Goal: Transaction & Acquisition: Purchase product/service

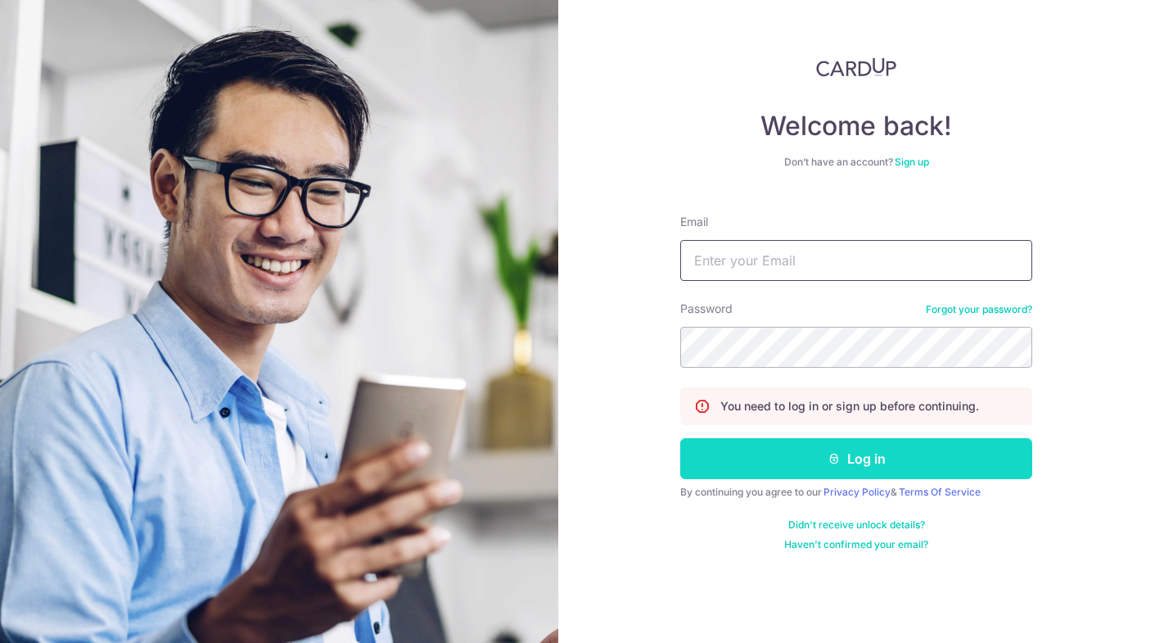
type input "jiaxin@grainsandco.sg"
click at [909, 446] on button "Log in" at bounding box center [856, 458] width 352 height 41
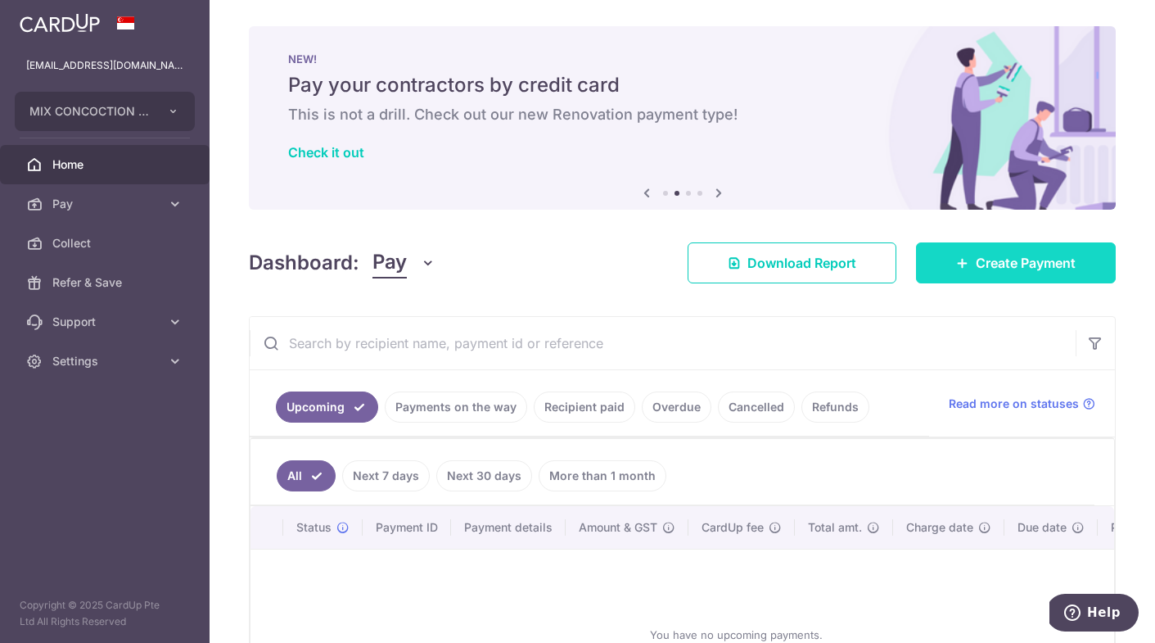
click at [964, 271] on link "Create Payment" at bounding box center [1016, 262] width 200 height 41
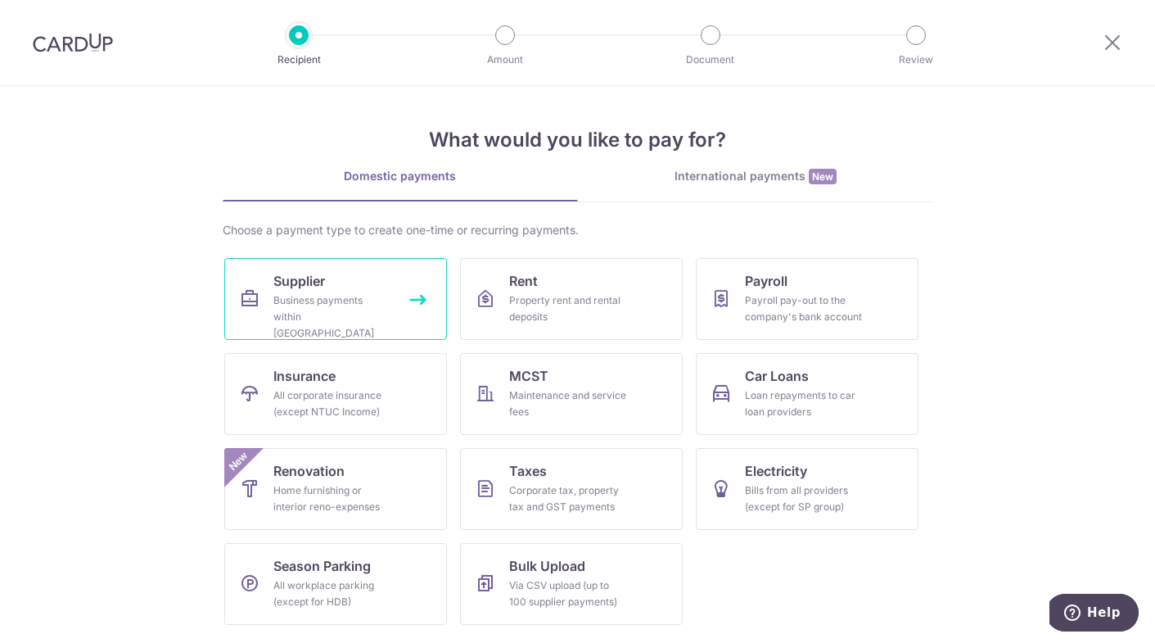
click at [369, 288] on link "Supplier Business payments within Singapore" at bounding box center [335, 299] width 223 height 82
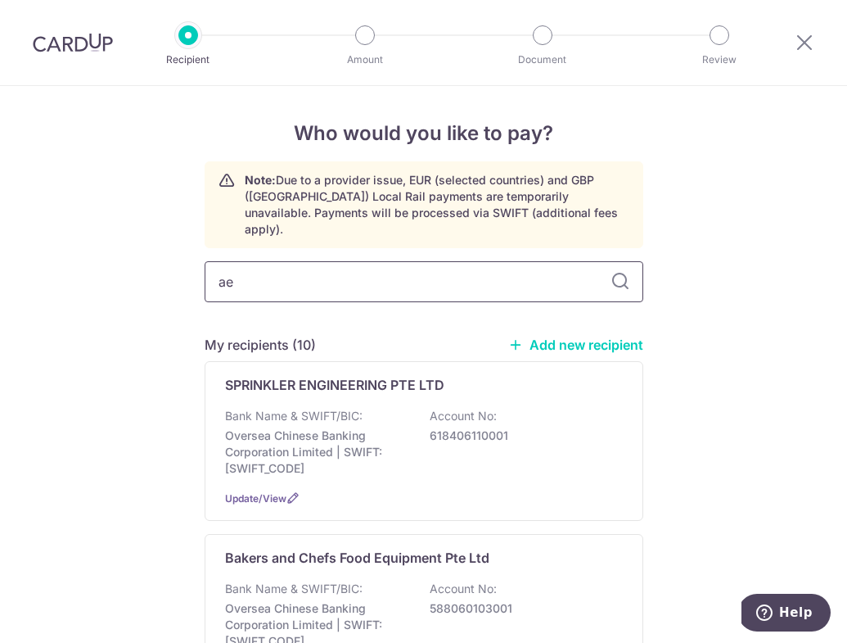
type input "a"
type input "Aestheticar Pte Ltd"
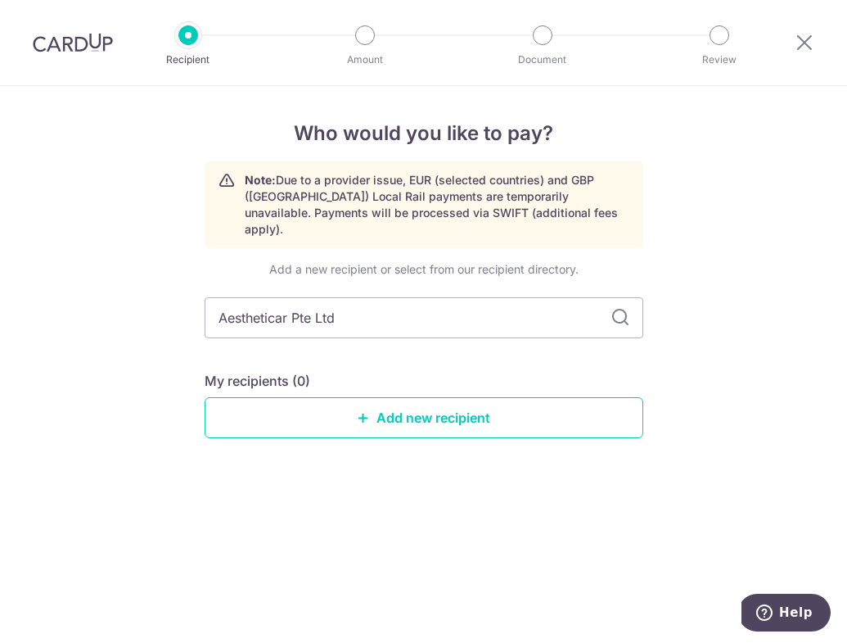
drag, startPoint x: 273, startPoint y: 300, endPoint x: 368, endPoint y: 424, distance: 156.5
click at [273, 300] on input "Aestheticar Pte Ltd" at bounding box center [424, 317] width 439 height 41
type input "AesthetiCar Pte Ltd"
click at [493, 400] on link "Add new recipient" at bounding box center [424, 417] width 439 height 41
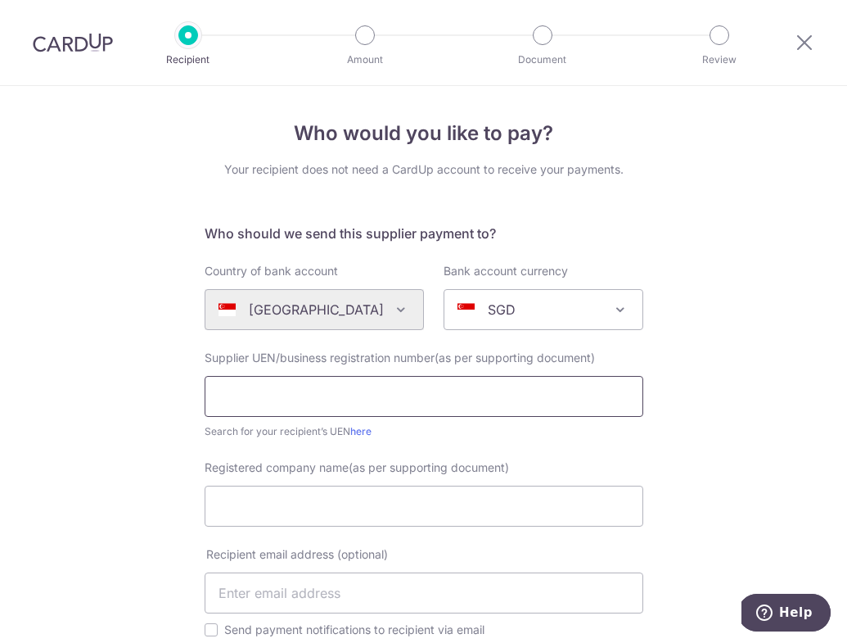
click at [419, 396] on input "text" at bounding box center [424, 396] width 439 height 41
paste input "201400645K"
type input "201400645K"
click at [99, 398] on div "Who would you like to pay? Your recipient does not need a CardUp account to rec…" at bounding box center [423, 595] width 847 height 1018
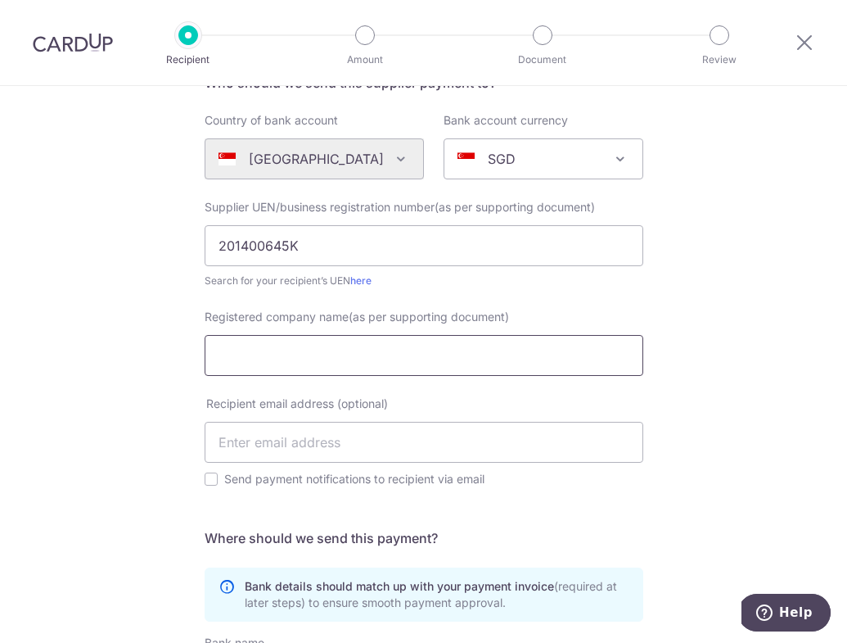
scroll to position [134, 0]
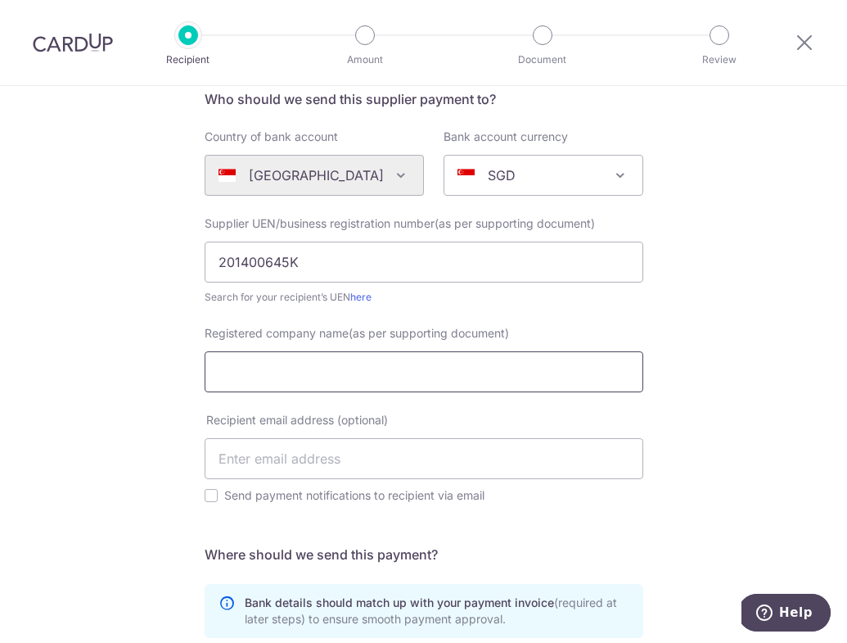
click at [390, 370] on input "Registered company name(as per supporting document)" at bounding box center [424, 371] width 439 height 41
paste input "AesthetiCar Pte Ltd"
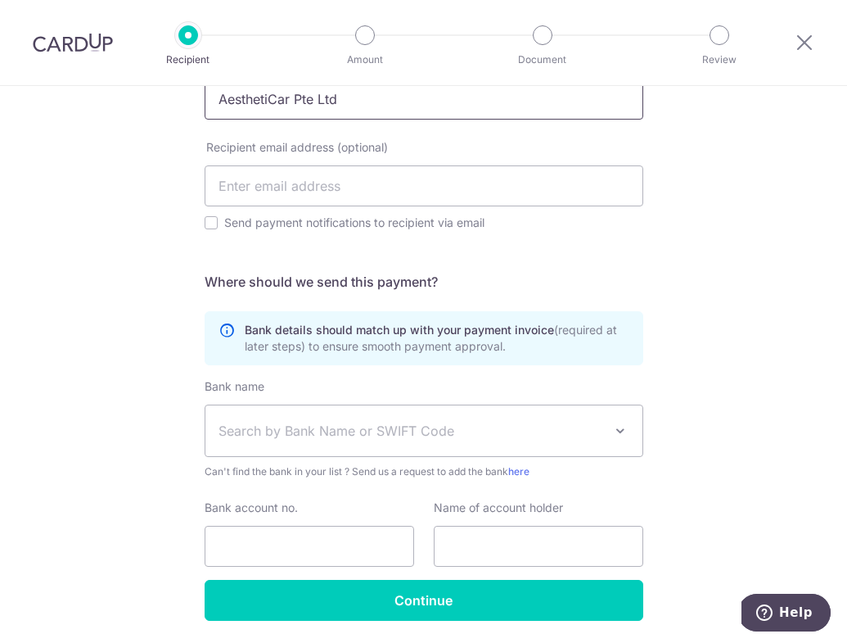
scroll to position [462, 0]
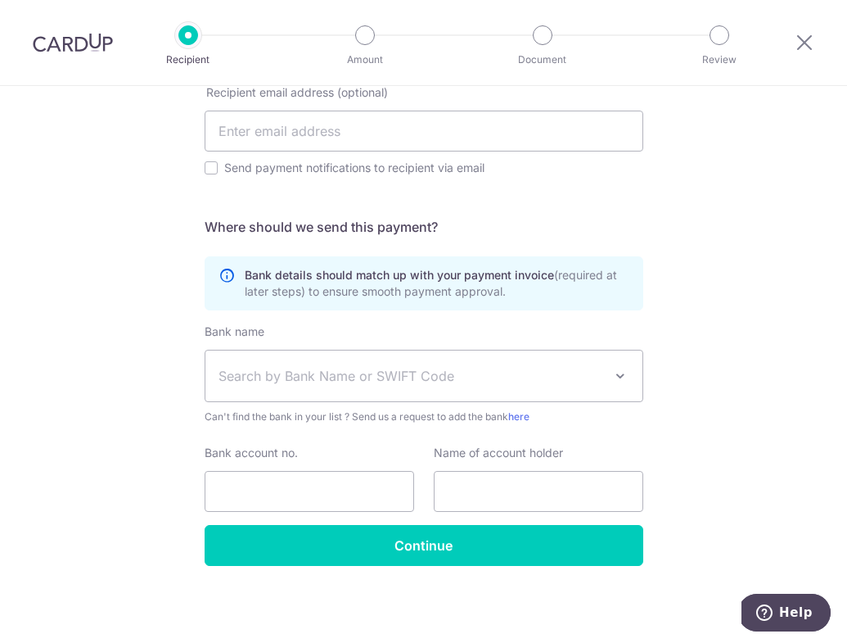
type input "AesthetiCar Pte Ltd"
click at [312, 367] on span "Search by Bank Name or SWIFT Code" at bounding box center [411, 376] width 385 height 20
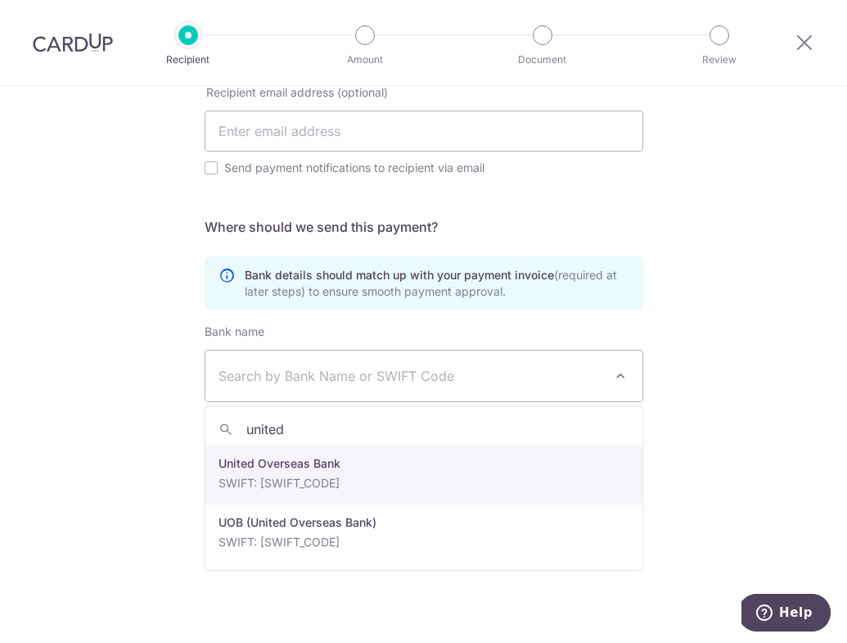
type input "united"
select select "23668"
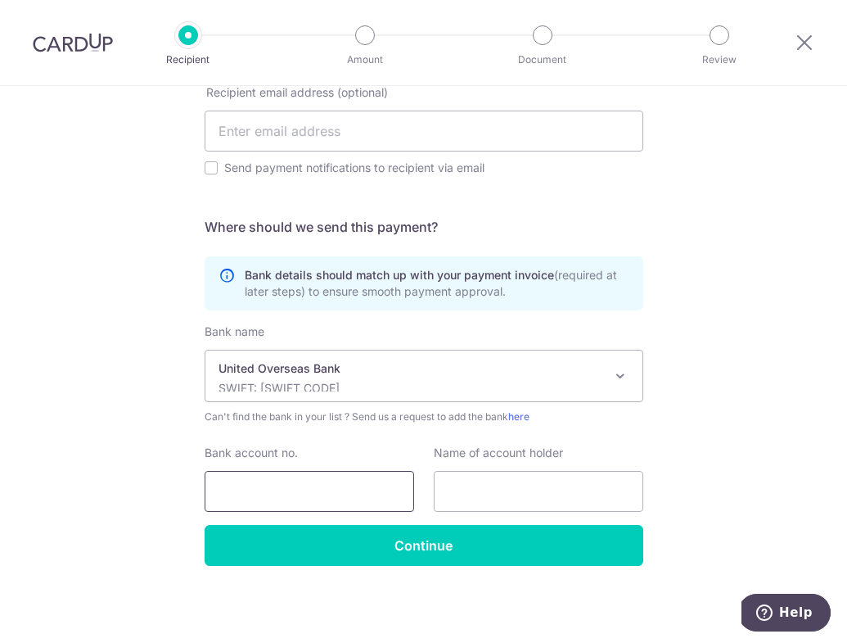
click at [359, 487] on input "Bank account no." at bounding box center [310, 491] width 210 height 41
paste input "357-312-4608"
click at [273, 490] on input "357-312-4608" at bounding box center [310, 491] width 210 height 41
click at [246, 492] on input "357-3124608" at bounding box center [310, 491] width 210 height 41
type input "3573124608"
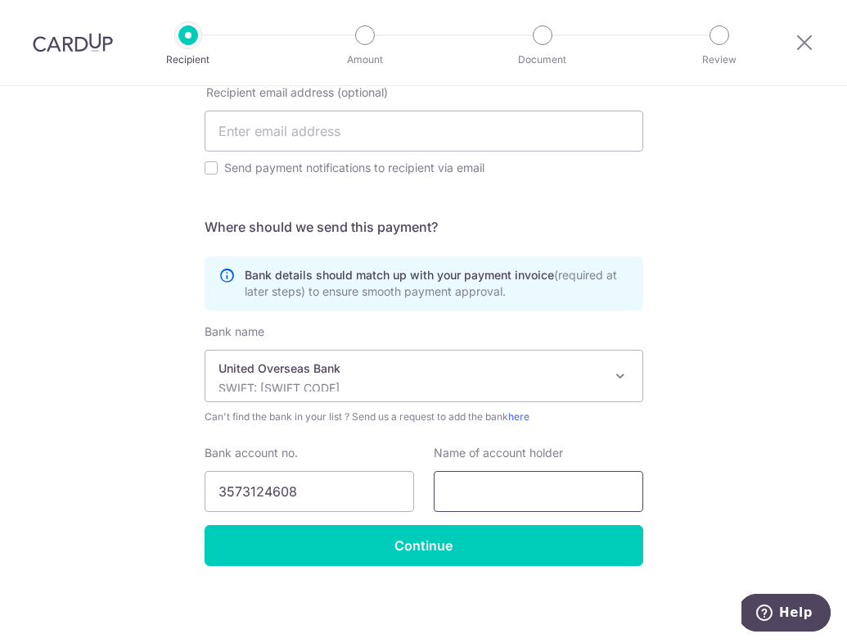
click at [496, 481] on input "text" at bounding box center [539, 491] width 210 height 41
paste input "Aestheticar Pte Ltd"
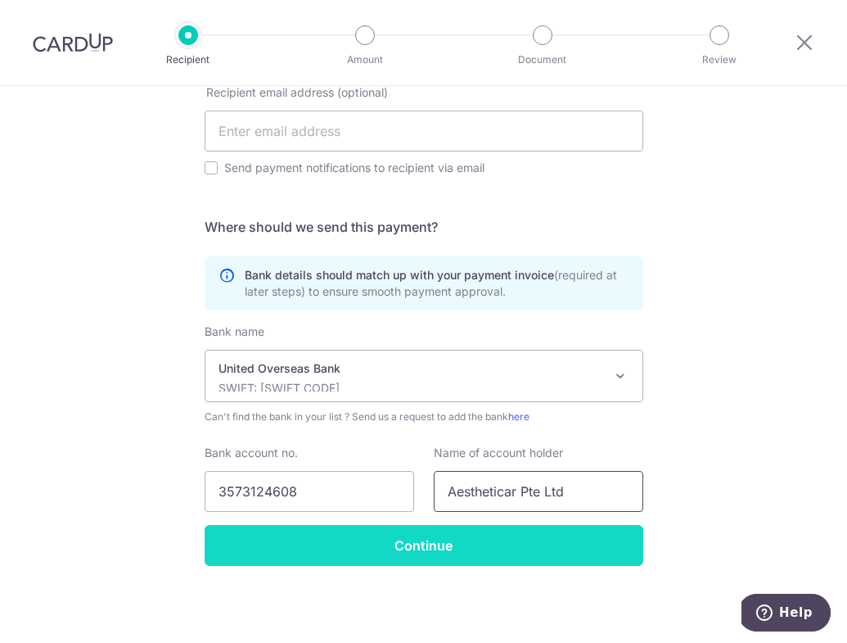
type input "Aestheticar Pte Ltd"
click at [456, 547] on input "Continue" at bounding box center [424, 545] width 439 height 41
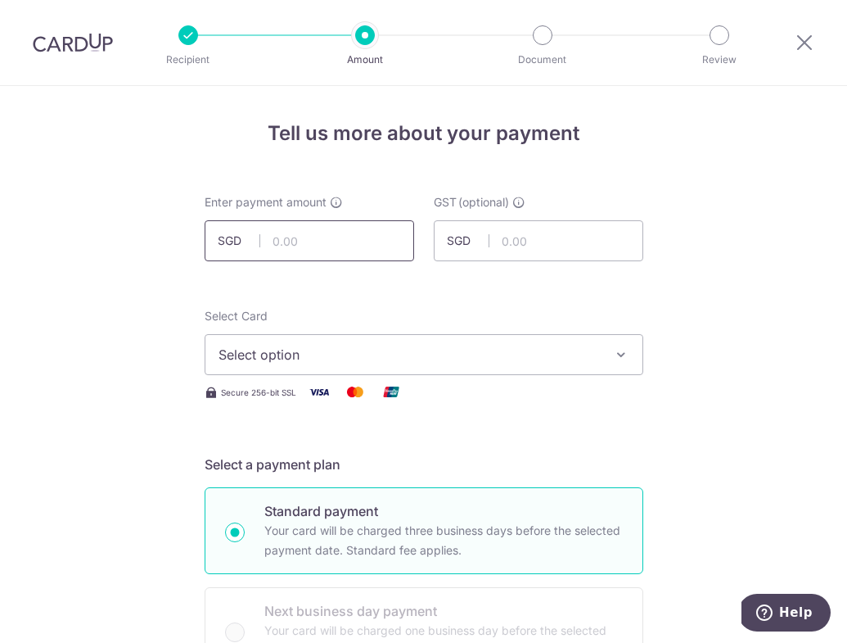
click at [311, 253] on input "text" at bounding box center [310, 240] width 210 height 41
type input "327.00"
click at [305, 351] on span "Select option" at bounding box center [410, 355] width 382 height 20
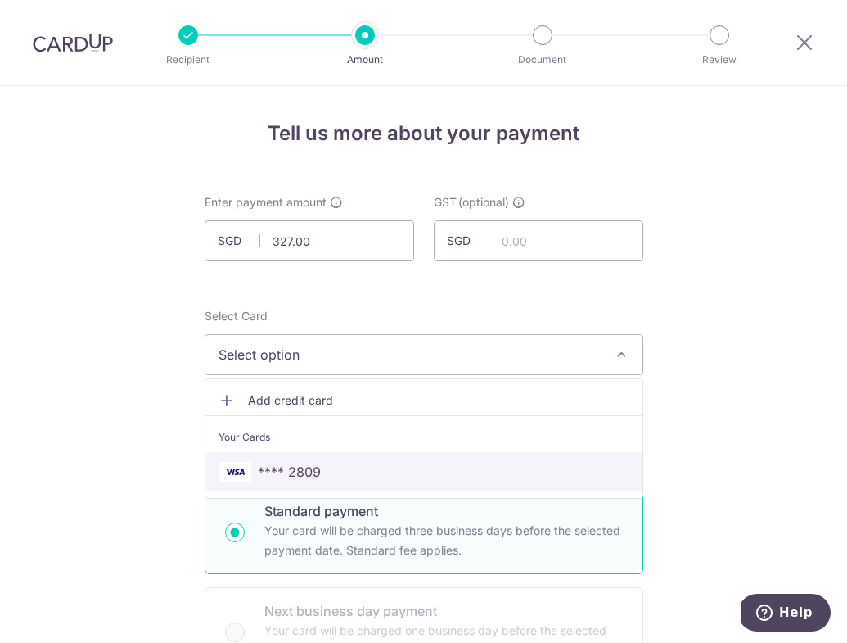
click at [319, 465] on span "**** 2809" at bounding box center [289, 472] width 63 height 20
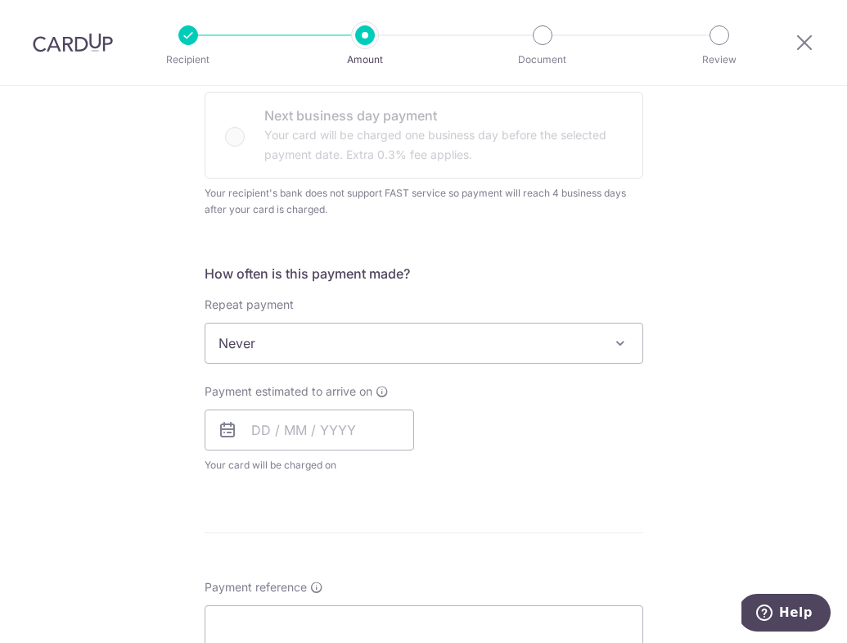
scroll to position [505, 0]
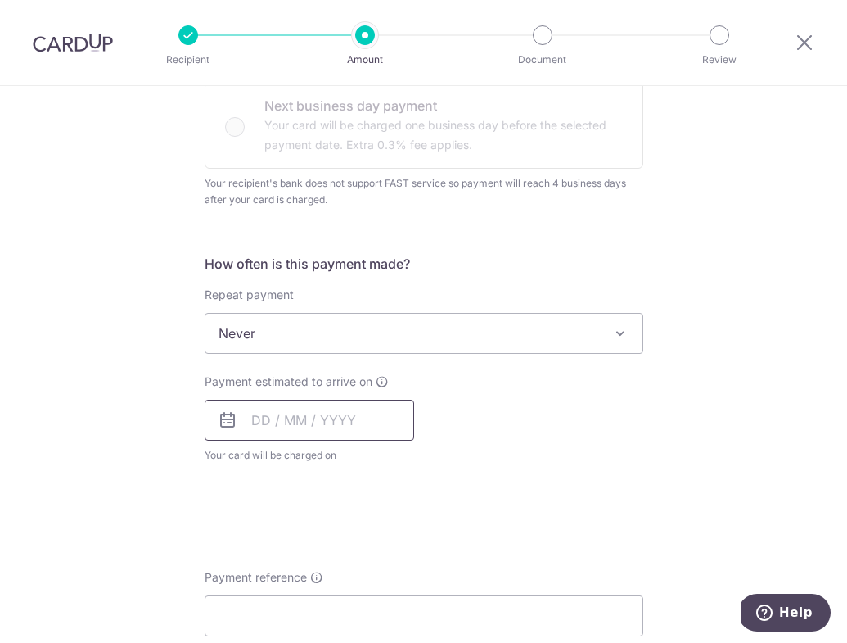
click at [353, 413] on input "text" at bounding box center [310, 420] width 210 height 41
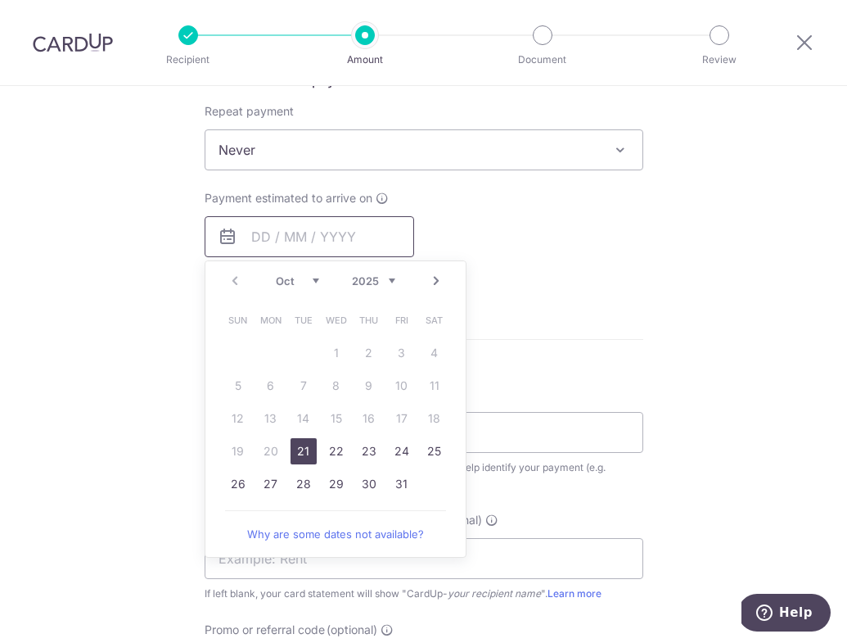
scroll to position [704, 0]
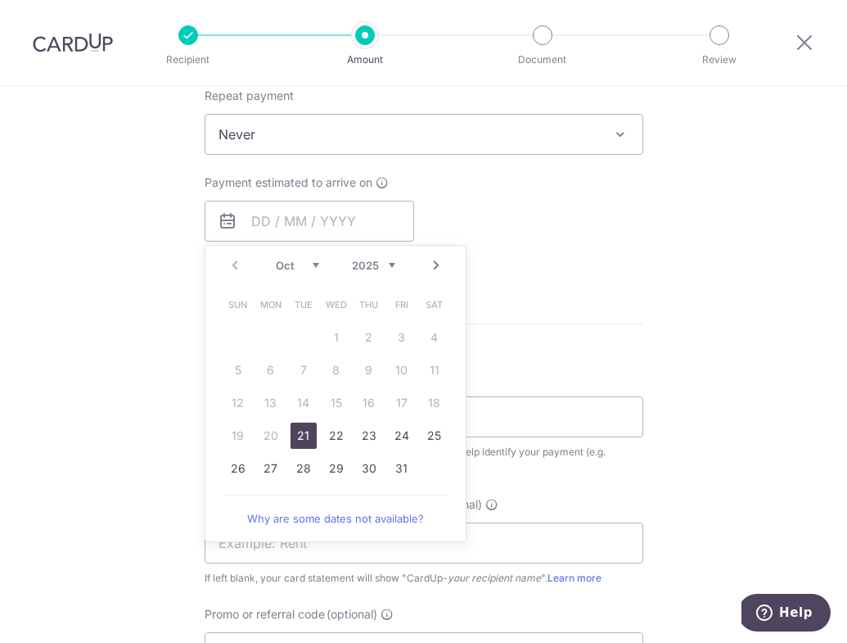
click at [297, 437] on link "21" at bounding box center [304, 435] width 26 height 26
type input "[DATE]"
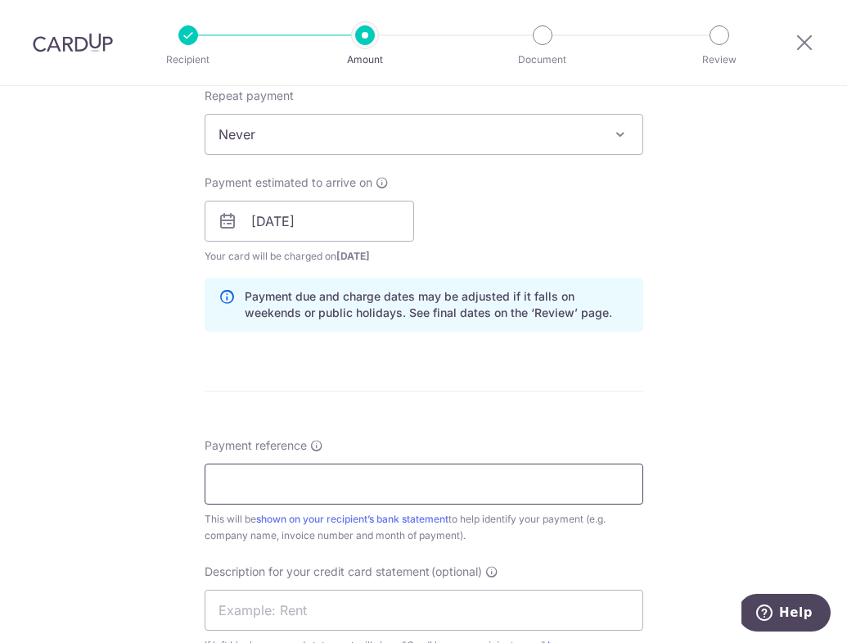
click at [334, 486] on input "Payment reference" at bounding box center [424, 483] width 439 height 41
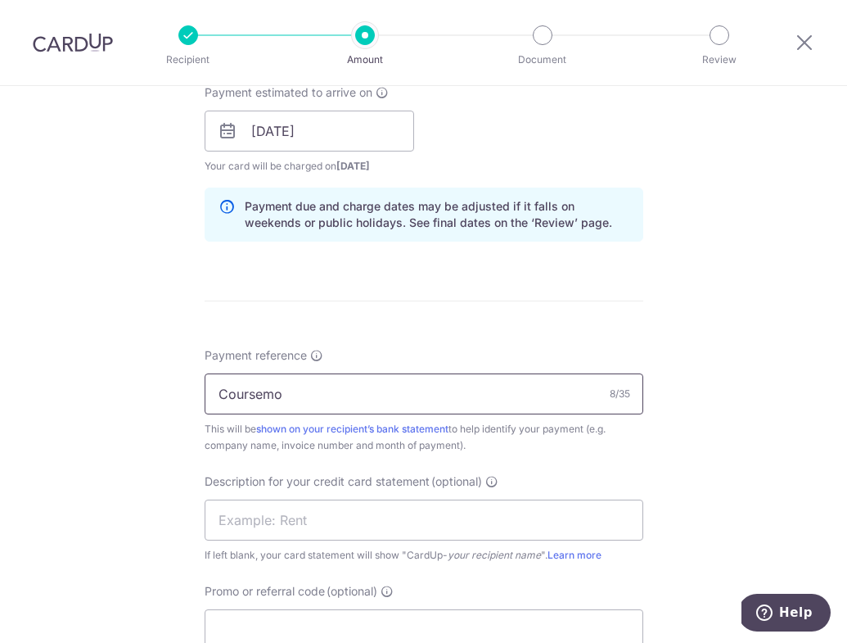
scroll to position [799, 0]
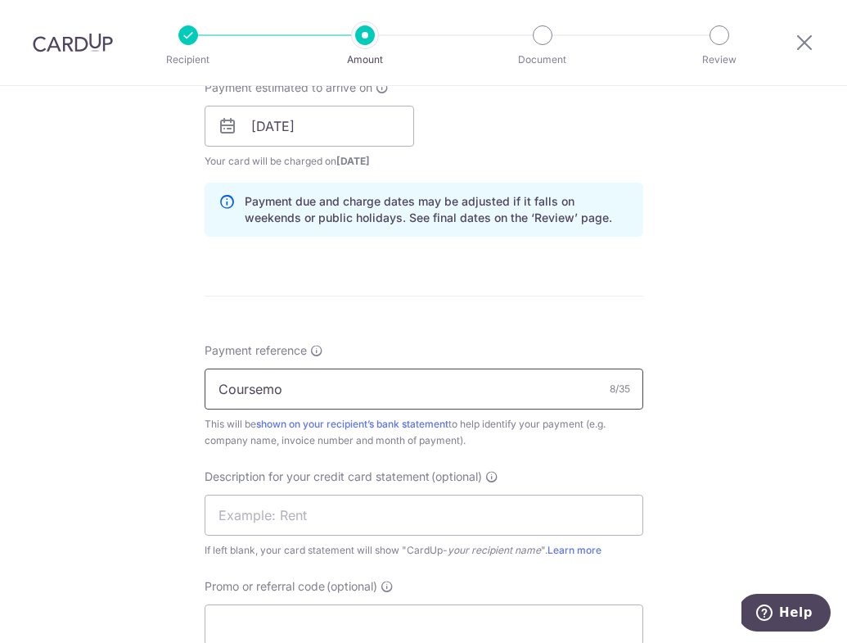
drag, startPoint x: 189, startPoint y: 373, endPoint x: 38, endPoint y: 370, distance: 151.5
click at [38, 370] on div "Tell us more about your payment Enter payment amount SGD 327.00 327.00 GST (opt…" at bounding box center [423, 135] width 847 height 1697
type input "Mix Concoction"
click at [278, 508] on input "text" at bounding box center [424, 515] width 439 height 41
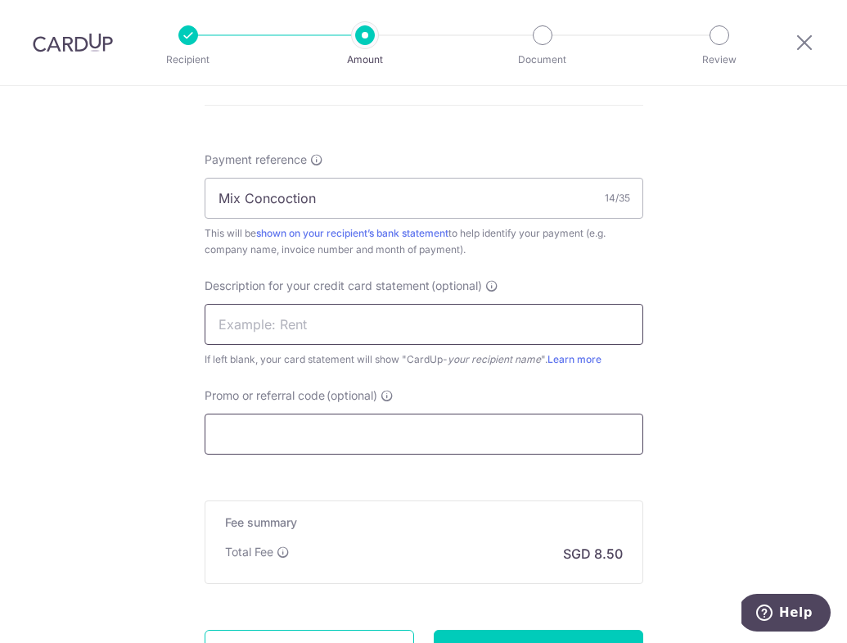
scroll to position [1032, 0]
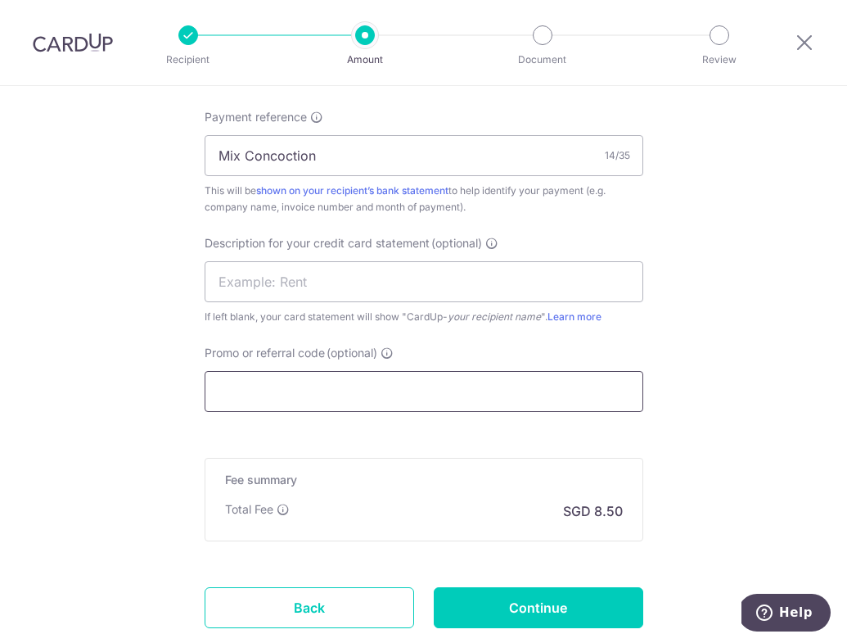
click at [282, 394] on input "Promo or referral code (optional)" at bounding box center [424, 391] width 439 height 41
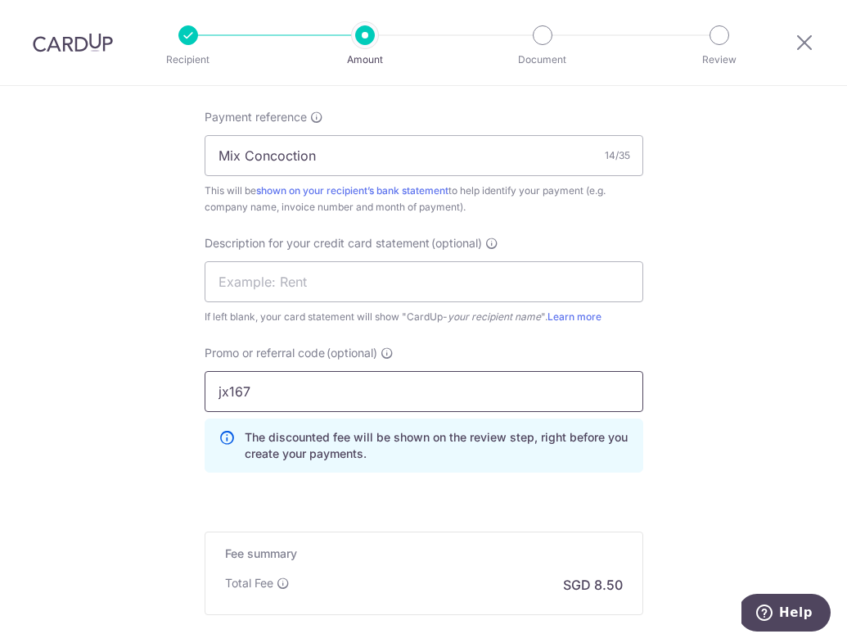
type input "jx167"
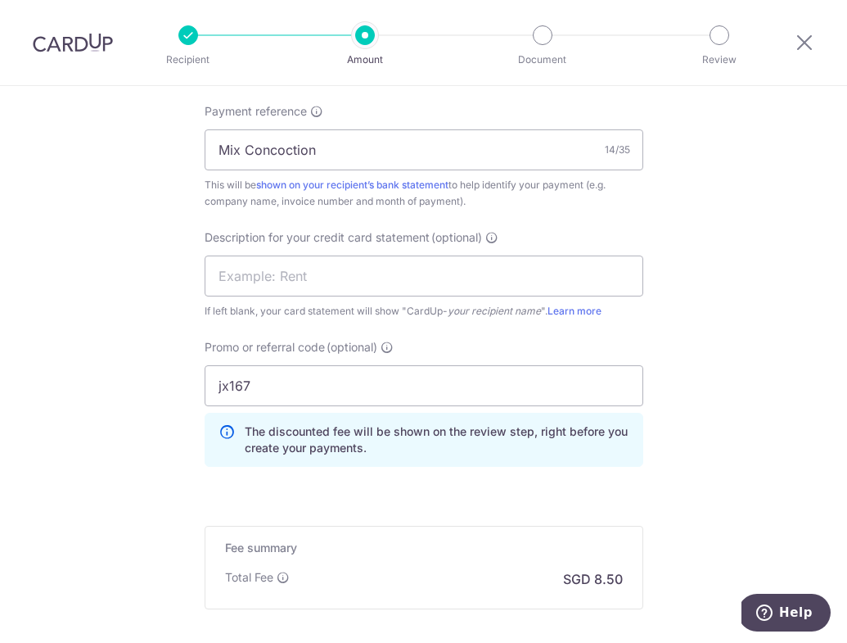
scroll to position [1190, 0]
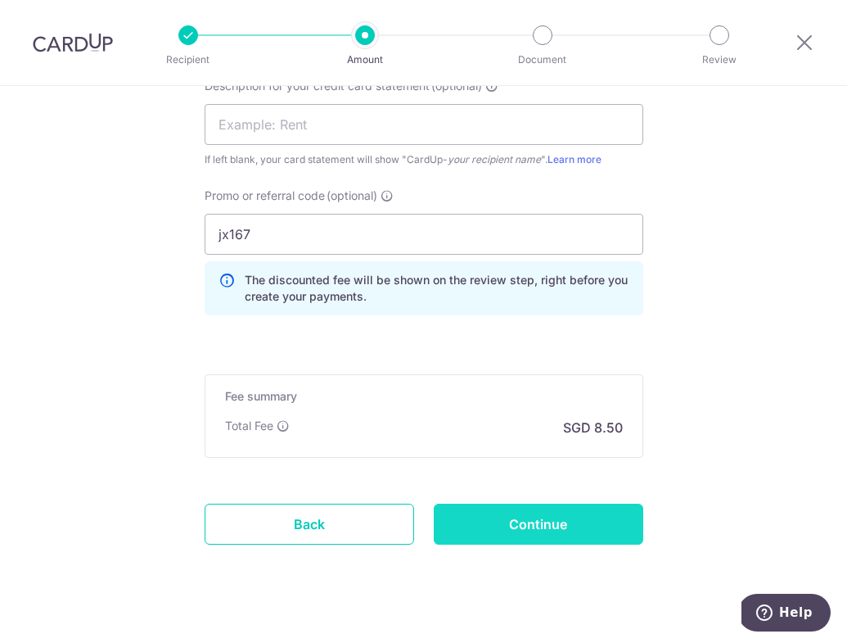
click at [560, 532] on input "Continue" at bounding box center [539, 524] width 210 height 41
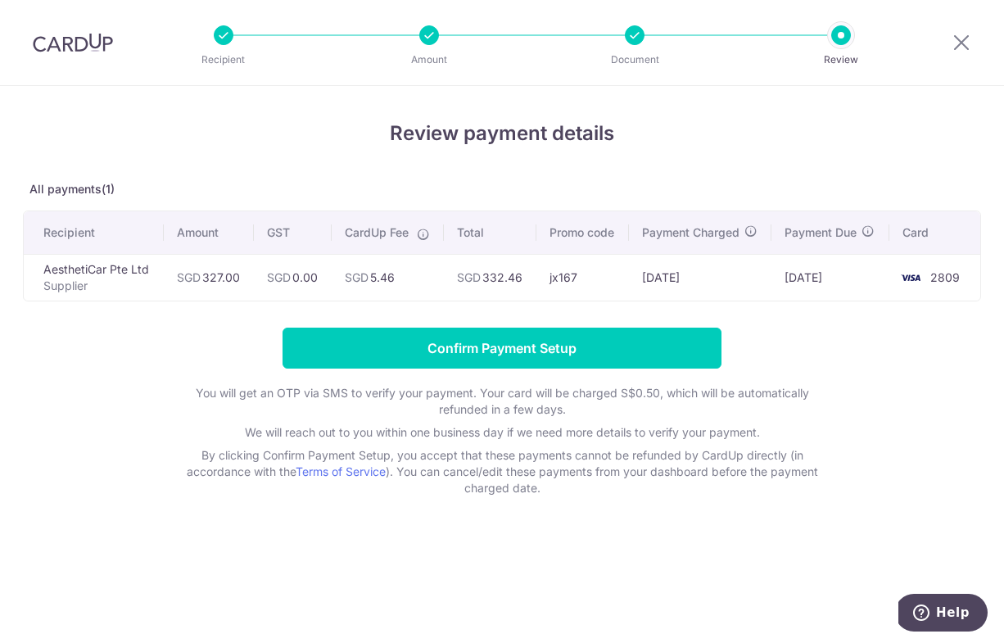
click at [847, 31] on div at bounding box center [961, 42] width 85 height 85
click at [847, 44] on icon at bounding box center [961, 42] width 20 height 20
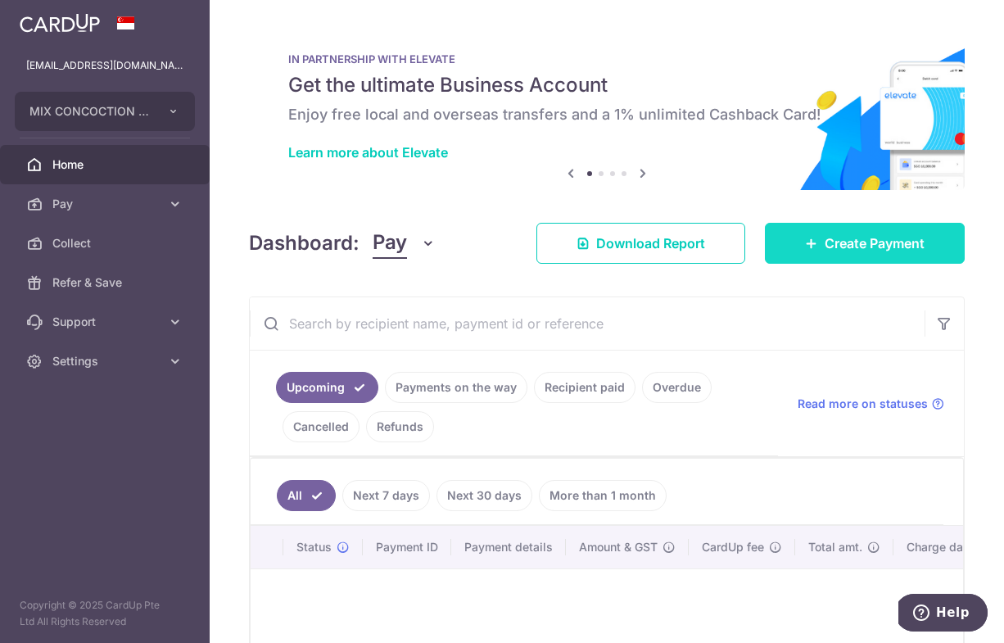
click at [819, 248] on link "Create Payment" at bounding box center [865, 243] width 200 height 41
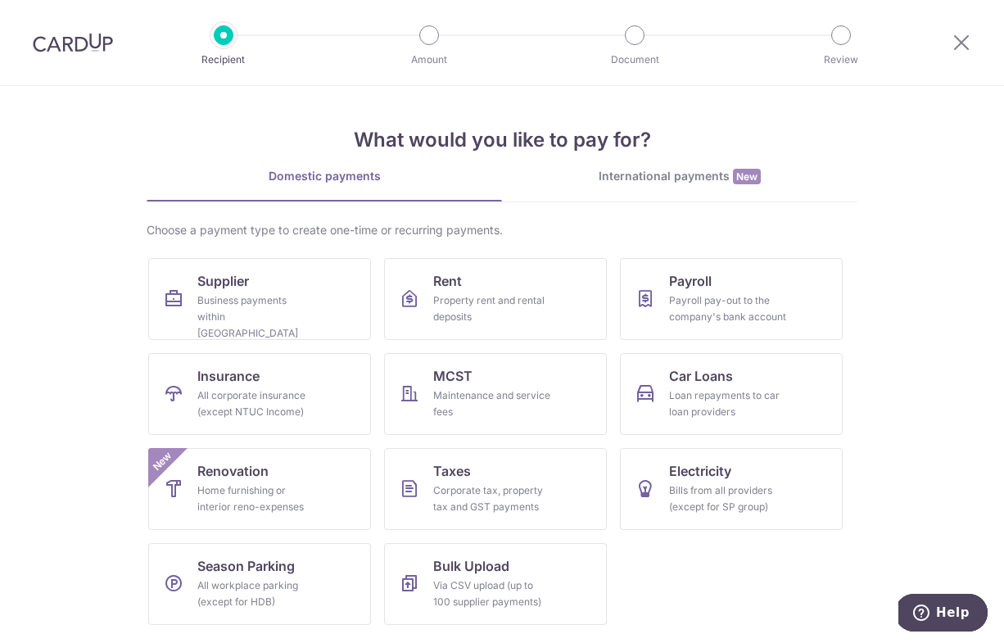
click at [847, 29] on div at bounding box center [961, 42] width 85 height 85
click at [847, 36] on icon at bounding box center [961, 42] width 20 height 20
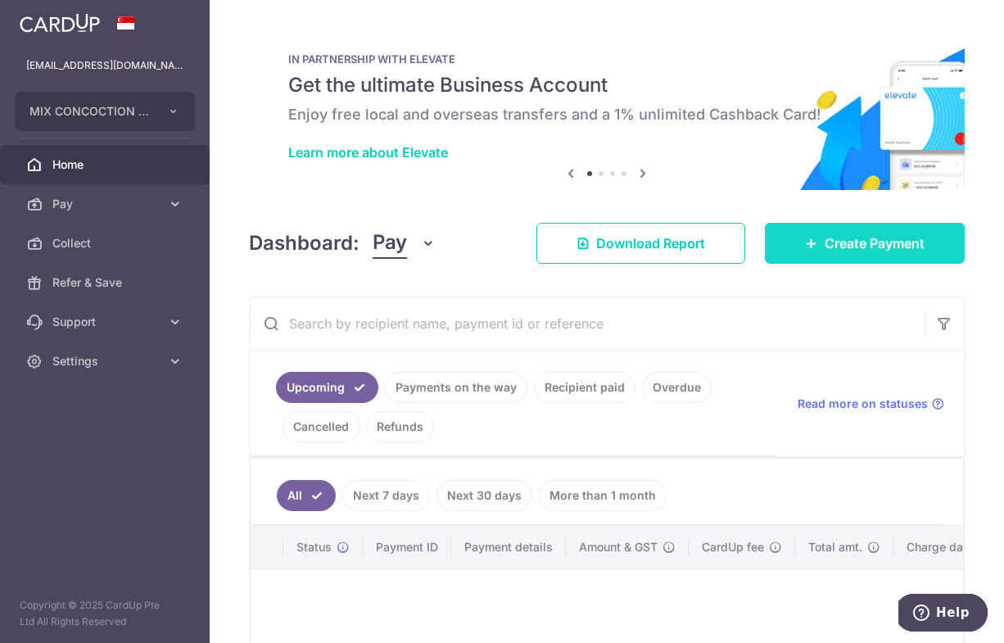
click at [847, 241] on span "Create Payment" at bounding box center [874, 243] width 100 height 20
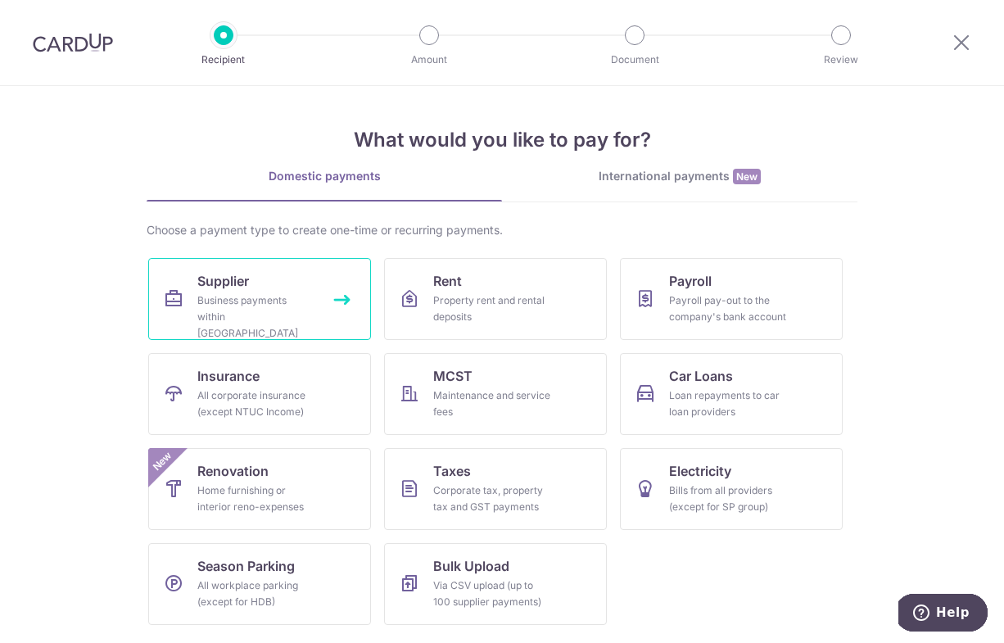
click at [306, 339] on link "Supplier Business payments within Singapore" at bounding box center [259, 299] width 223 height 82
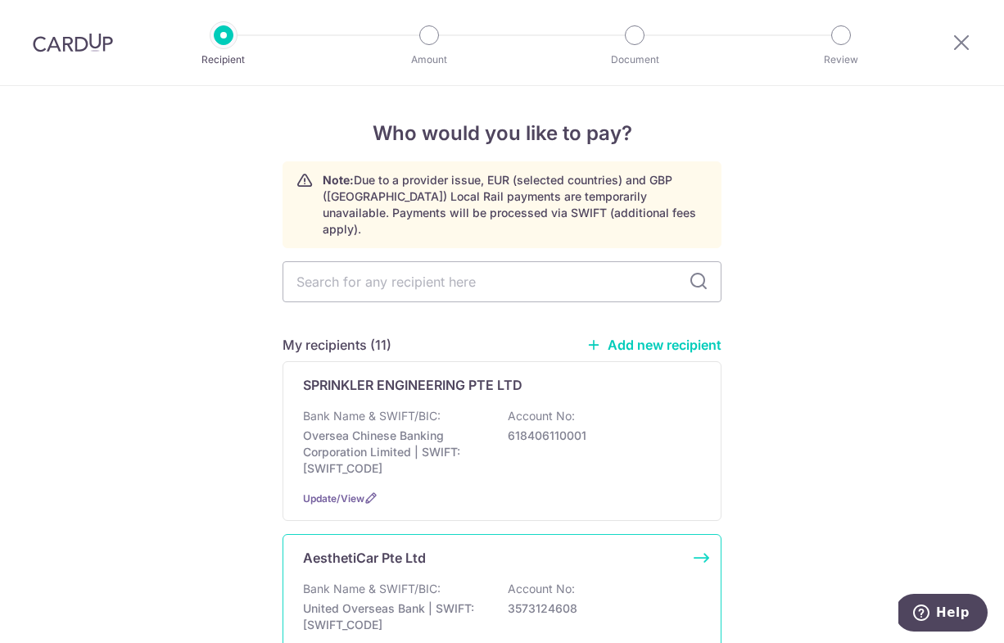
click at [425, 600] on p "United Overseas Bank | SWIFT: [SWIFT_CODE]" at bounding box center [394, 616] width 183 height 33
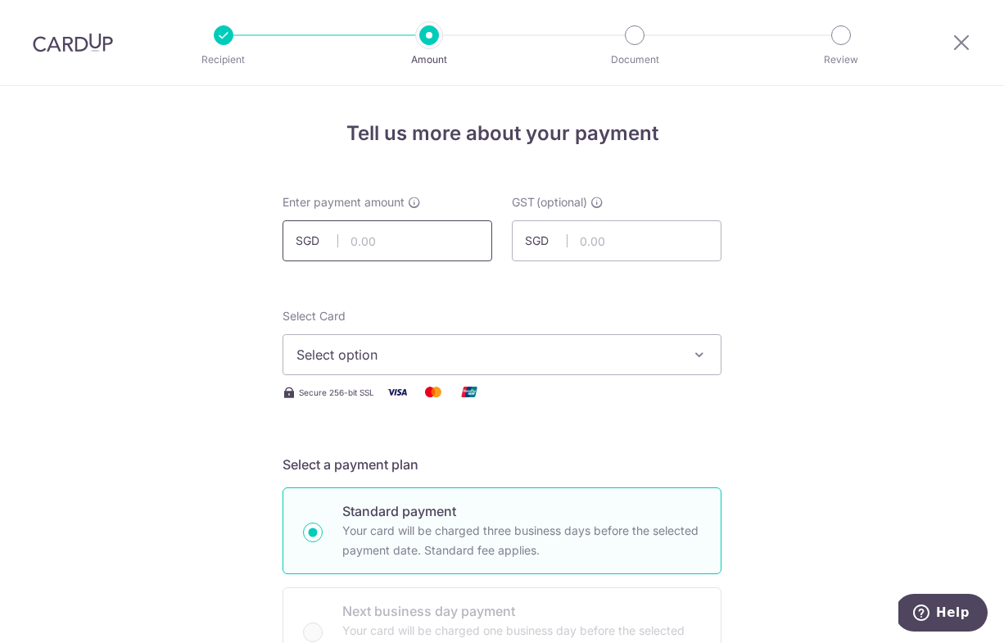
click at [400, 237] on input "text" at bounding box center [387, 240] width 210 height 41
type input "327.00"
click at [342, 359] on span "Select option" at bounding box center [487, 355] width 382 height 20
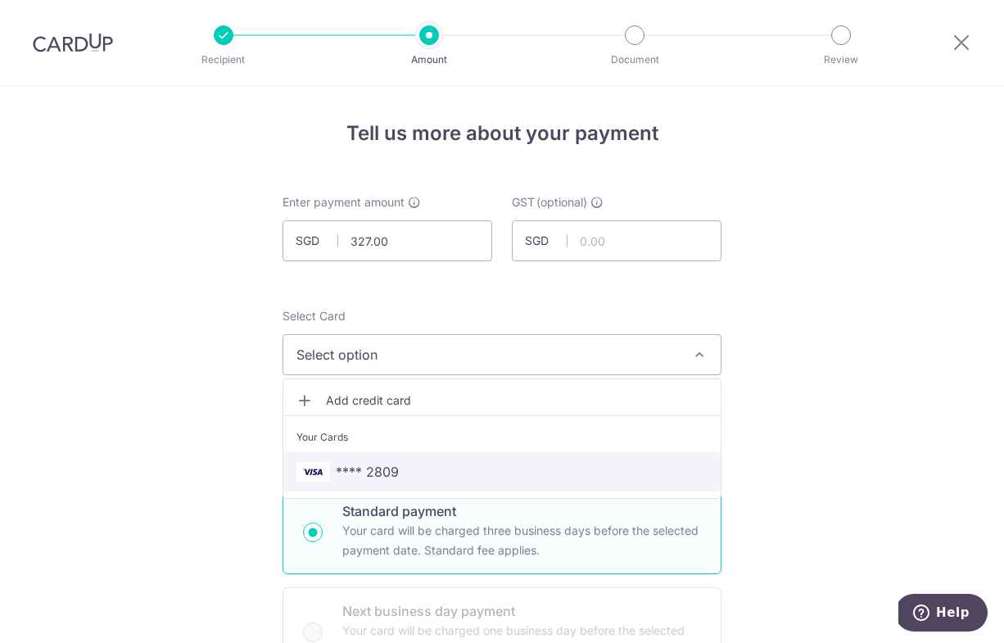
click at [365, 476] on span "**** 2809" at bounding box center [367, 472] width 63 height 20
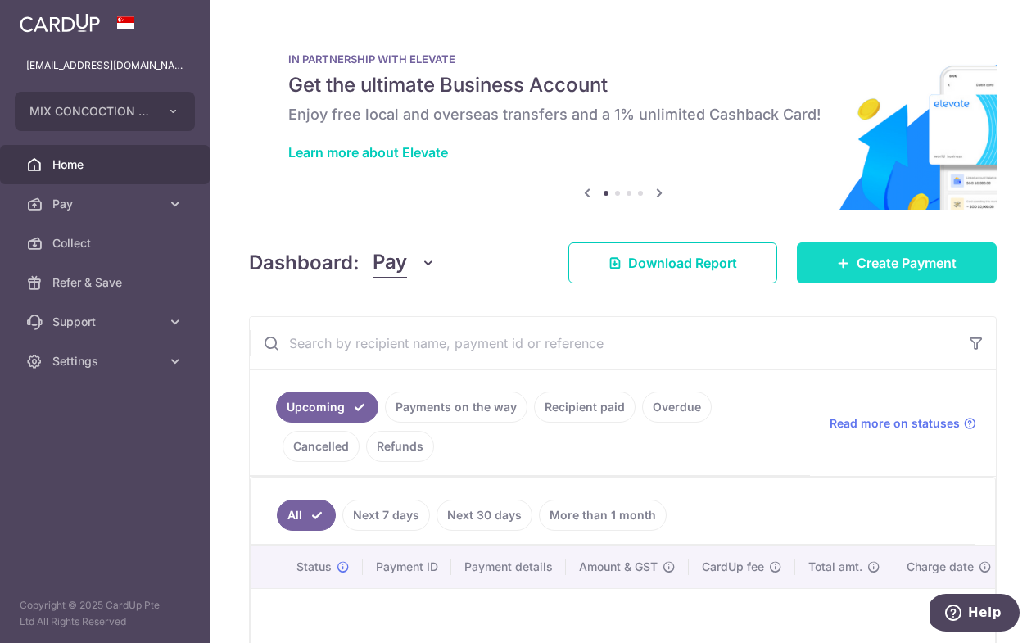
click at [950, 267] on span "Create Payment" at bounding box center [906, 263] width 100 height 20
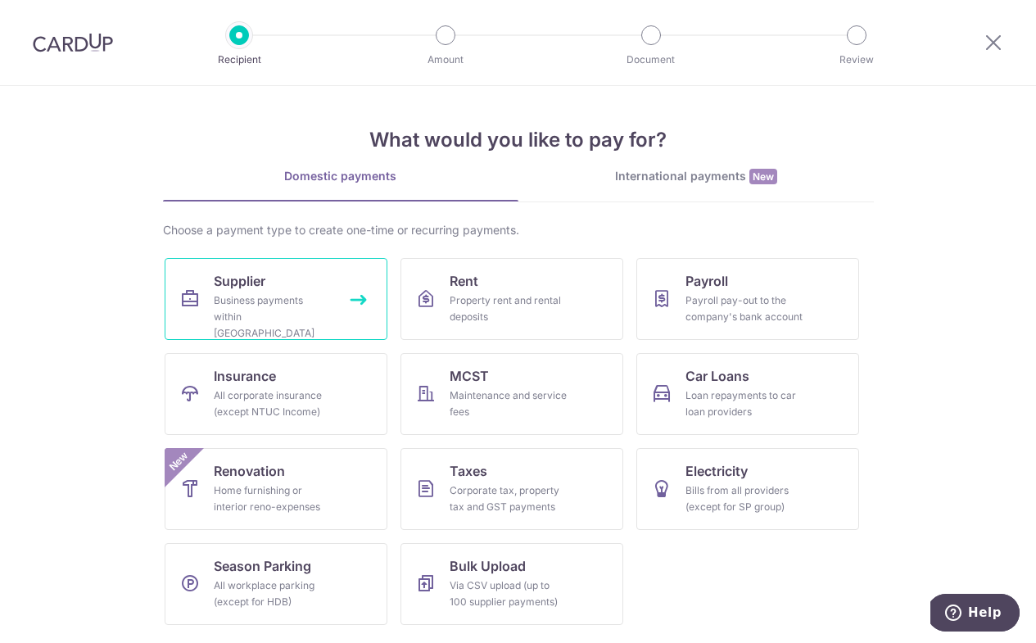
click at [325, 291] on link "Supplier Business payments within Singapore" at bounding box center [276, 299] width 223 height 82
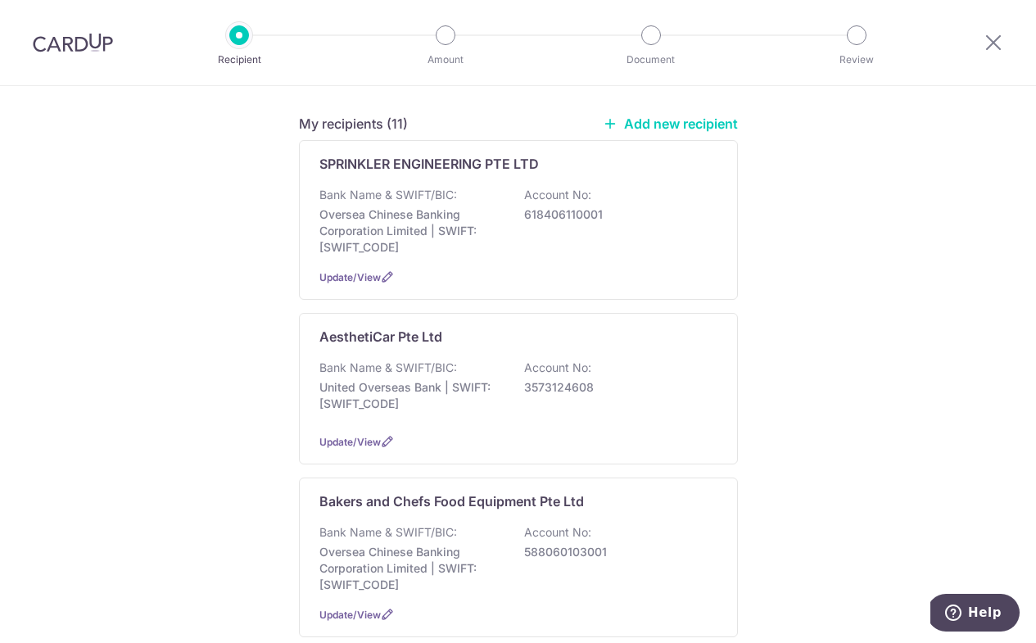
scroll to position [222, 0]
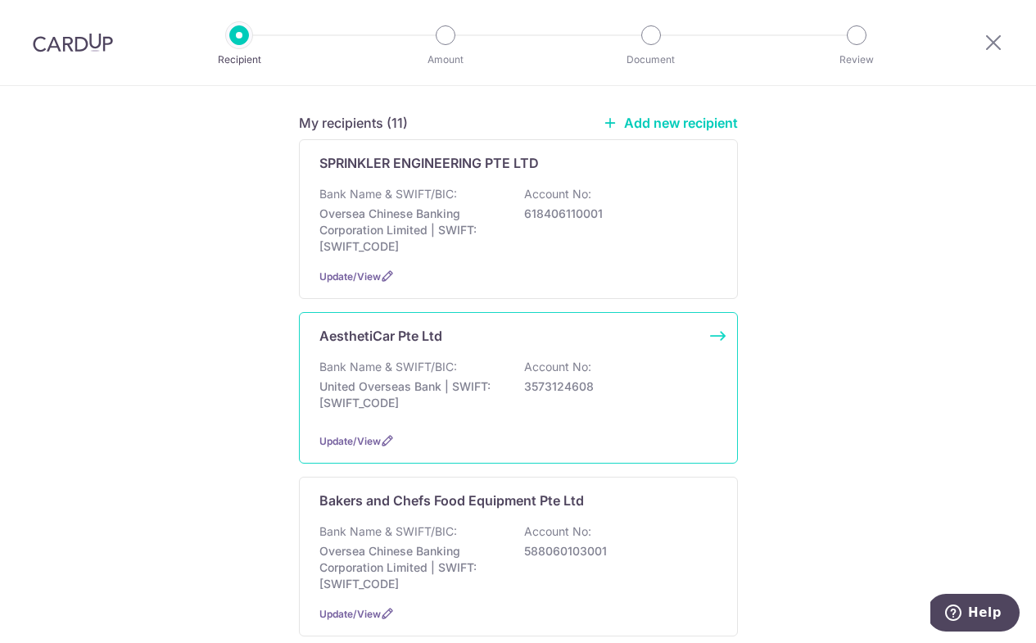
click at [407, 359] on p "Bank Name & SWIFT/BIC:" at bounding box center [388, 367] width 138 height 16
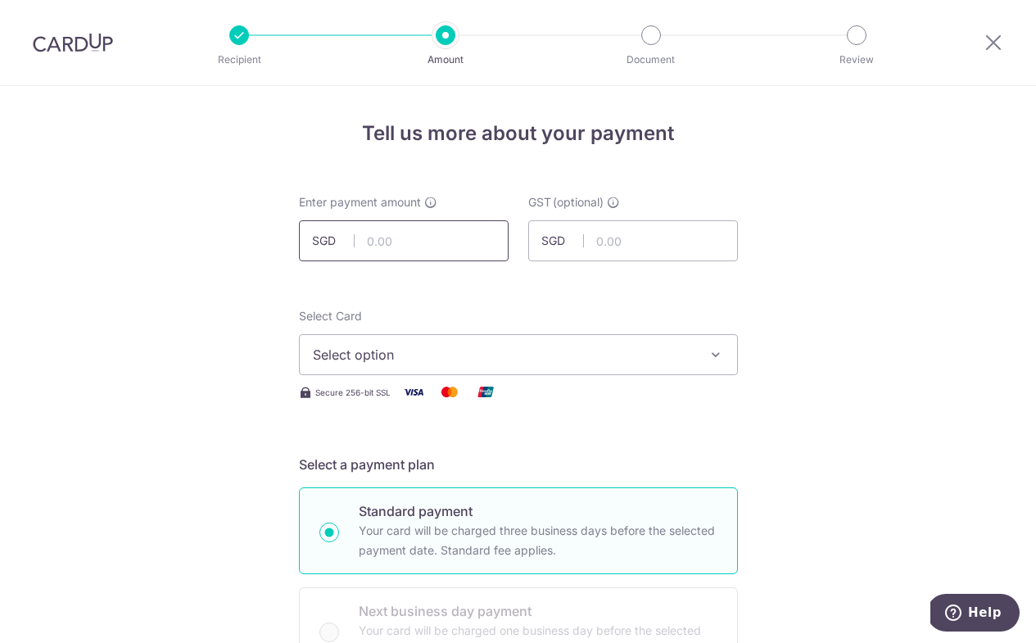
click at [398, 237] on input "text" at bounding box center [404, 240] width 210 height 41
type input "327.00"
click at [336, 357] on span "Select option" at bounding box center [504, 355] width 382 height 20
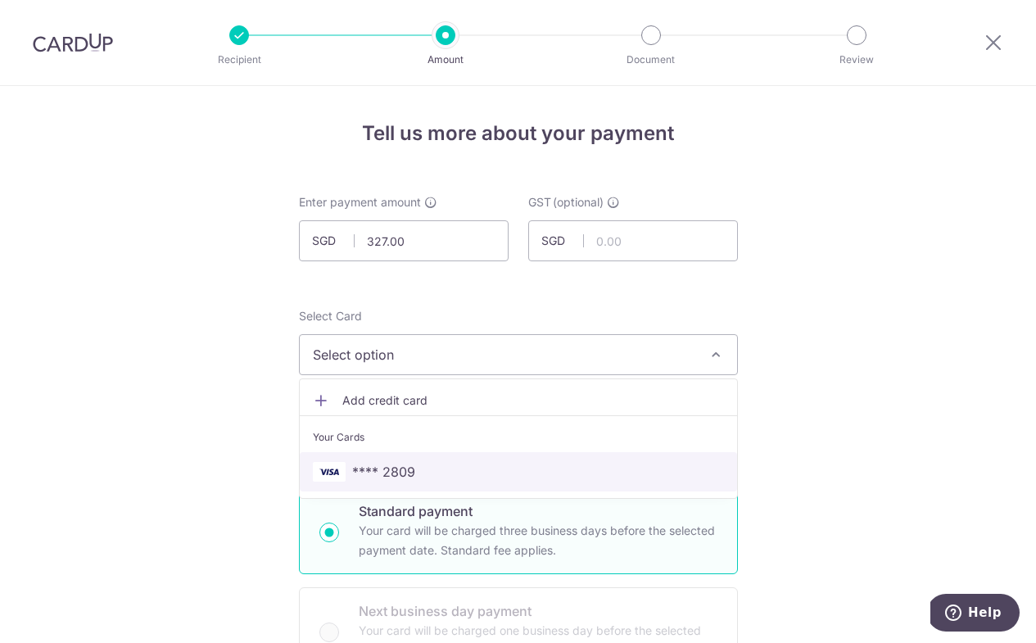
click at [373, 472] on span "**** 2809" at bounding box center [383, 472] width 63 height 20
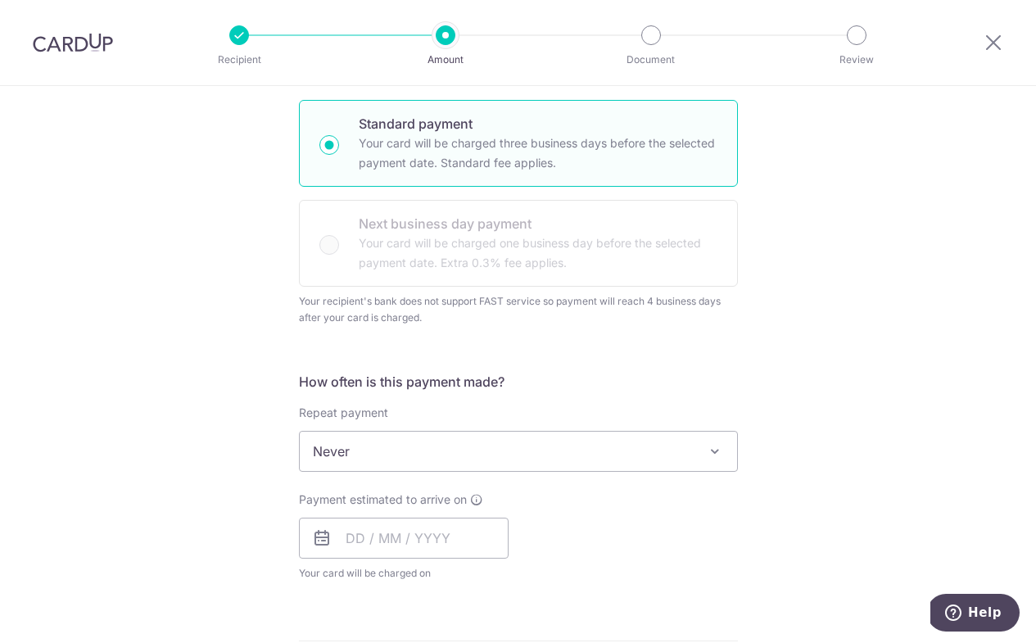
scroll to position [395, 0]
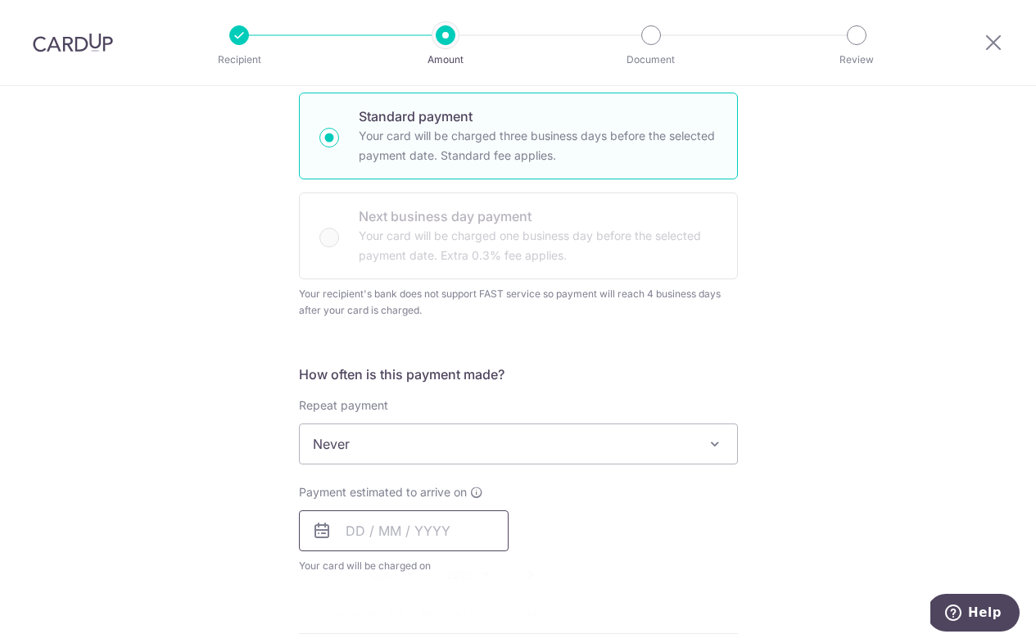
click at [362, 525] on input "text" at bounding box center [404, 530] width 210 height 41
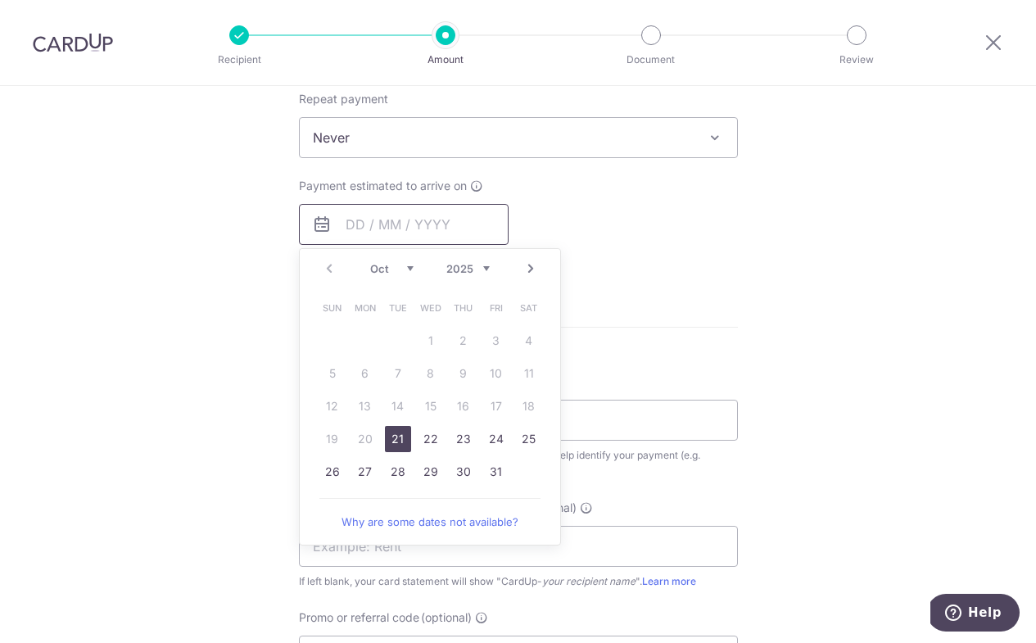
scroll to position [704, 0]
click at [392, 436] on link "21" at bounding box center [398, 435] width 26 height 26
type input "21/10/2025"
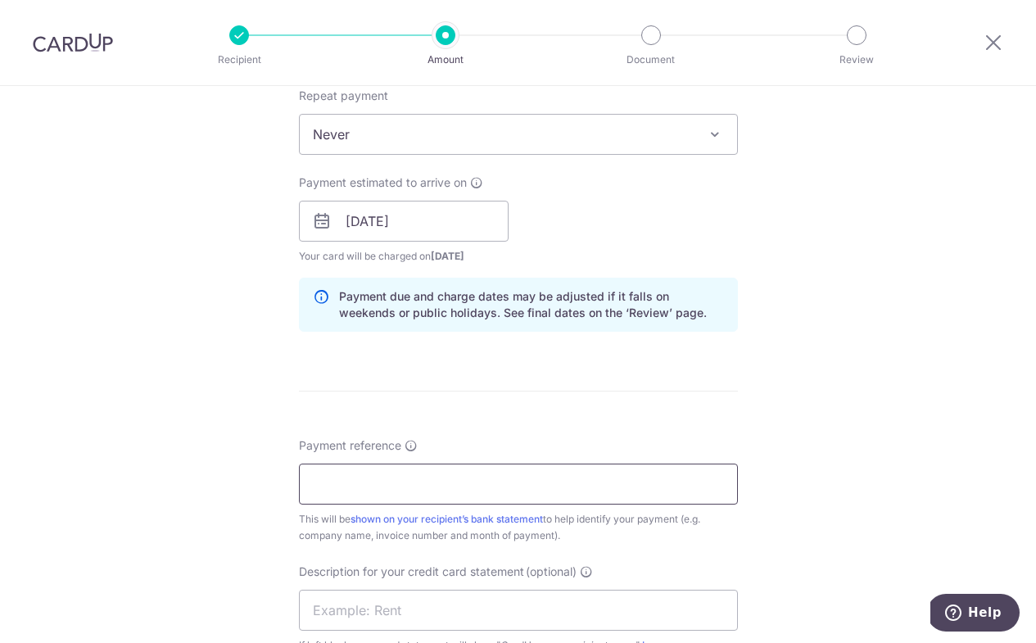
click at [386, 481] on input "Payment reference" at bounding box center [518, 483] width 439 height 41
type input "Mix Concoction"
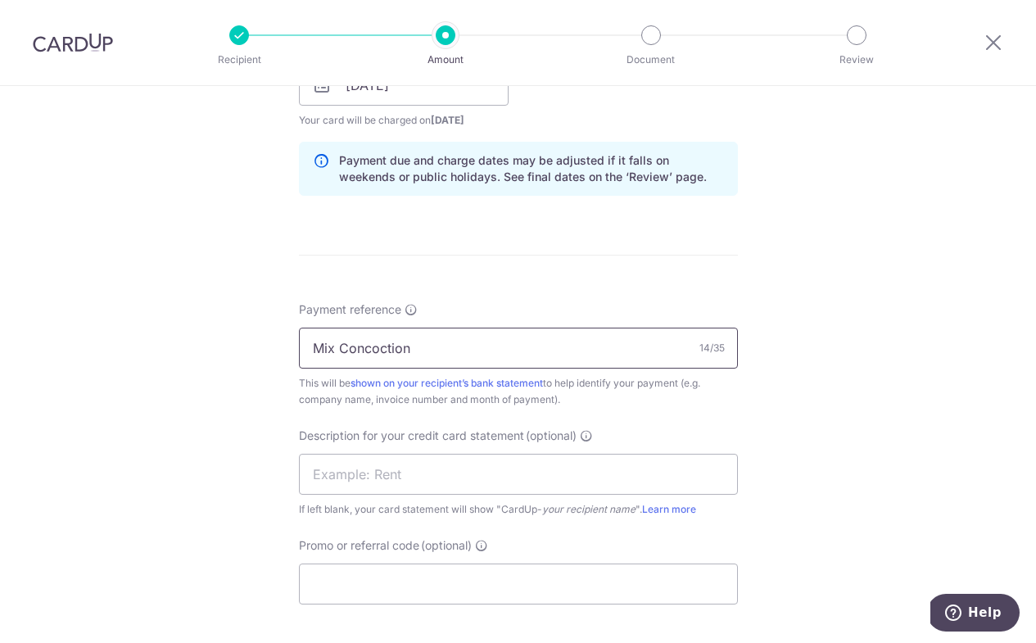
scroll to position [876, 0]
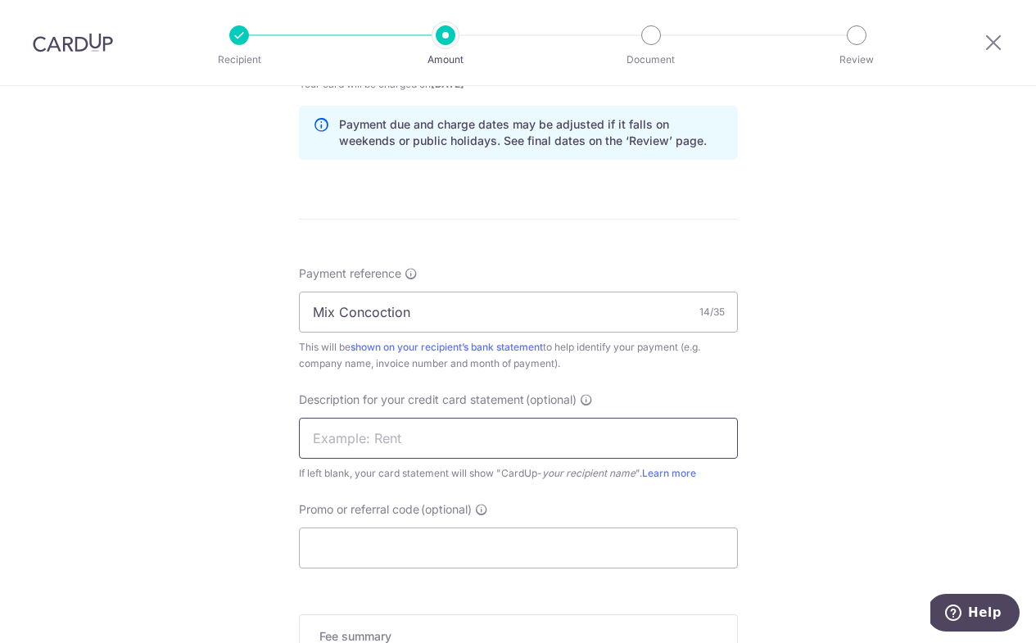
click at [422, 434] on input "text" at bounding box center [518, 438] width 439 height 41
type input "Coursemology"
click at [551, 538] on input "Promo or referral code (optional)" at bounding box center [518, 547] width 439 height 41
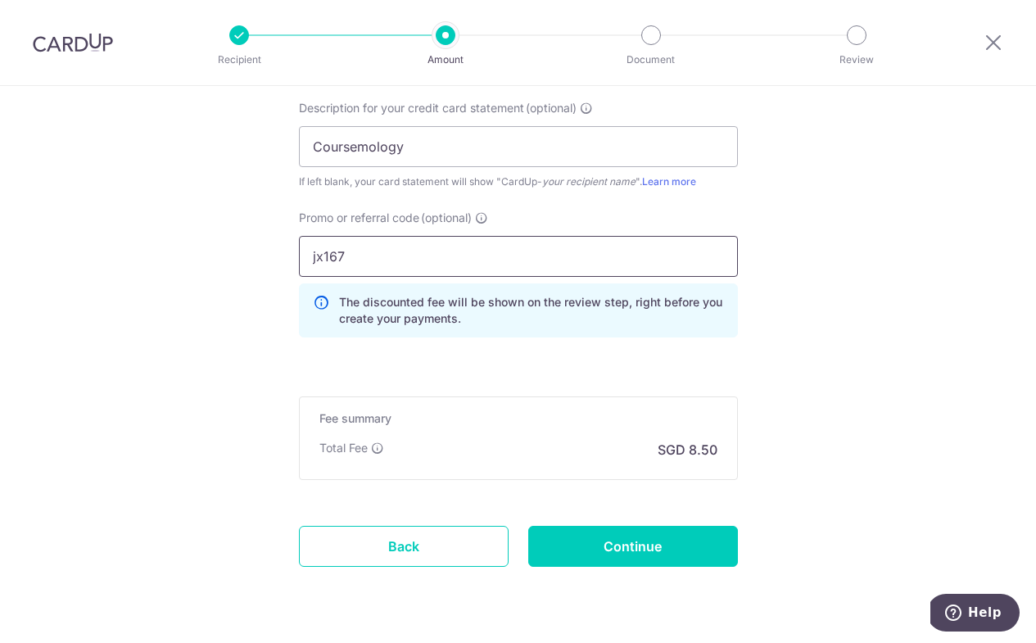
scroll to position [1186, 0]
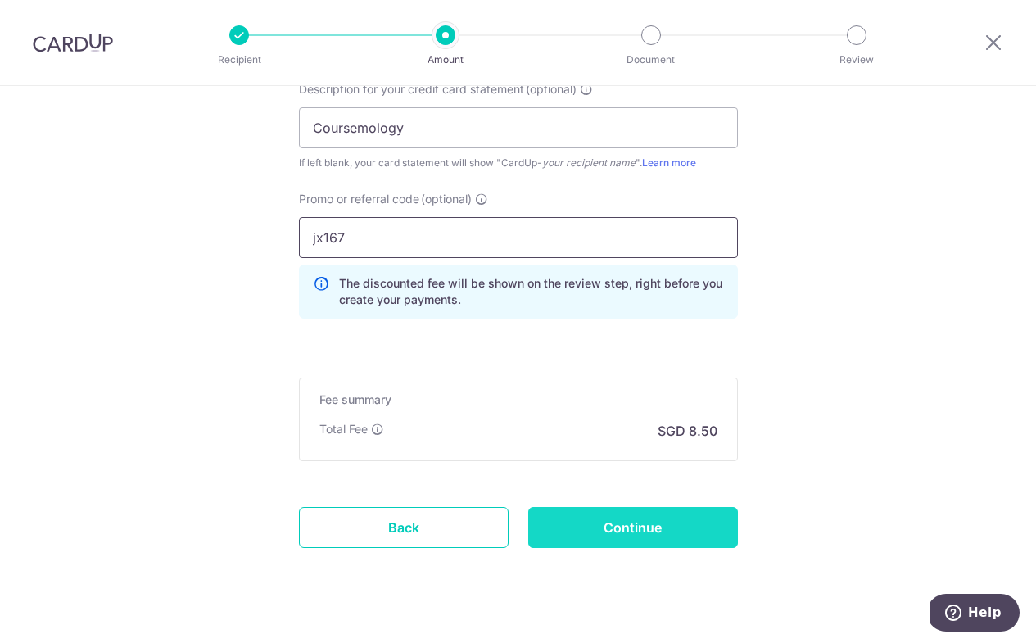
type input "jx167"
click at [615, 526] on input "Continue" at bounding box center [633, 527] width 210 height 41
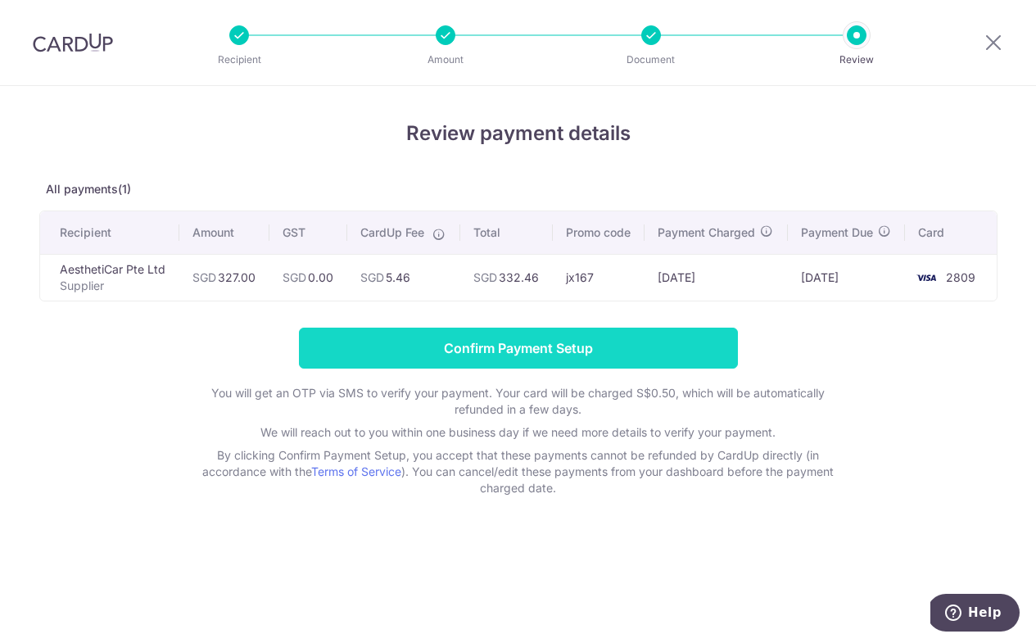
click at [466, 348] on input "Confirm Payment Setup" at bounding box center [518, 347] width 439 height 41
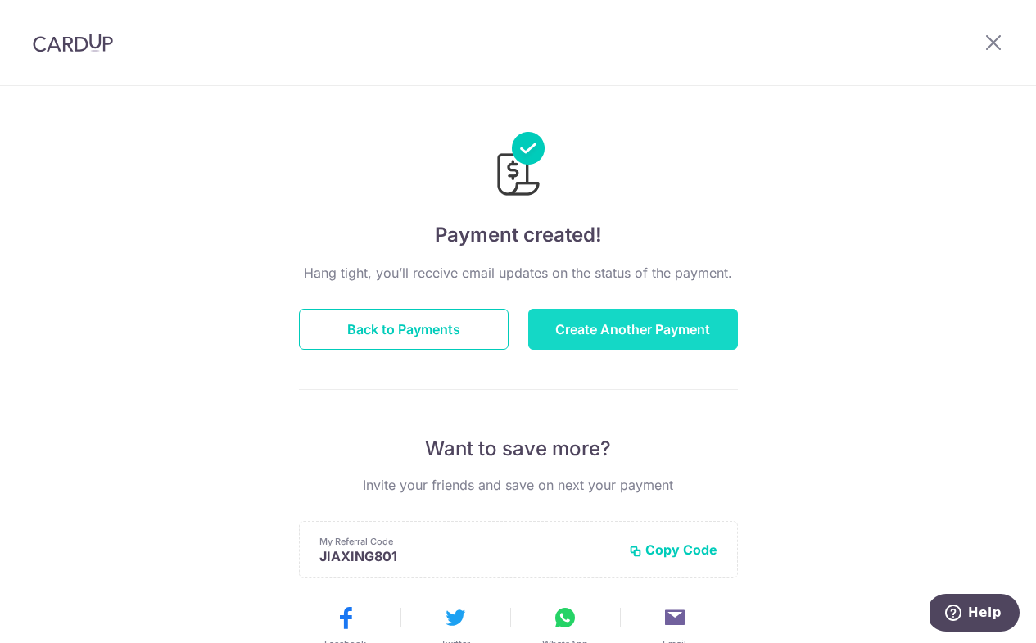
click at [621, 340] on button "Create Another Payment" at bounding box center [633, 329] width 210 height 41
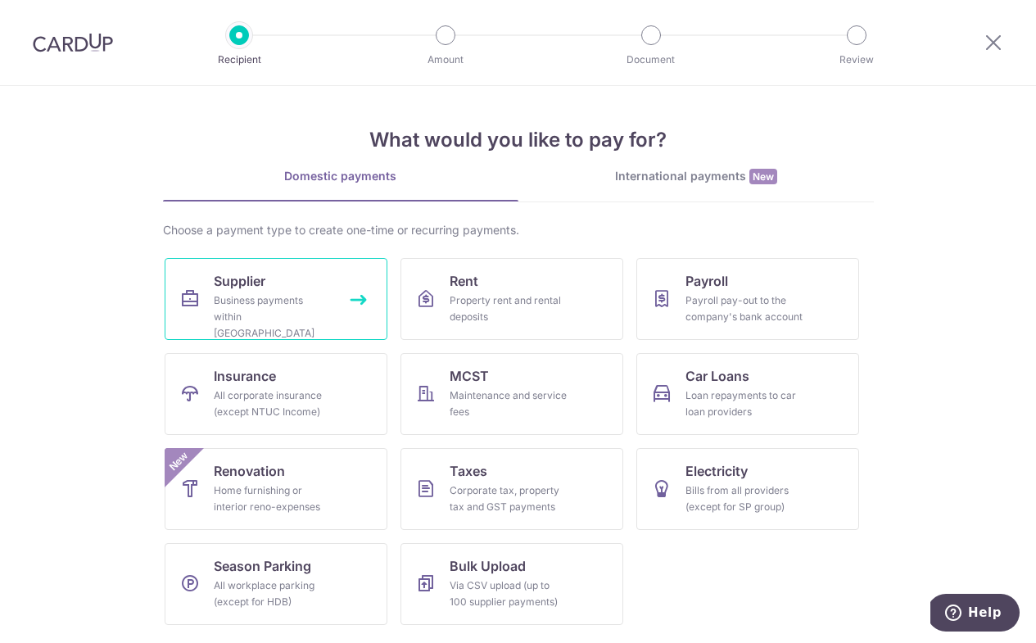
click at [247, 305] on div "Business payments within [GEOGRAPHIC_DATA]" at bounding box center [273, 316] width 118 height 49
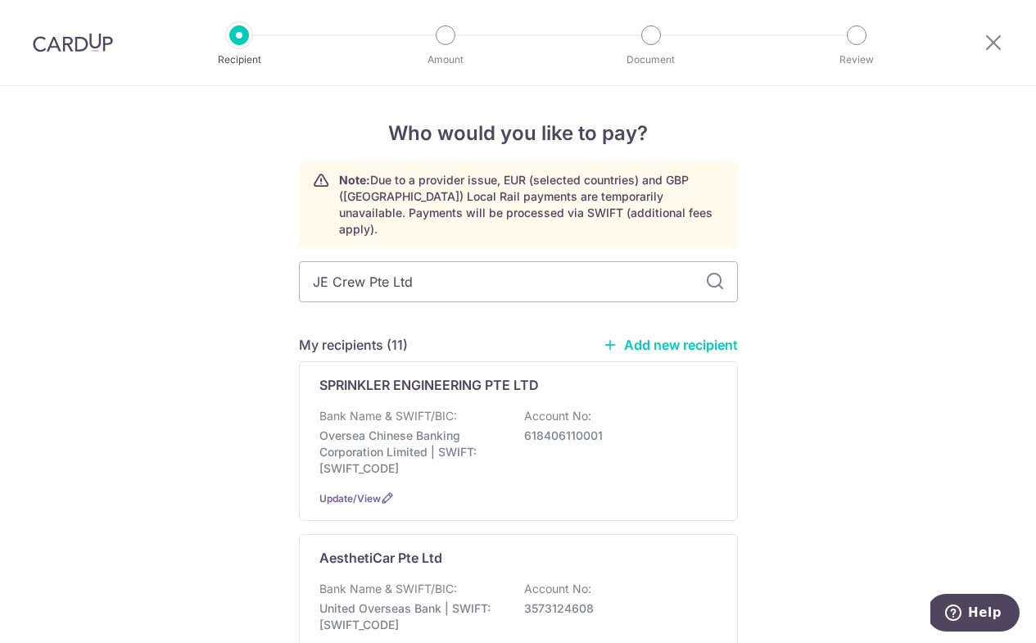
type input "JE Crew Pte Ltd"
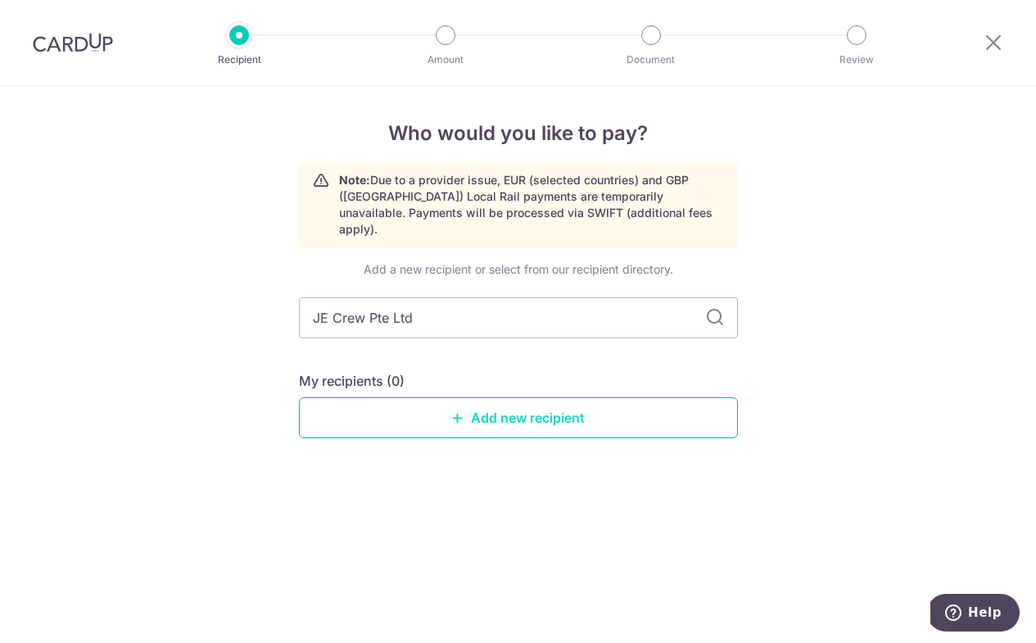
click at [461, 413] on link "Add new recipient" at bounding box center [518, 417] width 439 height 41
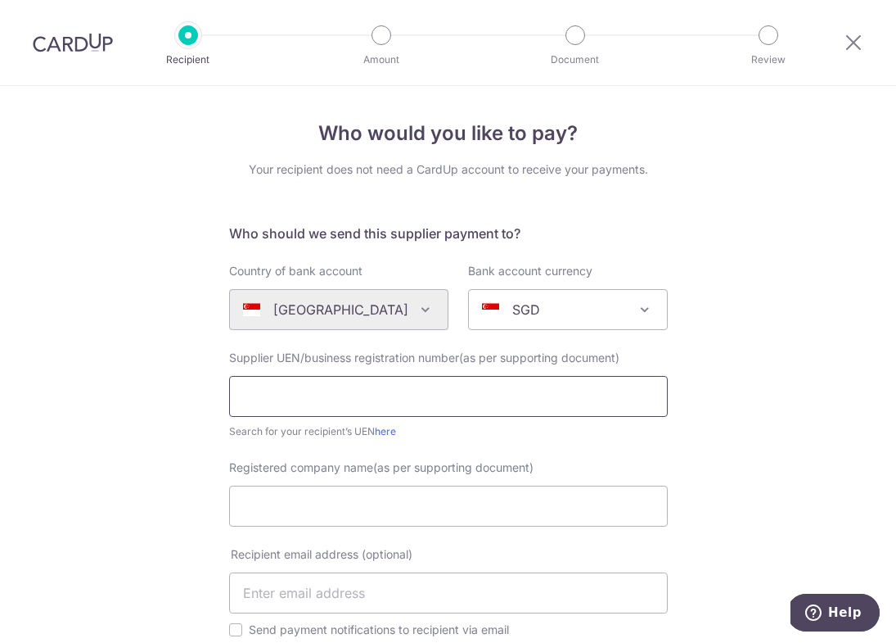
click at [377, 390] on input "text" at bounding box center [448, 396] width 439 height 41
type input "202435435K828"
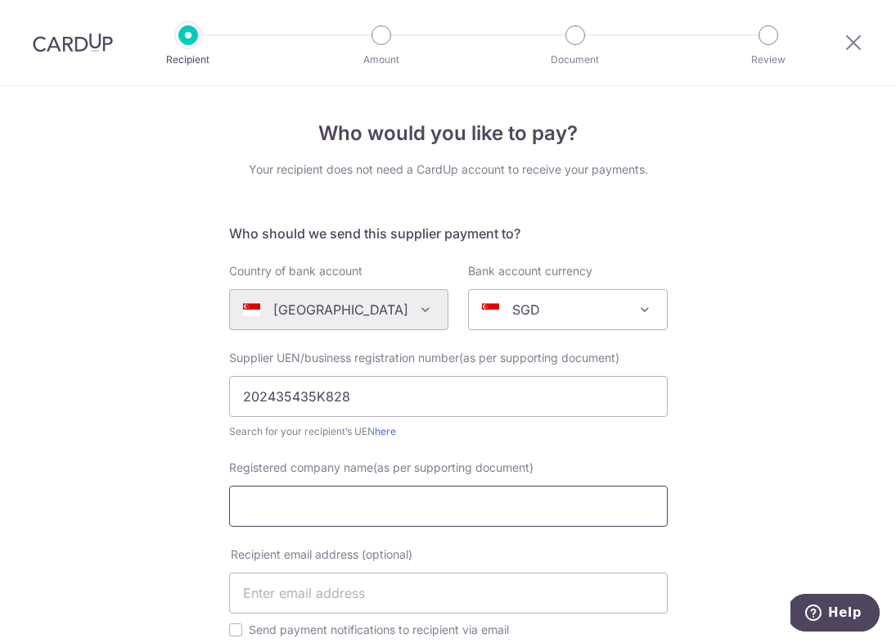
click at [394, 516] on input "Registered company name(as per supporting document)" at bounding box center [448, 505] width 439 height 41
type input "JE Crew Pte Ltd"
click at [772, 433] on div "Who would you like to pay? Your recipient does not need a CardUp account to rec…" at bounding box center [448, 595] width 896 height 1018
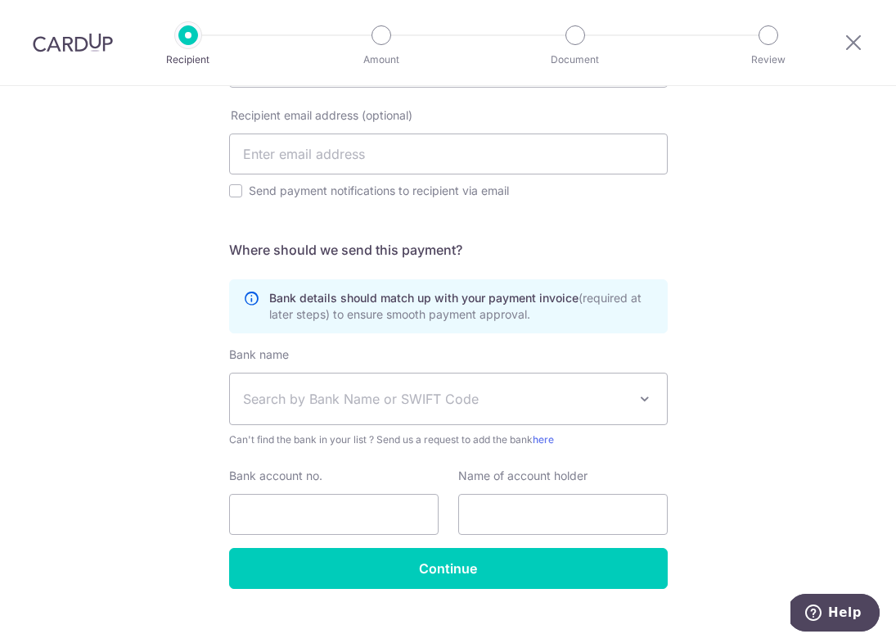
scroll to position [462, 0]
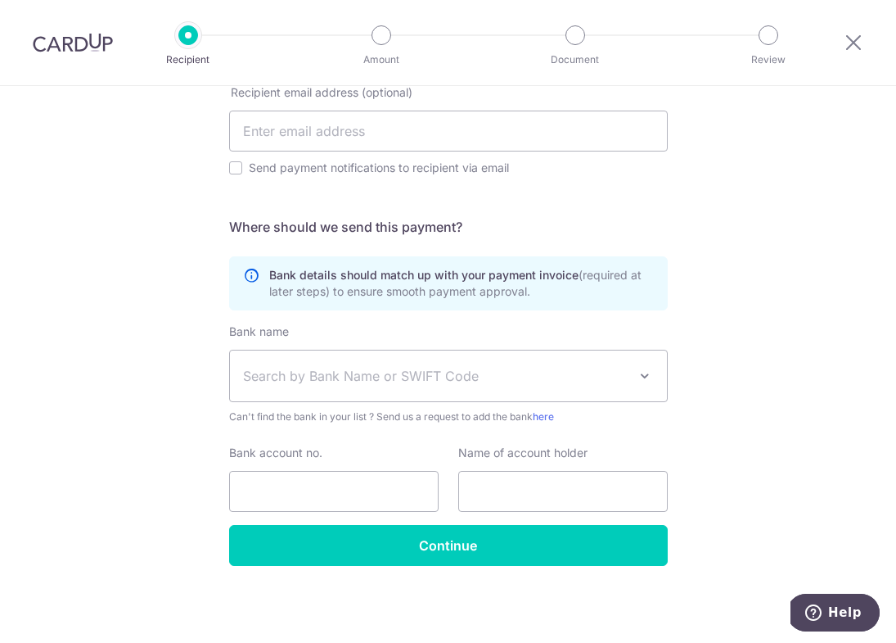
click at [396, 369] on span "Search by Bank Name or SWIFT Code" at bounding box center [435, 376] width 385 height 20
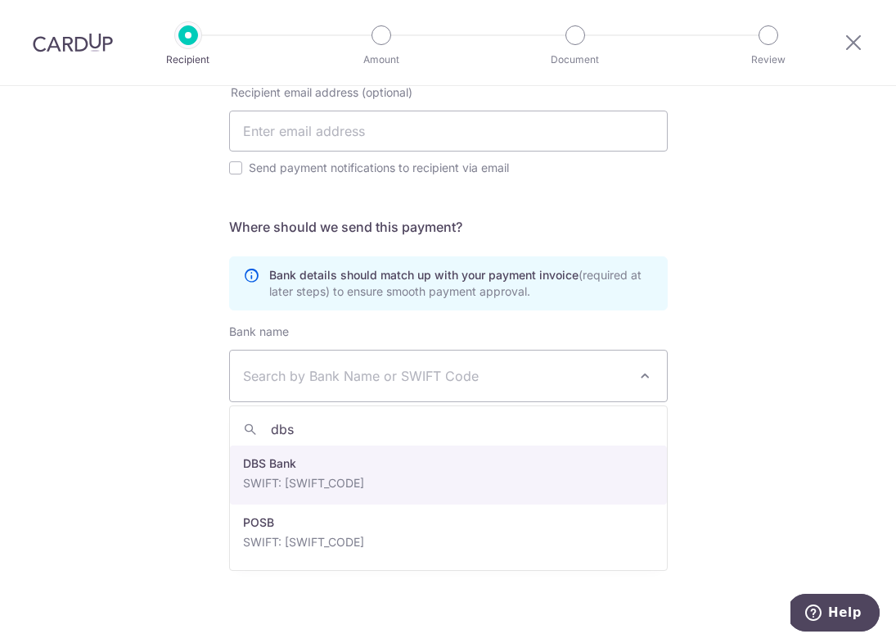
type input "dbs"
click at [534, 457] on label "Name of account holder" at bounding box center [522, 453] width 129 height 16
click at [526, 469] on div "Name of account holder" at bounding box center [563, 478] width 210 height 67
click at [467, 431] on input "dbs" at bounding box center [448, 429] width 437 height 33
click at [298, 470] on div "Bank account no." at bounding box center [334, 478] width 210 height 67
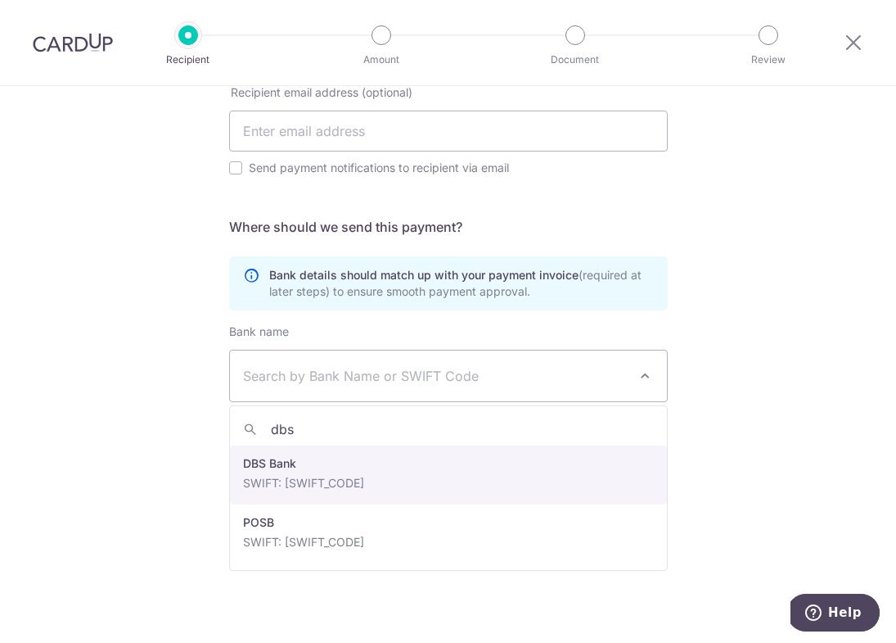
click at [480, 481] on input "text" at bounding box center [563, 491] width 210 height 41
select select "22432"
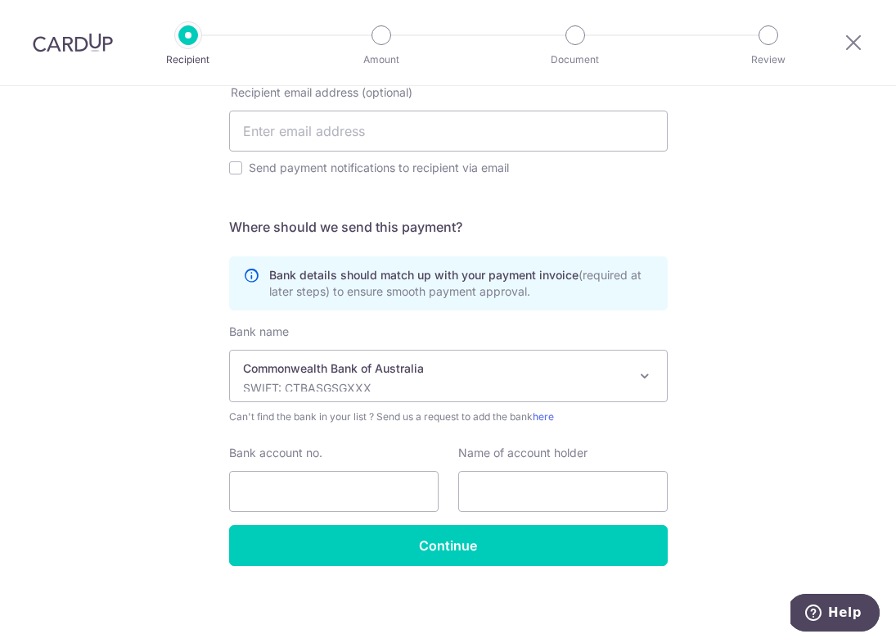
click at [448, 369] on p "Commonwealth Bank of Australia" at bounding box center [435, 368] width 385 height 16
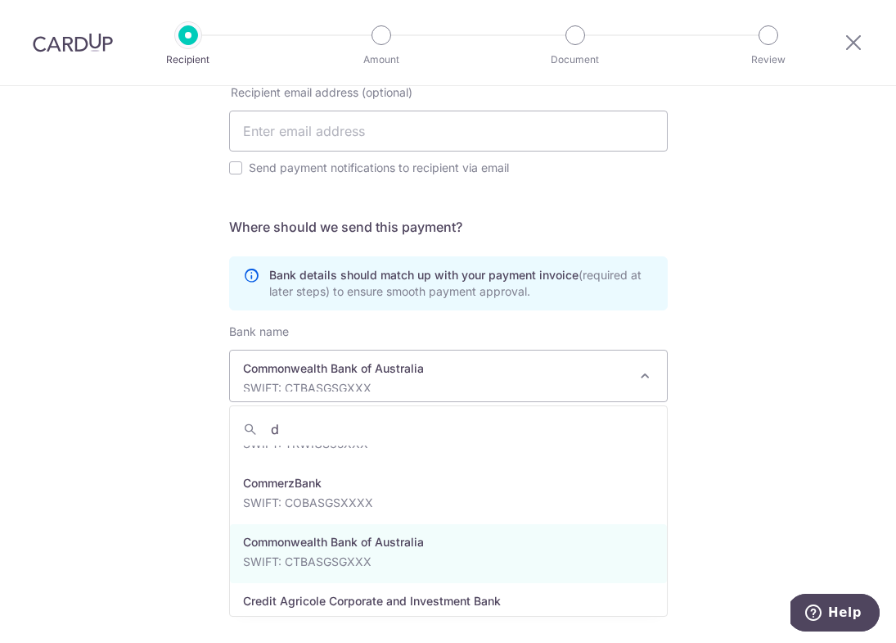
scroll to position [0, 0]
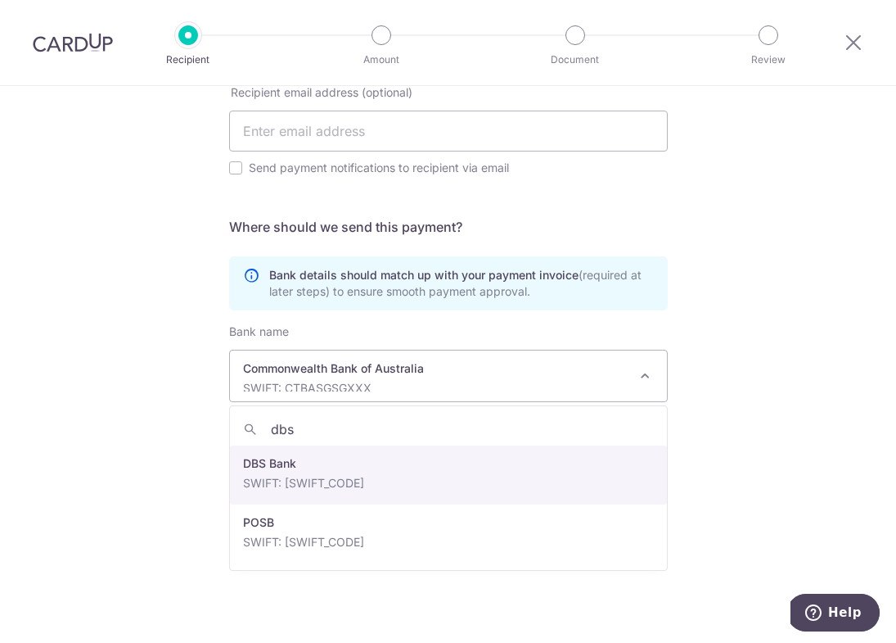
type input "dbs"
select select "6"
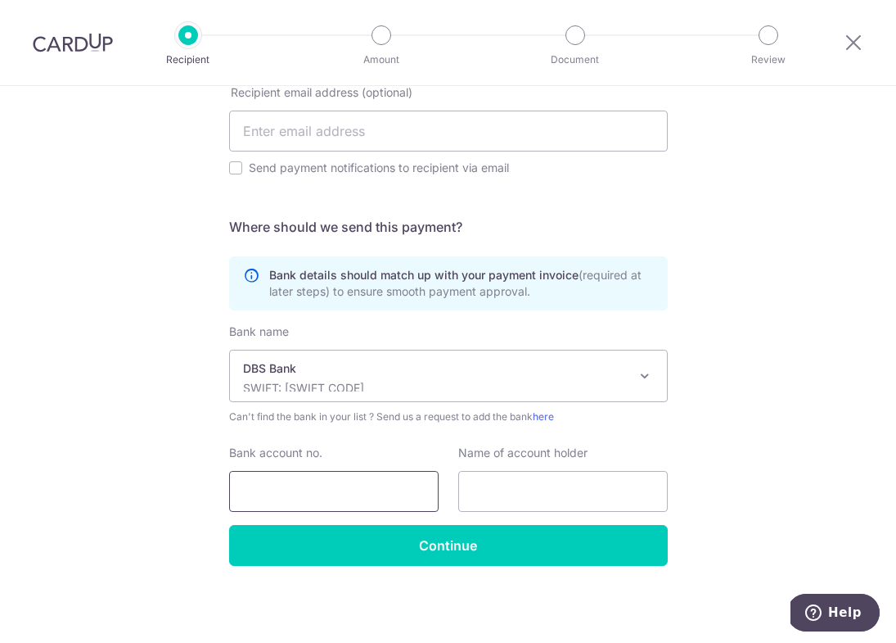
click at [318, 483] on input "Bank account no." at bounding box center [334, 491] width 210 height 41
type input "0721237504"
click at [559, 511] on input "text" at bounding box center [563, 491] width 210 height 41
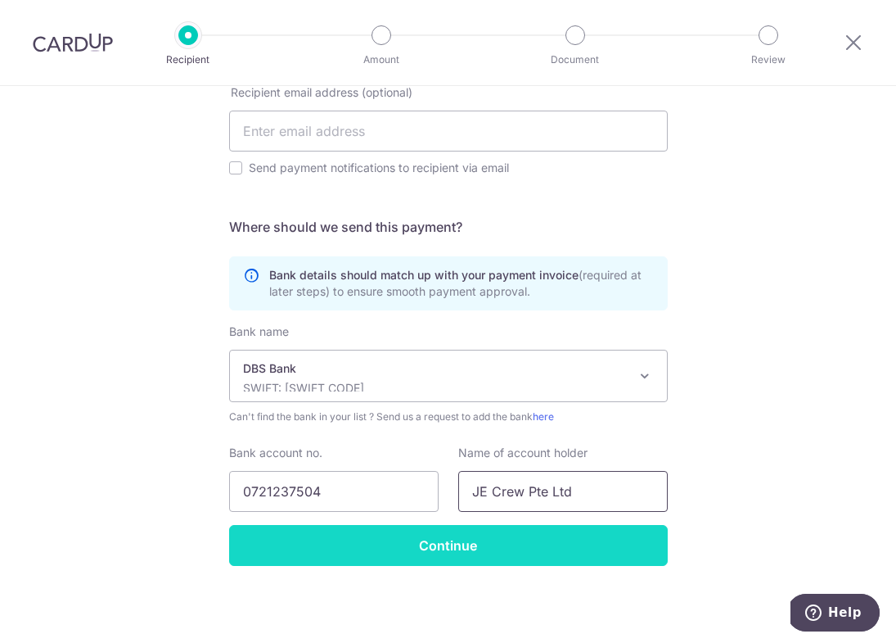
type input "JE Crew Pte Ltd"
click at [504, 534] on input "Continue" at bounding box center [448, 545] width 439 height 41
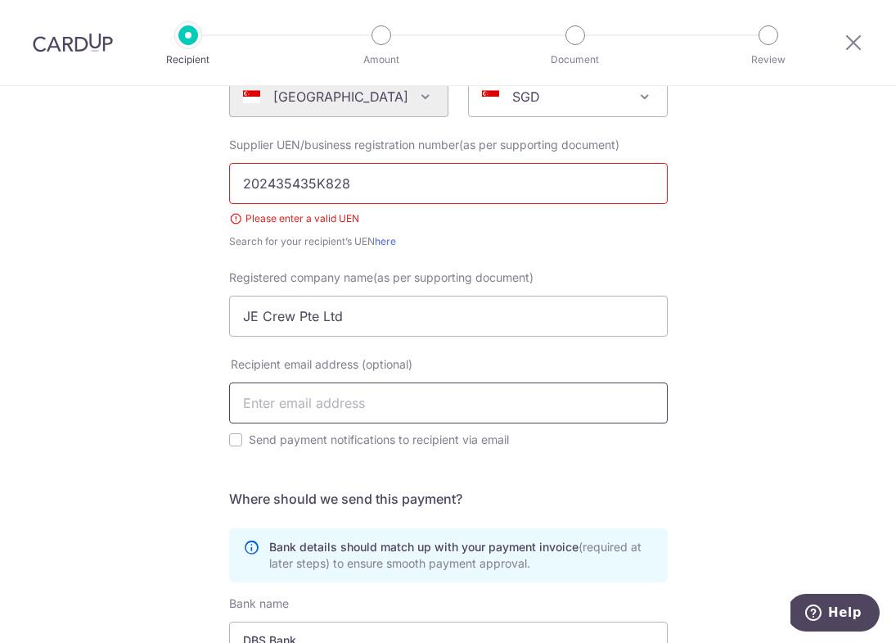
scroll to position [211, 0]
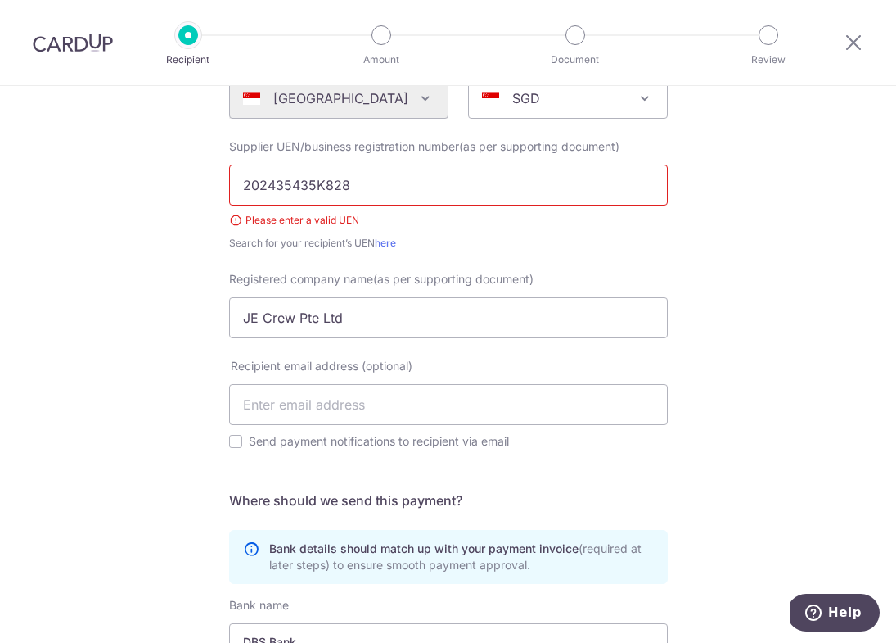
drag, startPoint x: 327, startPoint y: 187, endPoint x: 395, endPoint y: 185, distance: 68.0
click at [395, 185] on input "202435435K828" at bounding box center [448, 185] width 439 height 41
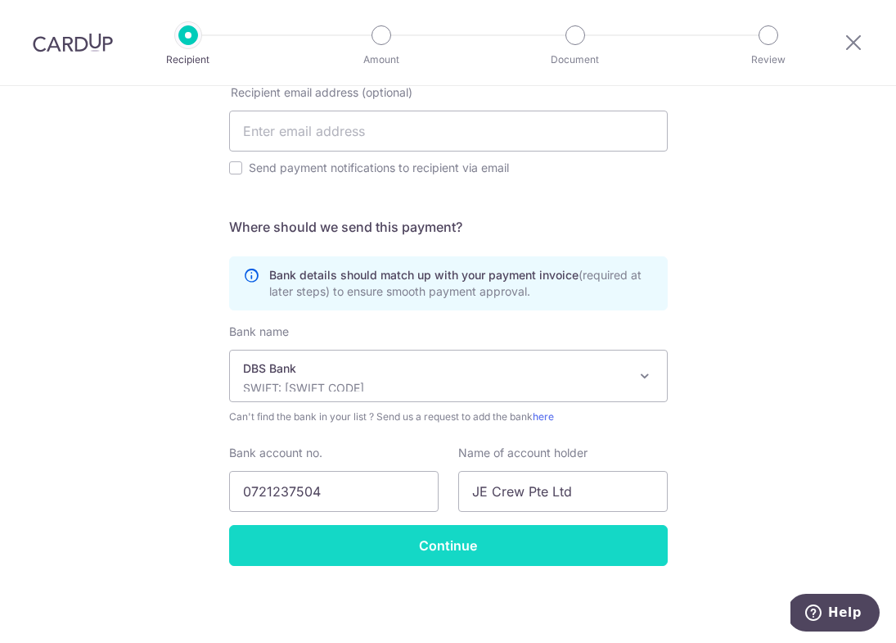
type input "202435435K"
click at [423, 552] on input "Continue" at bounding box center [448, 545] width 439 height 41
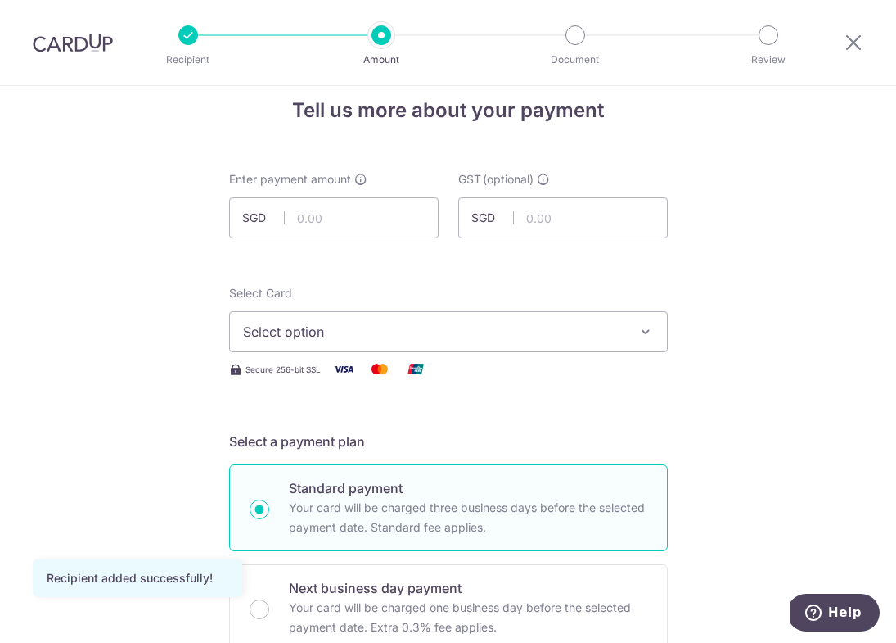
scroll to position [27, 0]
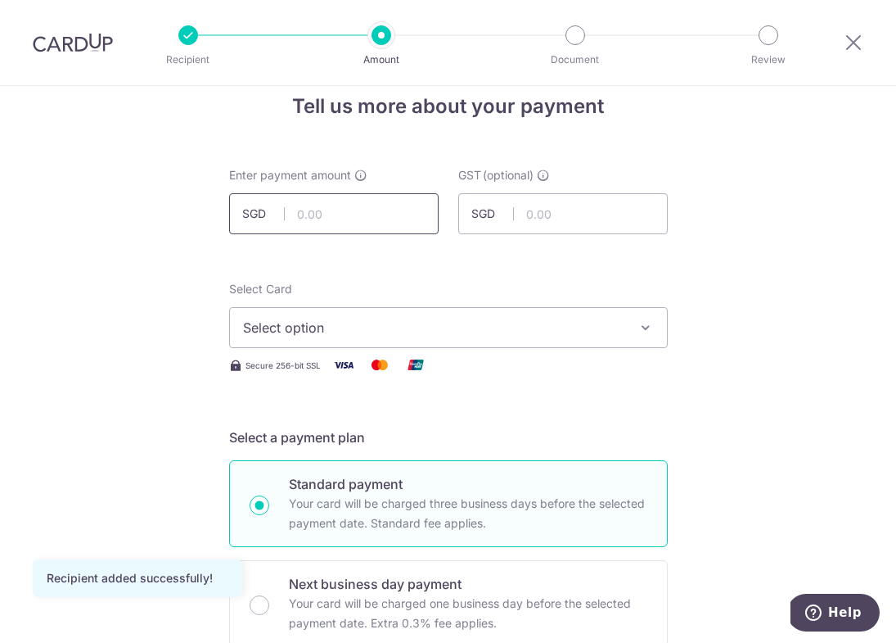
click at [318, 213] on input "text" at bounding box center [334, 213] width 210 height 41
type input "3,369.00"
click at [506, 286] on div "Select Card Select option Add credit card Your Cards **** 2809" at bounding box center [448, 314] width 439 height 67
click at [483, 336] on span "Select option" at bounding box center [434, 328] width 382 height 20
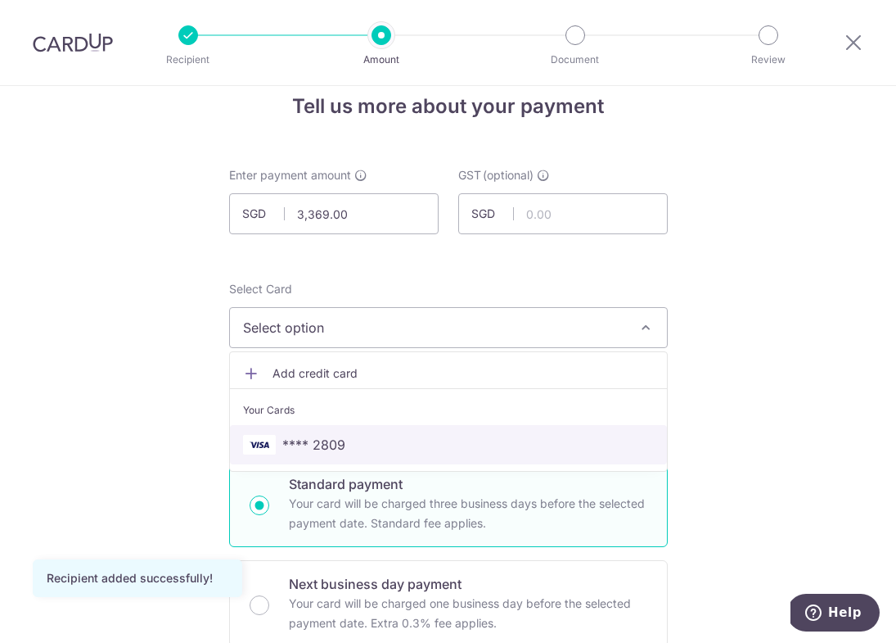
click at [467, 435] on span "**** 2809" at bounding box center [448, 445] width 411 height 20
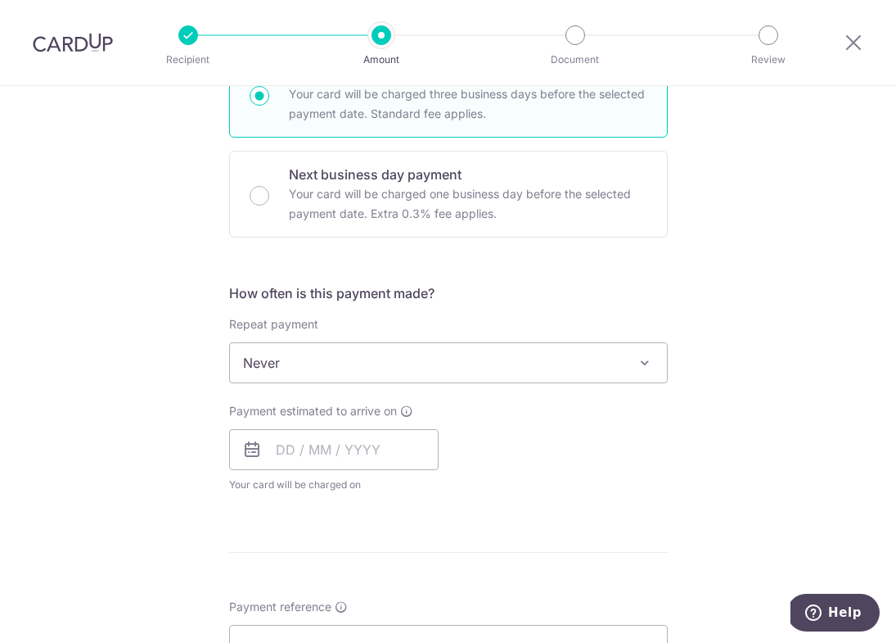
scroll to position [449, 0]
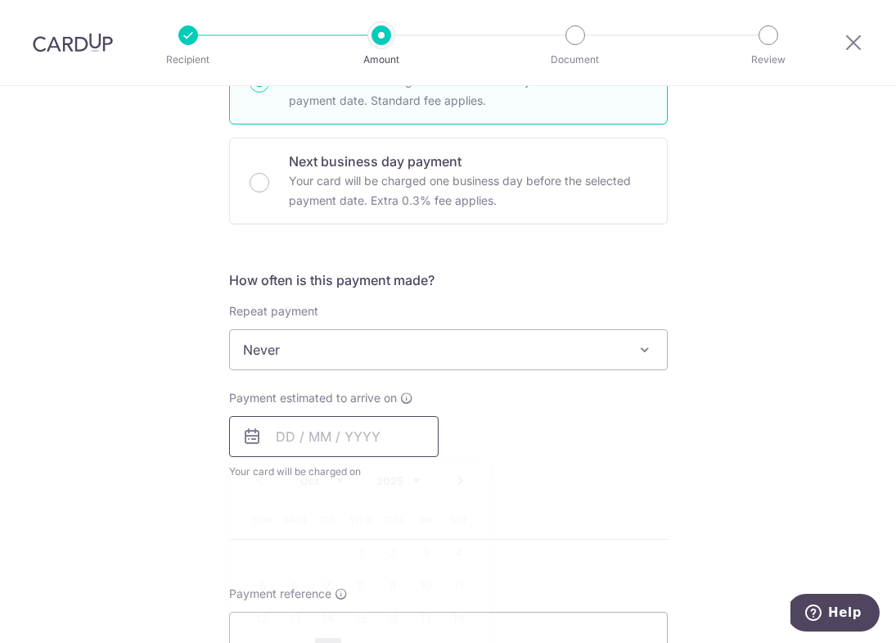
click at [332, 431] on input "text" at bounding box center [334, 436] width 210 height 41
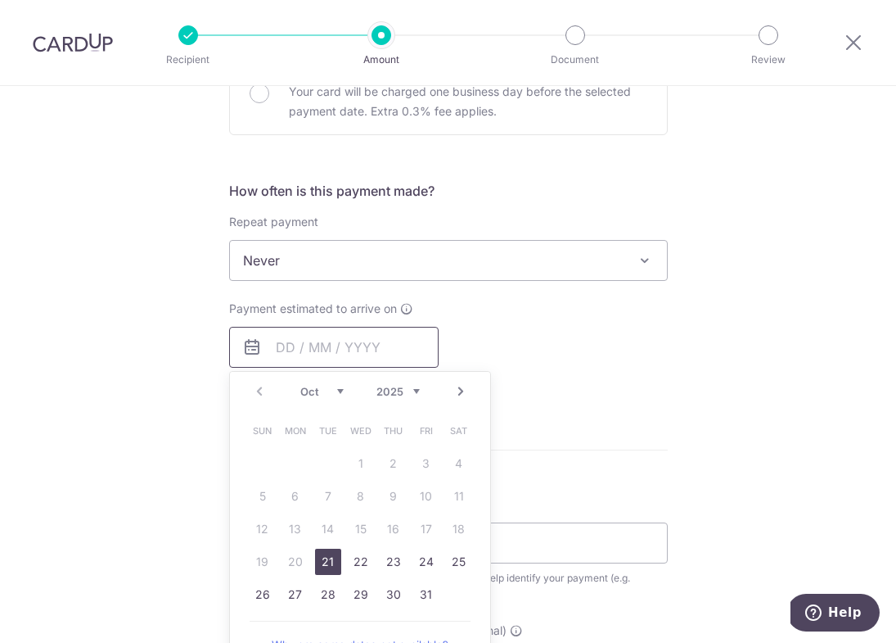
scroll to position [575, 0]
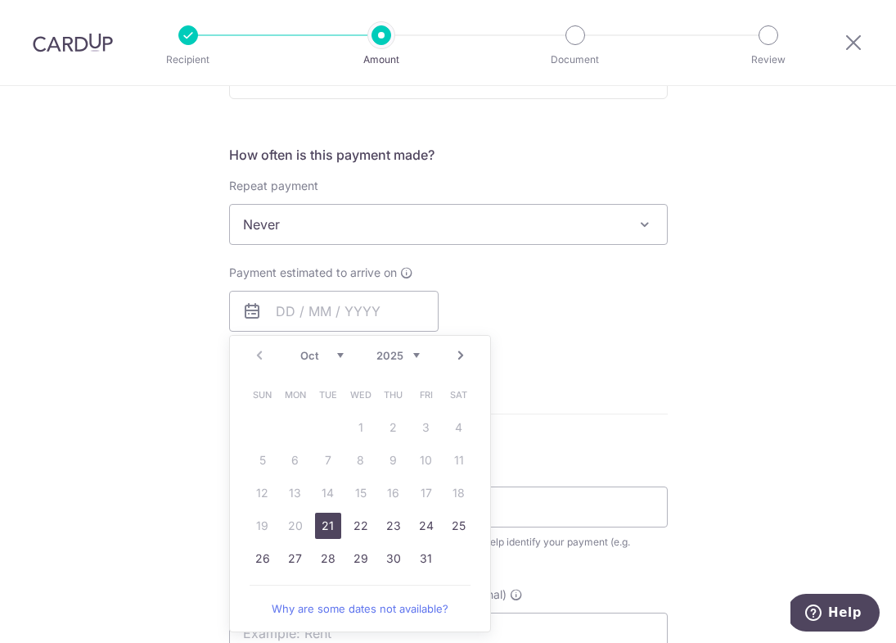
click at [330, 526] on link "21" at bounding box center [328, 526] width 26 height 26
type input "[DATE]"
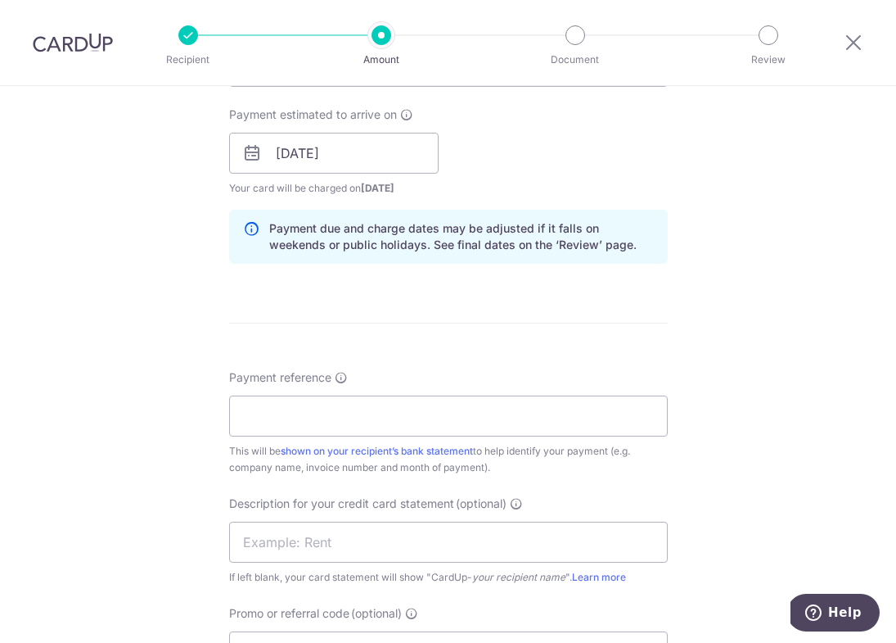
scroll to position [766, 0]
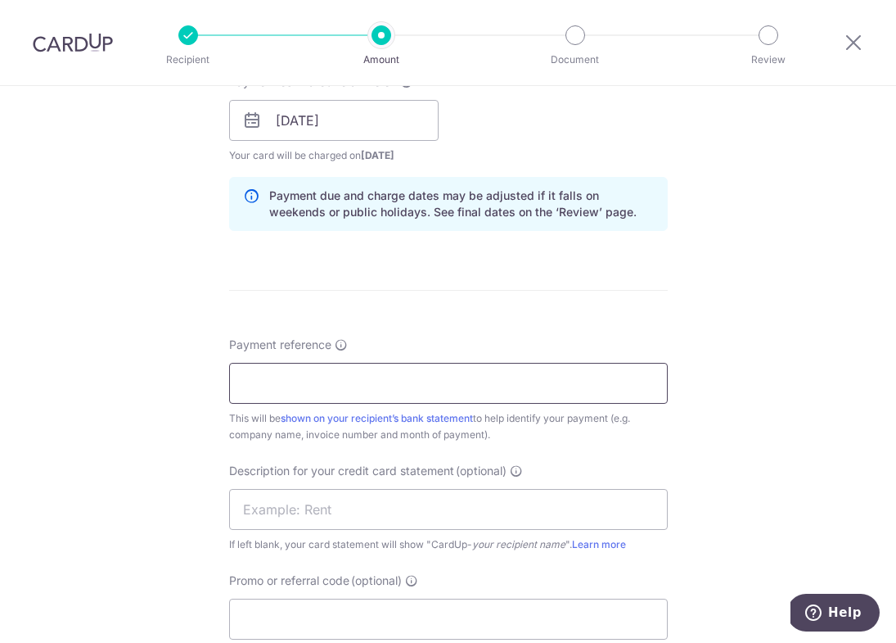
click at [524, 385] on input "Payment reference" at bounding box center [448, 383] width 439 height 41
type input "Mix Concoction"
click at [387, 517] on input "text" at bounding box center [448, 509] width 439 height 41
click at [247, 513] on input "jeAug" at bounding box center [448, 509] width 439 height 41
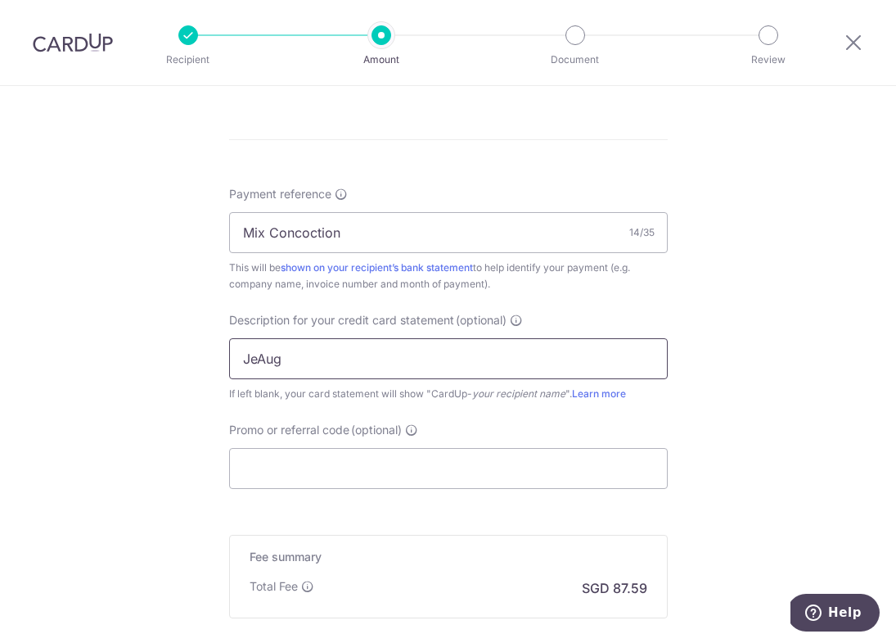
scroll to position [934, 0]
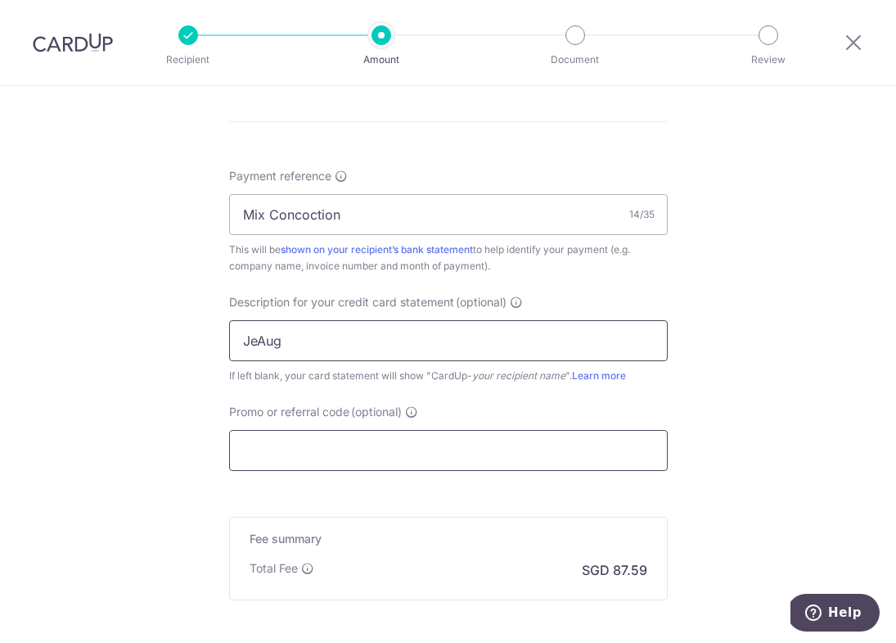
type input "JeAug"
click at [321, 447] on input "Promo or referral code (optional)" at bounding box center [448, 450] width 439 height 41
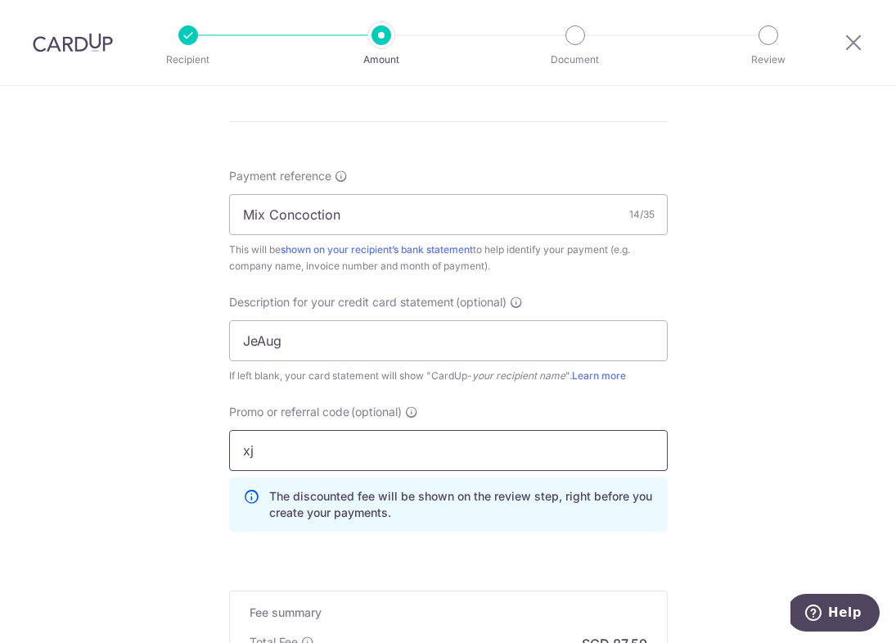
type input "x"
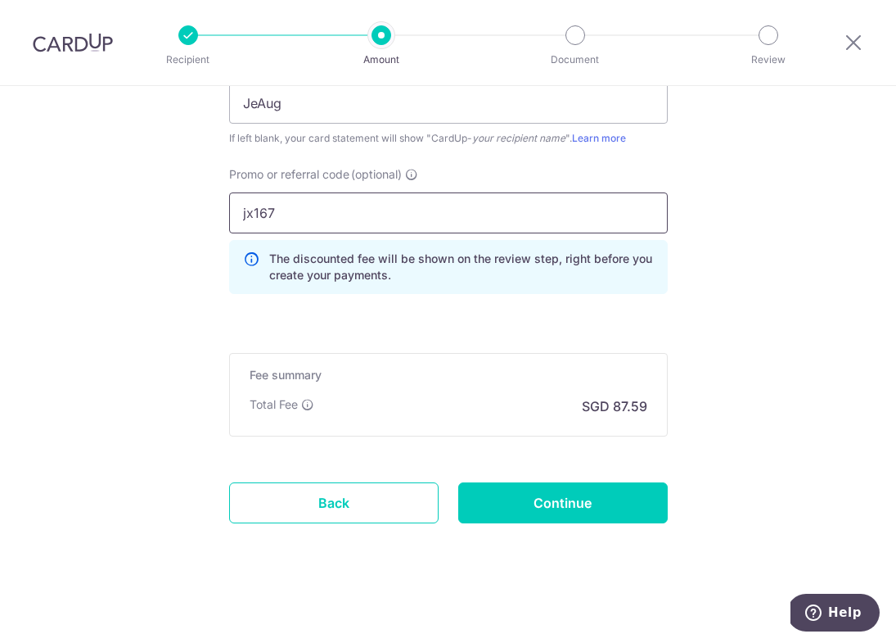
scroll to position [1175, 0]
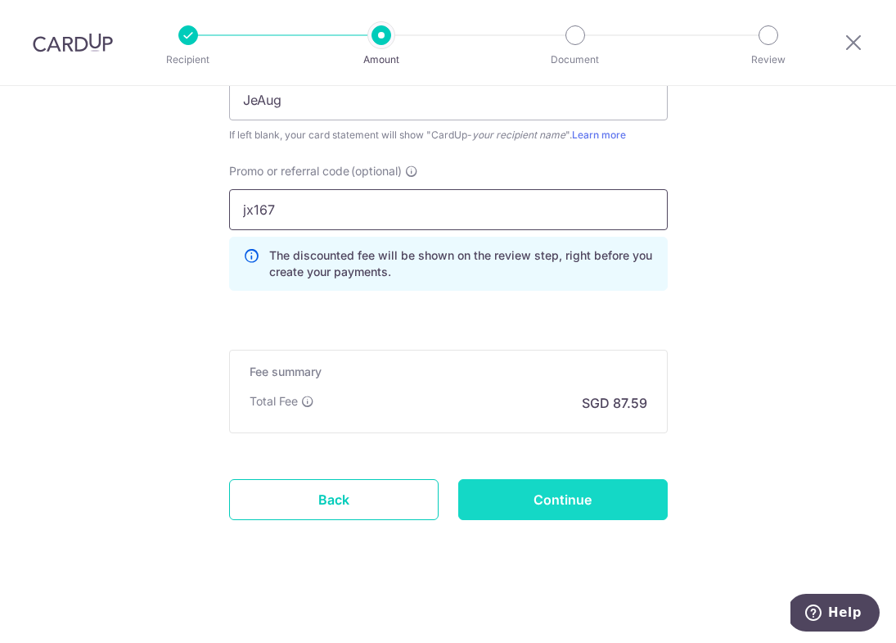
type input "jx167"
click at [538, 512] on input "Continue" at bounding box center [563, 499] width 210 height 41
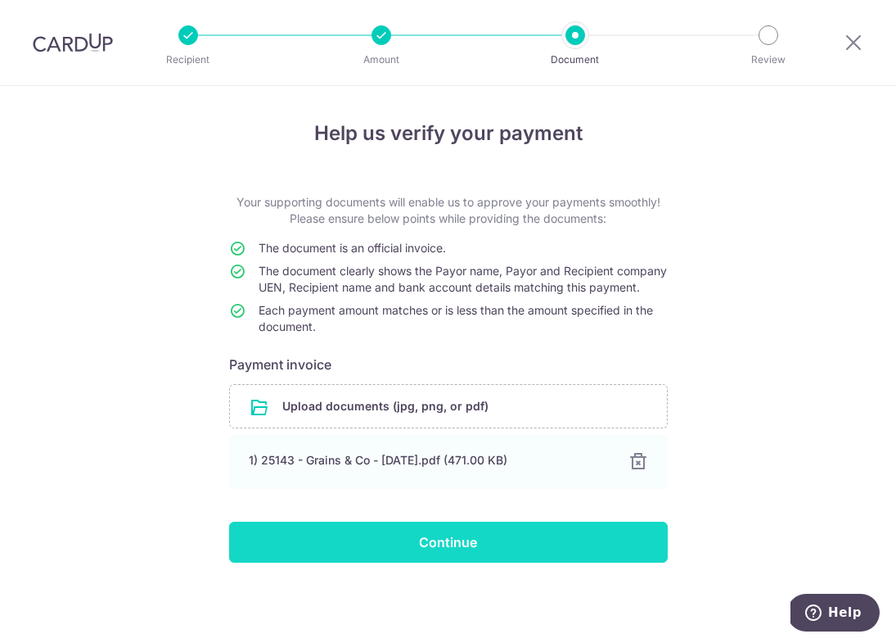
click at [437, 558] on input "Continue" at bounding box center [448, 542] width 439 height 41
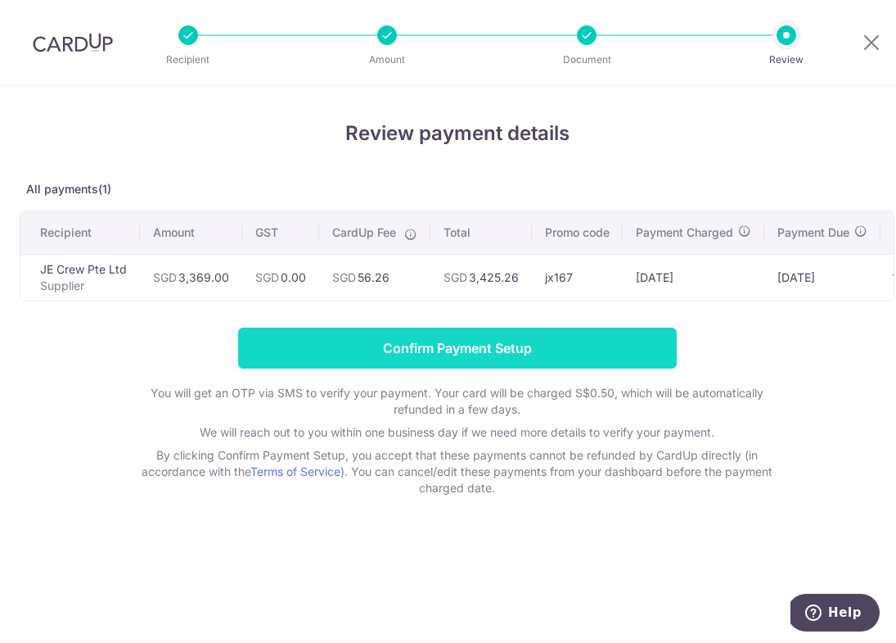
click at [460, 341] on input "Confirm Payment Setup" at bounding box center [457, 347] width 439 height 41
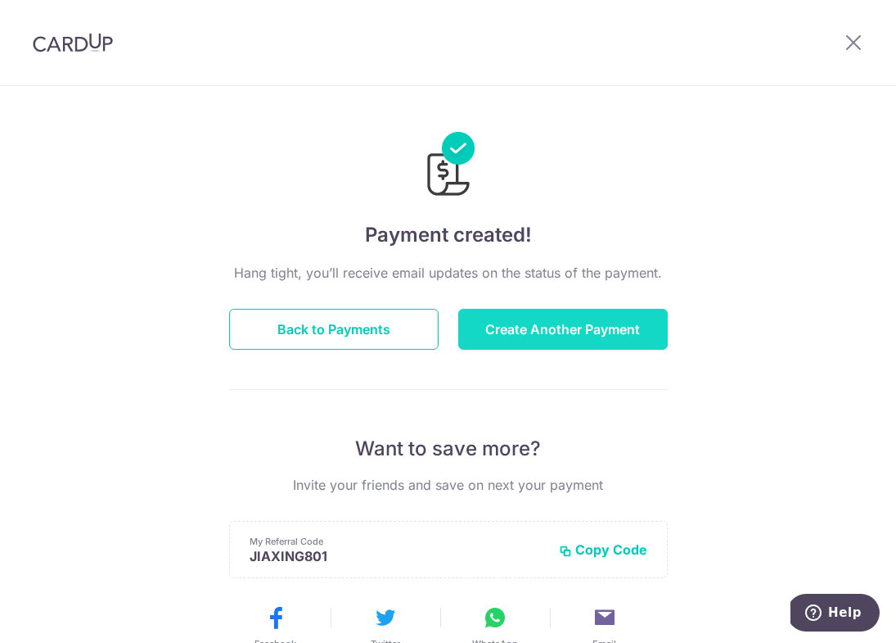
click at [480, 327] on button "Create Another Payment" at bounding box center [563, 329] width 210 height 41
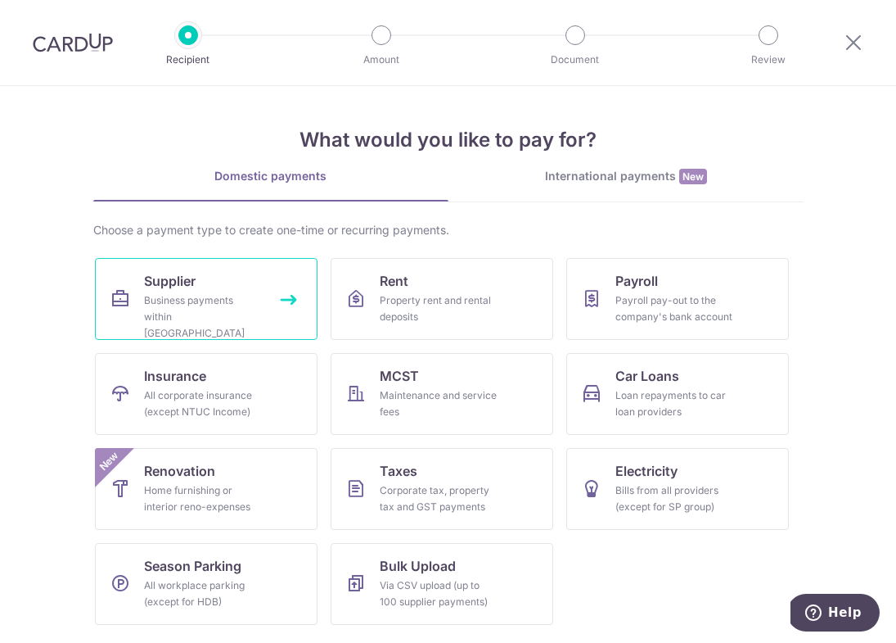
click at [230, 280] on link "Supplier Business payments within [GEOGRAPHIC_DATA]" at bounding box center [206, 299] width 223 height 82
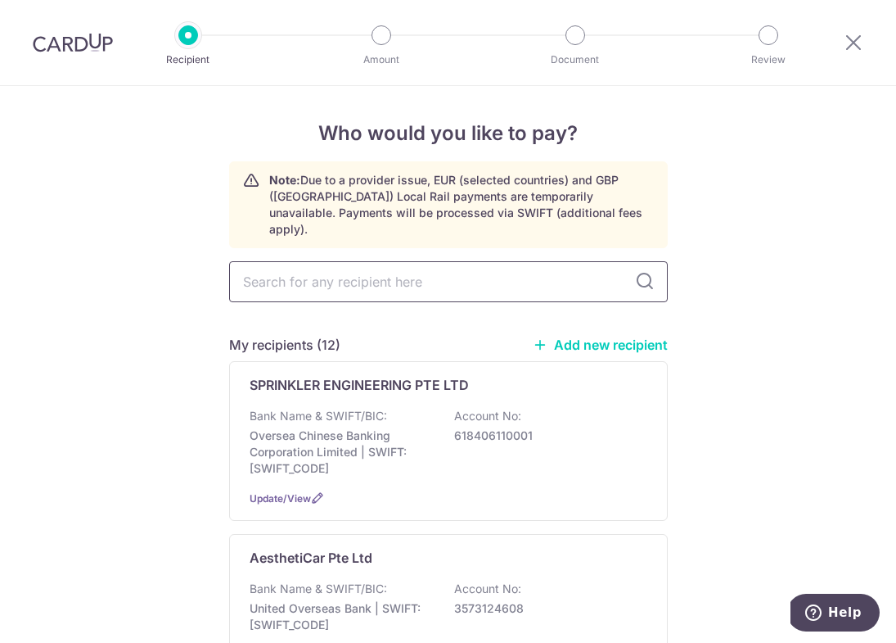
click at [410, 273] on input "text" at bounding box center [448, 281] width 439 height 41
type input "The Fresh Guys Pte Ltd"
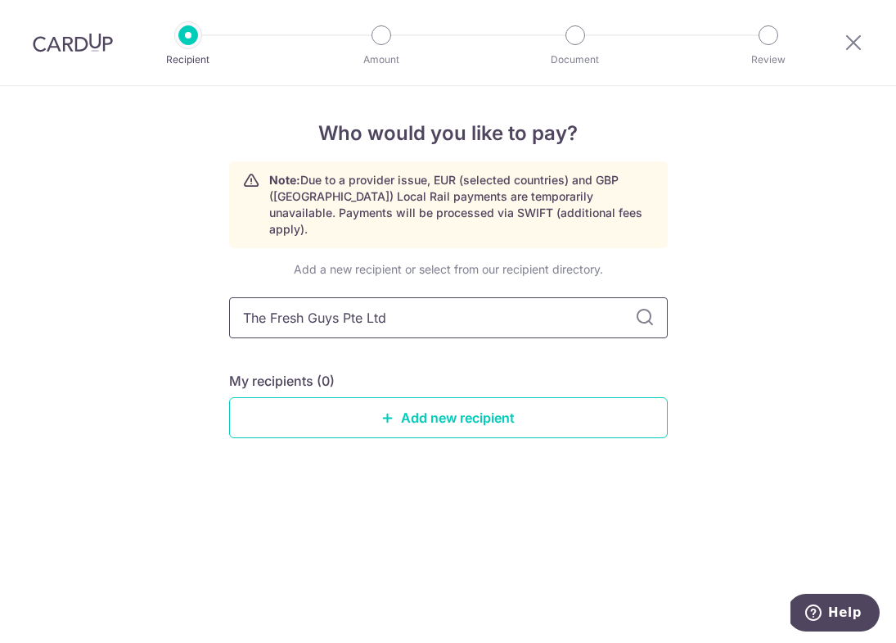
drag, startPoint x: 405, startPoint y: 308, endPoint x: 181, endPoint y: 297, distance: 224.6
click at [181, 297] on div "Who would you like to pay? Note: Due to a provider issue, EUR (selected countri…" at bounding box center [448, 364] width 896 height 557
click at [318, 401] on link "Add new recipient" at bounding box center [448, 417] width 439 height 41
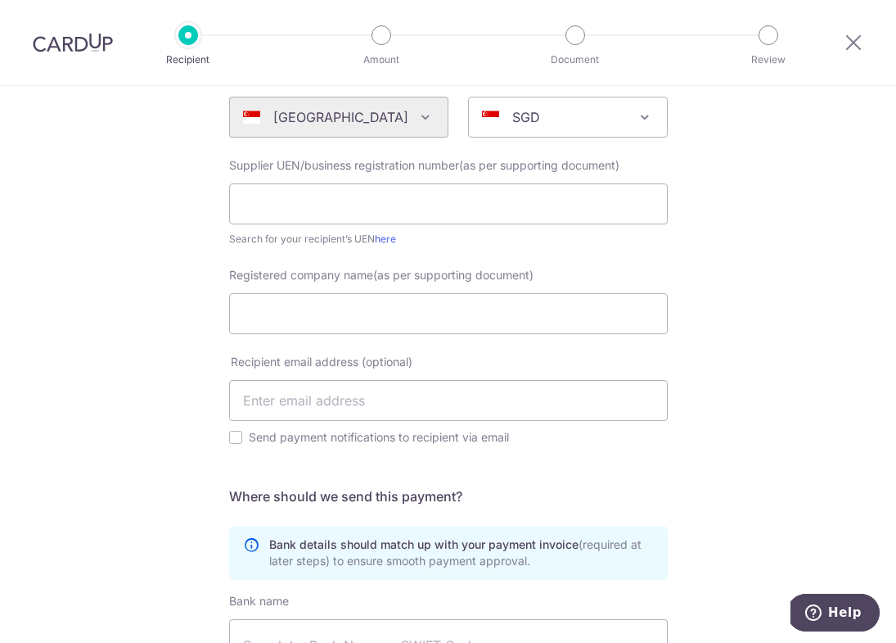
scroll to position [182, 0]
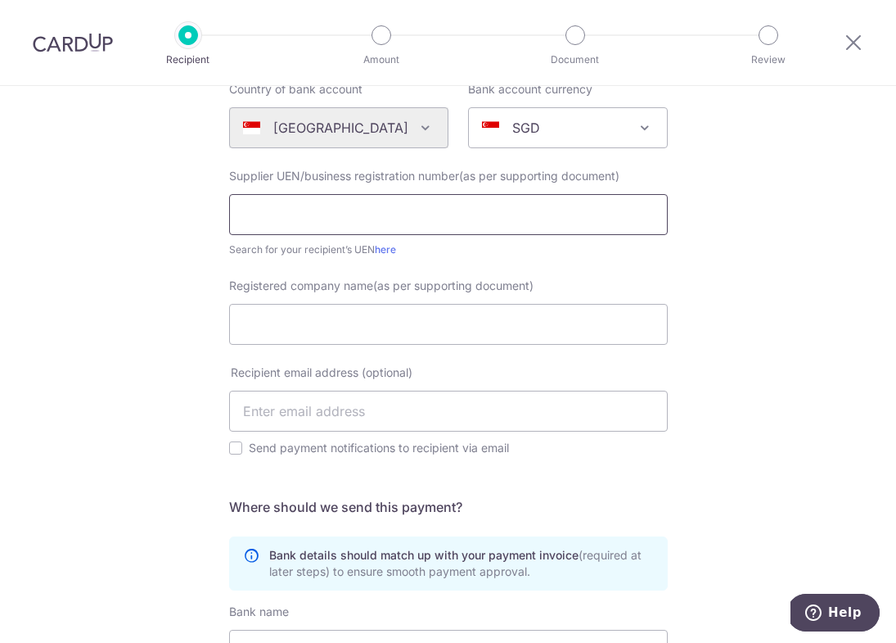
click at [330, 203] on input "text" at bounding box center [448, 214] width 439 height 41
paste input "201816066K"
type input "201816066K"
click at [539, 333] on input "Registered company name(as per supporting document)" at bounding box center [448, 324] width 439 height 41
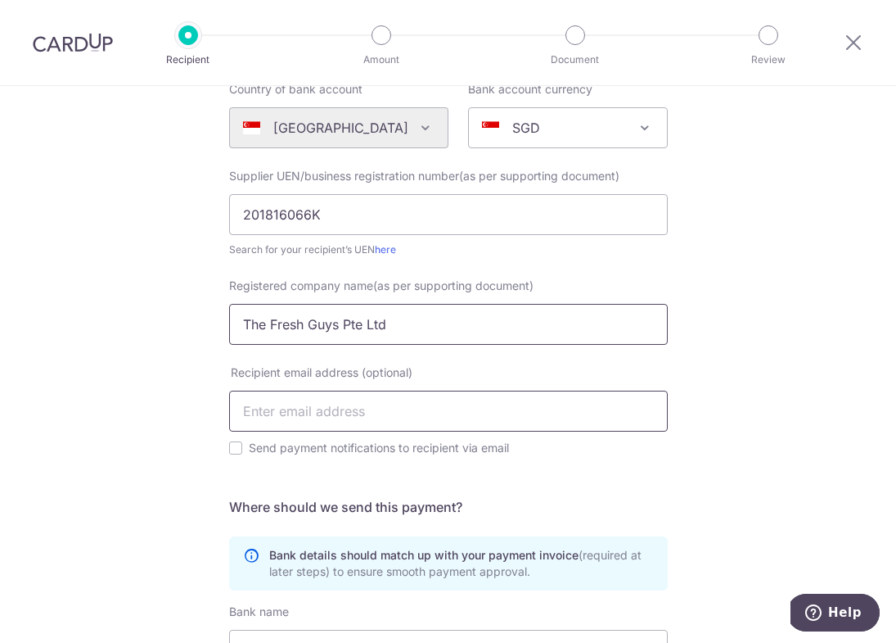
type input "The Fresh Guys Pte Ltd"
click at [598, 403] on input "text" at bounding box center [448, 411] width 439 height 41
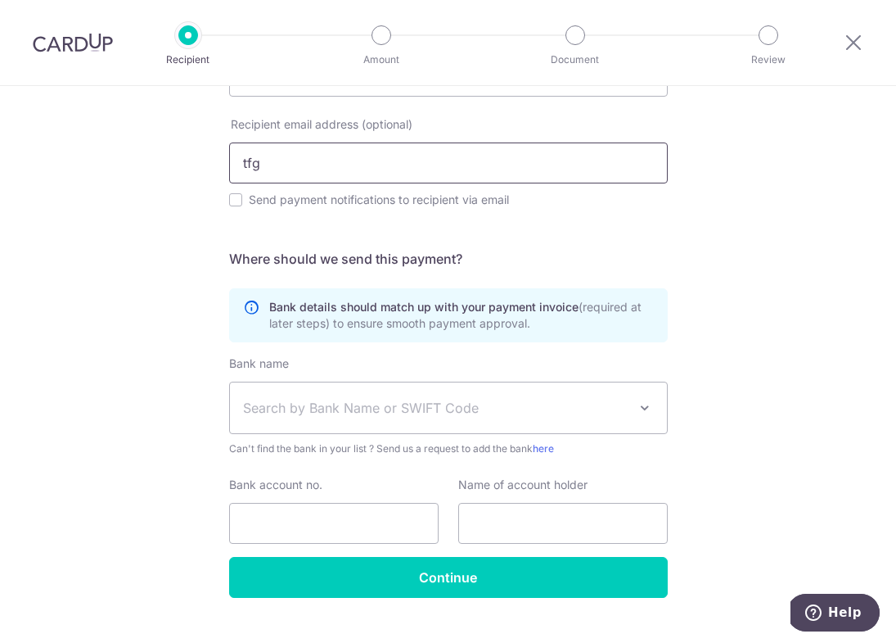
scroll to position [441, 0]
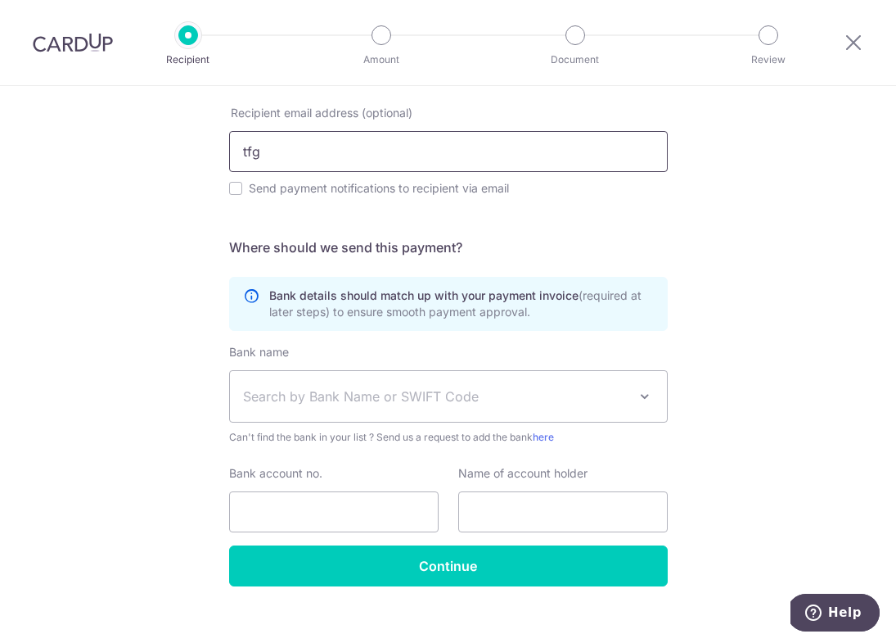
type input "tfg"
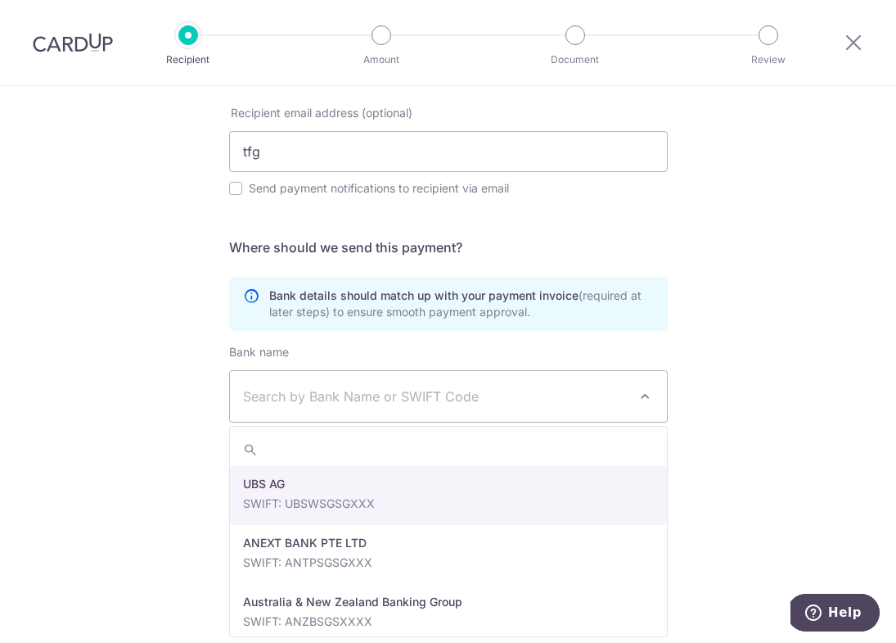
click at [374, 397] on span "Search by Bank Name or SWIFT Code" at bounding box center [435, 396] width 385 height 20
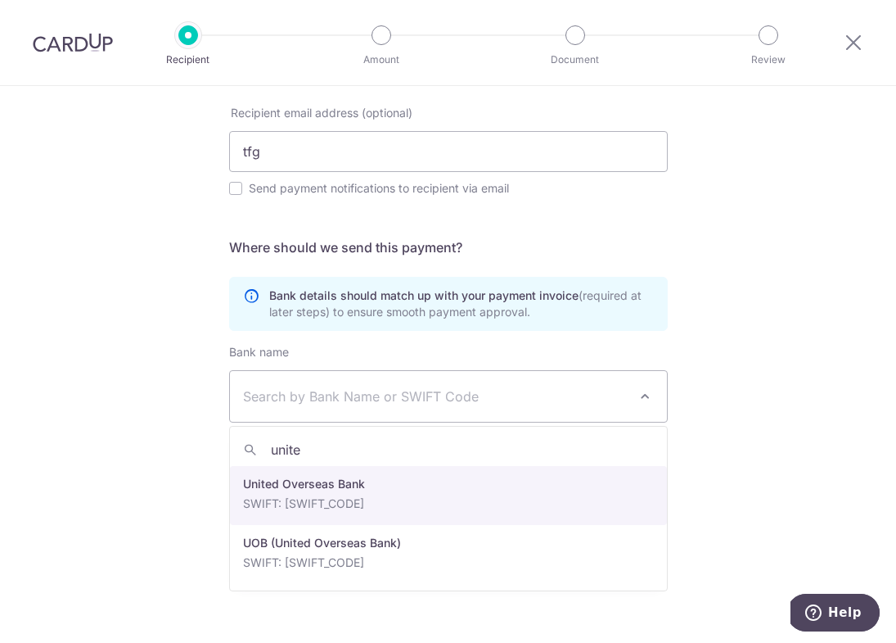
type input "unite"
select select "23668"
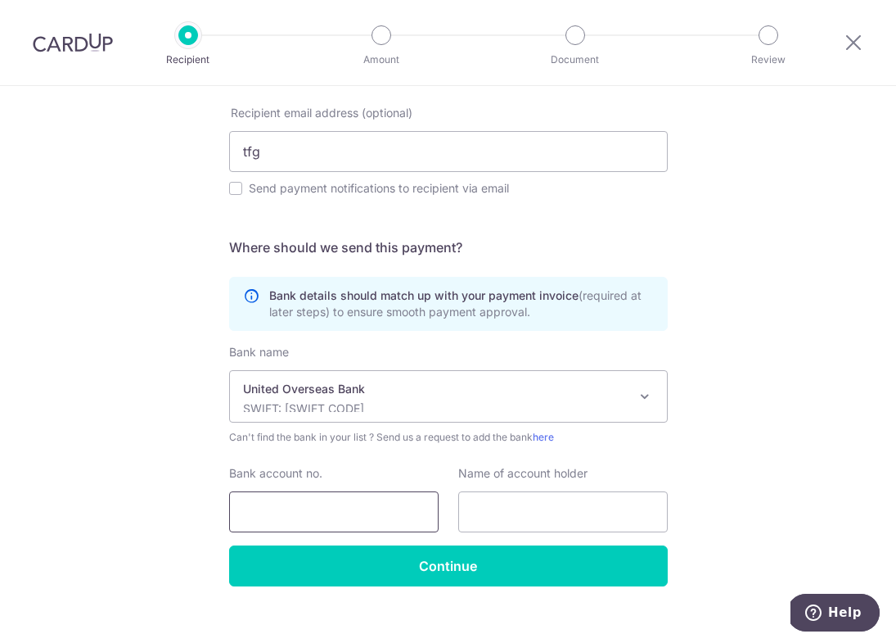
click at [386, 522] on input "Bank account no." at bounding box center [334, 511] width 210 height 41
type input "7703097158"
click at [519, 526] on input "text" at bounding box center [563, 511] width 210 height 41
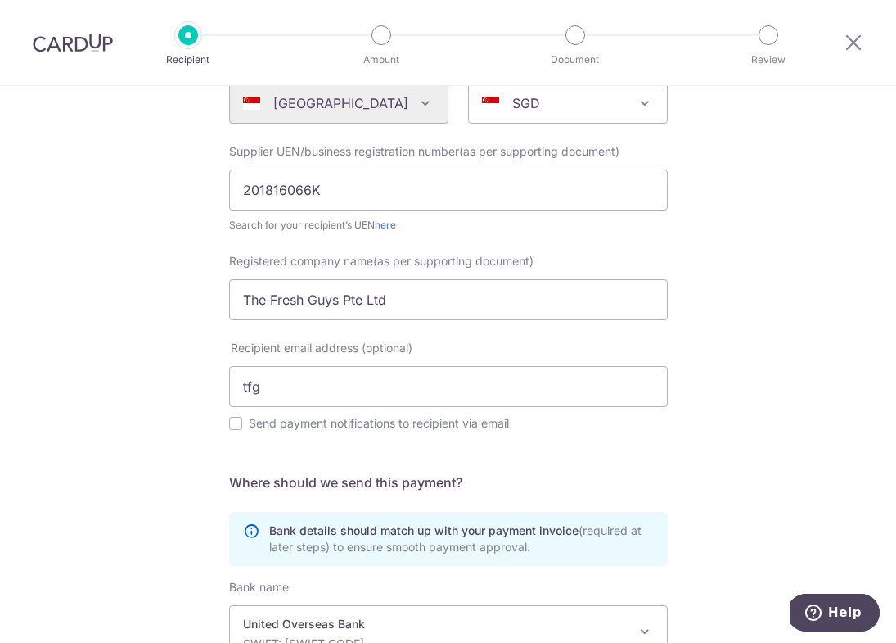
scroll to position [184, 0]
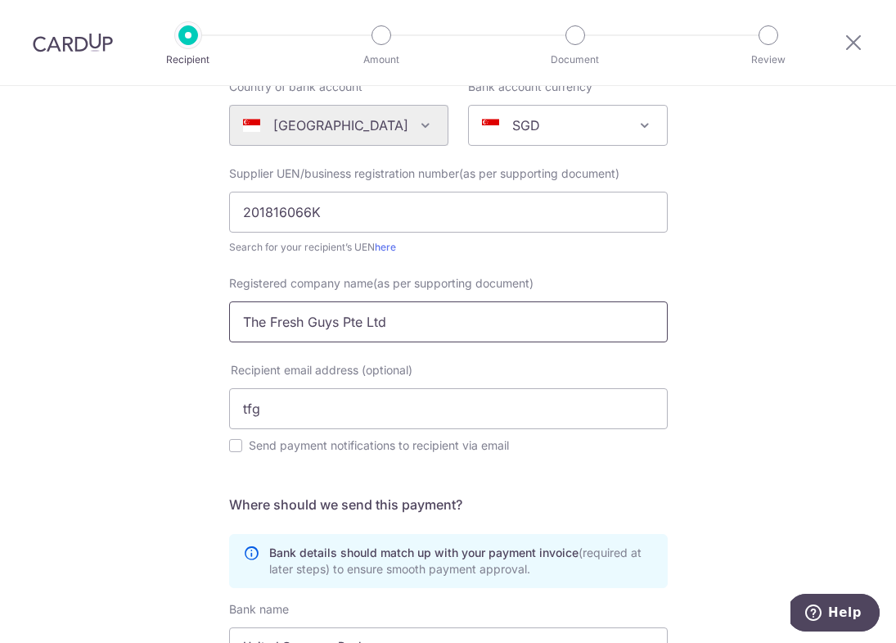
drag, startPoint x: 406, startPoint y: 318, endPoint x: 178, endPoint y: 320, distance: 228.4
click at [178, 319] on div "Who would you like to pay? Your recipient does not need a CardUp account to rec…" at bounding box center [448, 411] width 896 height 1018
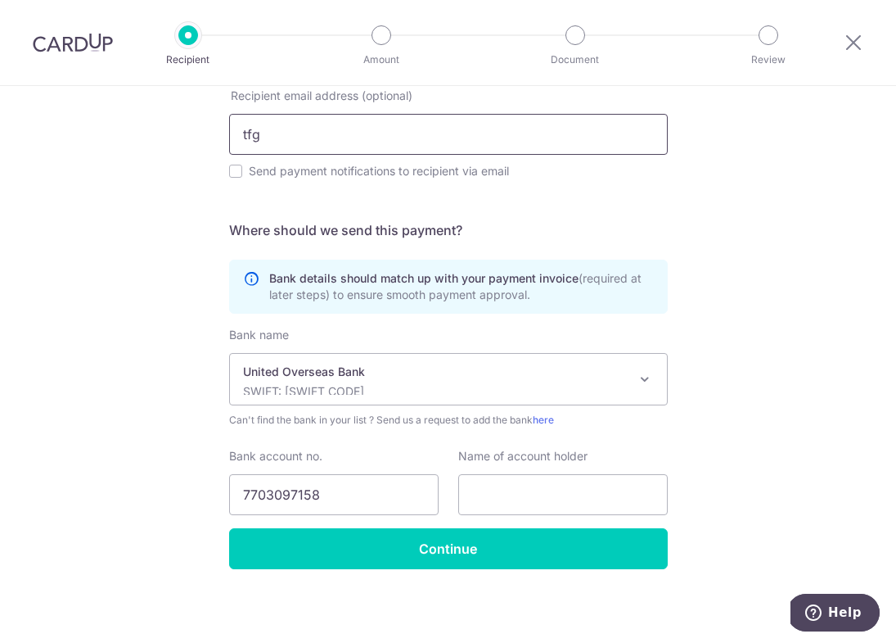
scroll to position [462, 0]
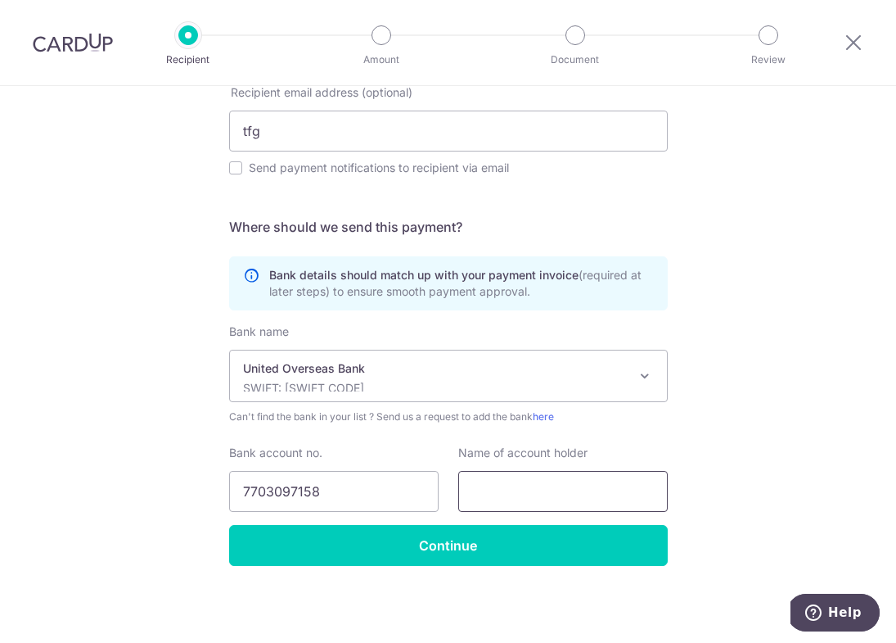
click at [504, 507] on input "text" at bounding box center [563, 491] width 210 height 41
paste input "The Fresh Guys Pte Ltd"
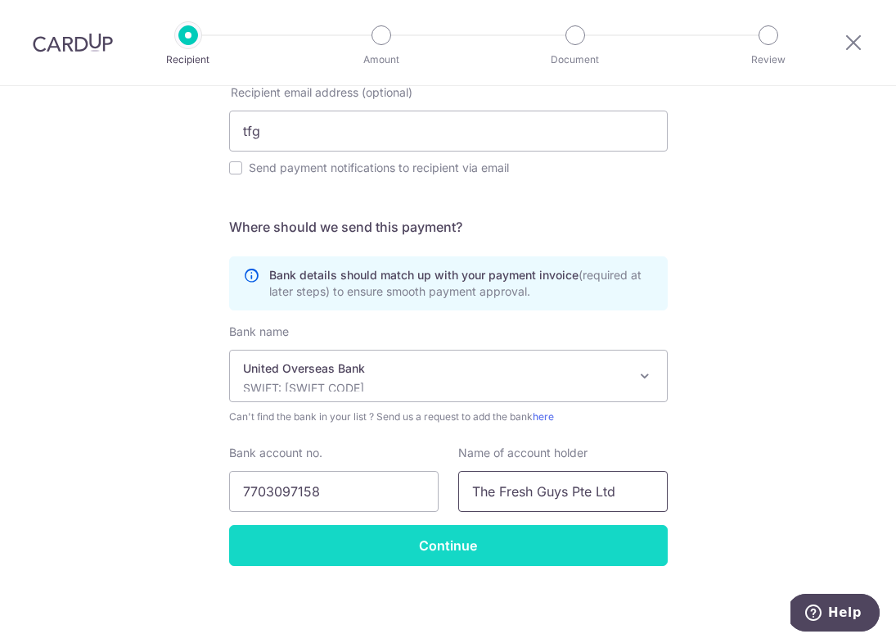
type input "The Fresh Guys Pte Ltd"
click at [513, 554] on input "Continue" at bounding box center [448, 545] width 439 height 41
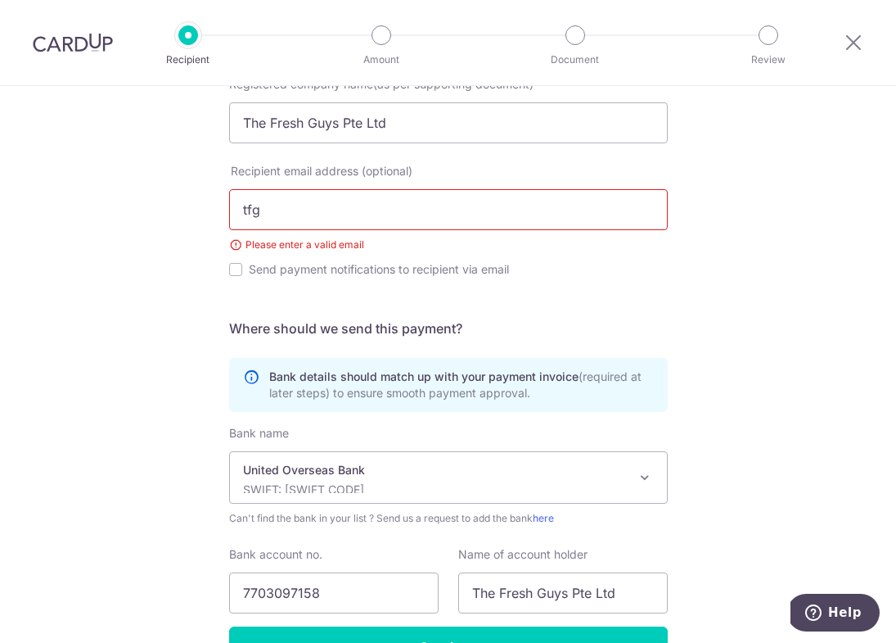
scroll to position [359, 0]
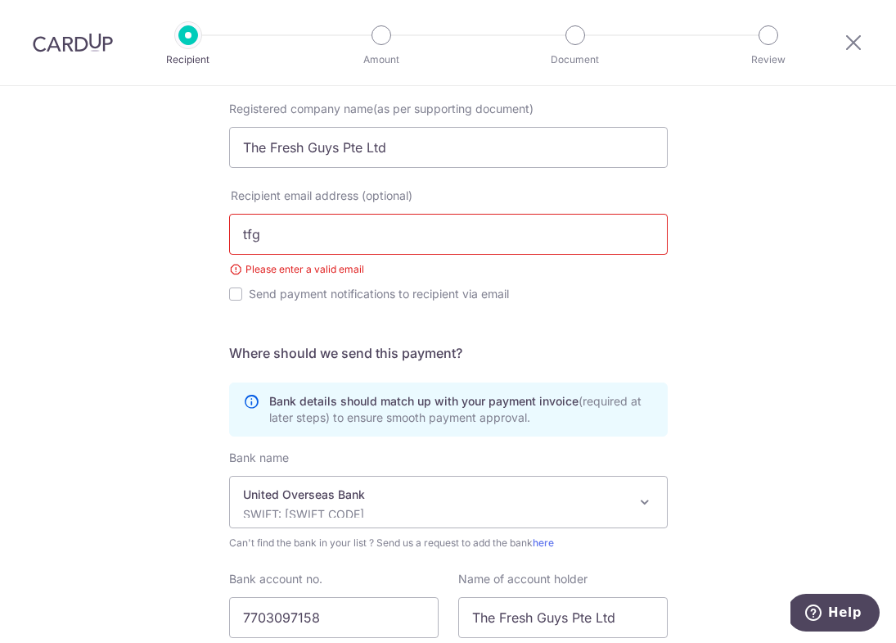
drag, startPoint x: 284, startPoint y: 241, endPoint x: 181, endPoint y: 224, distance: 104.4
click at [181, 224] on div "Who would you like to pay? Your recipient does not need a CardUp account to rec…" at bounding box center [448, 247] width 896 height 1041
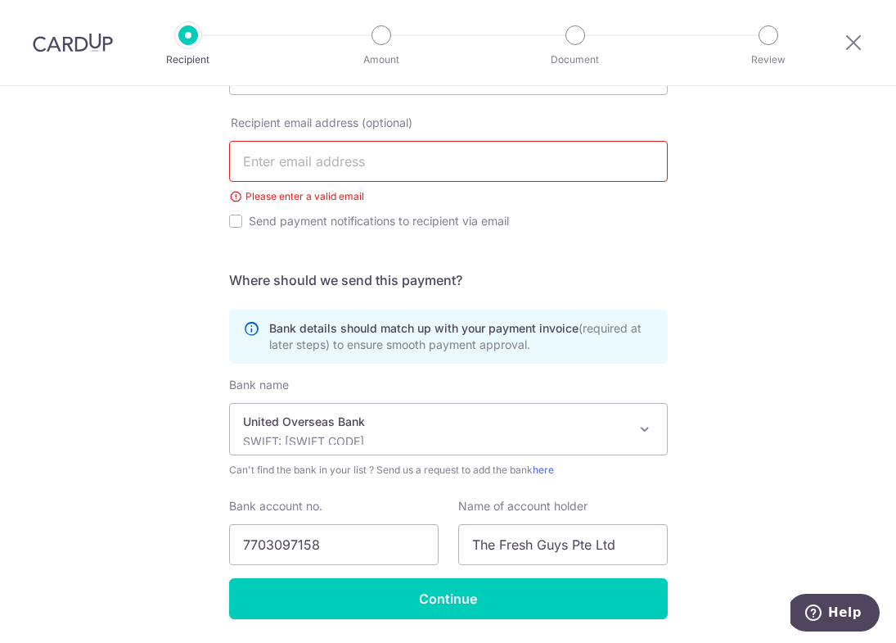
scroll to position [456, 0]
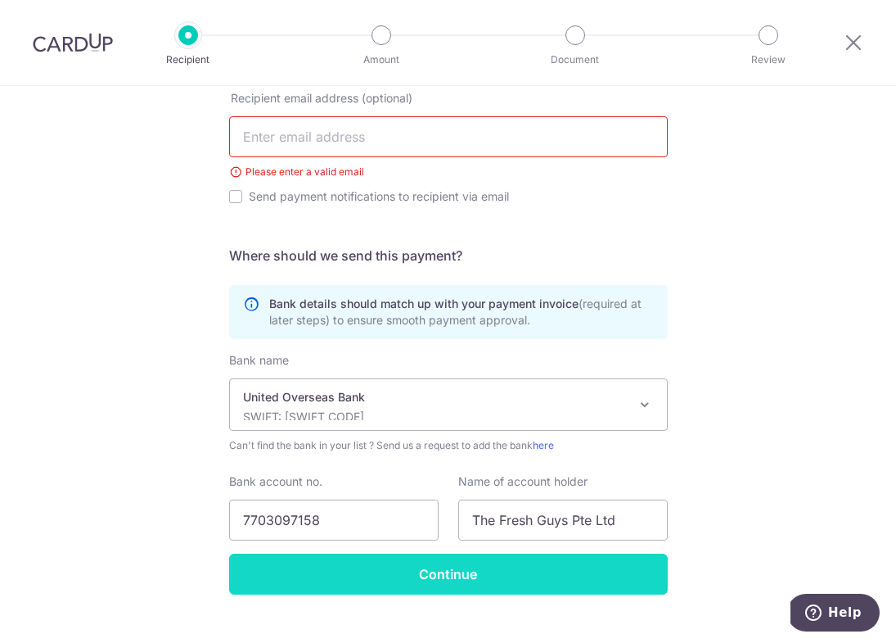
click at [458, 576] on input "Continue" at bounding box center [448, 573] width 439 height 41
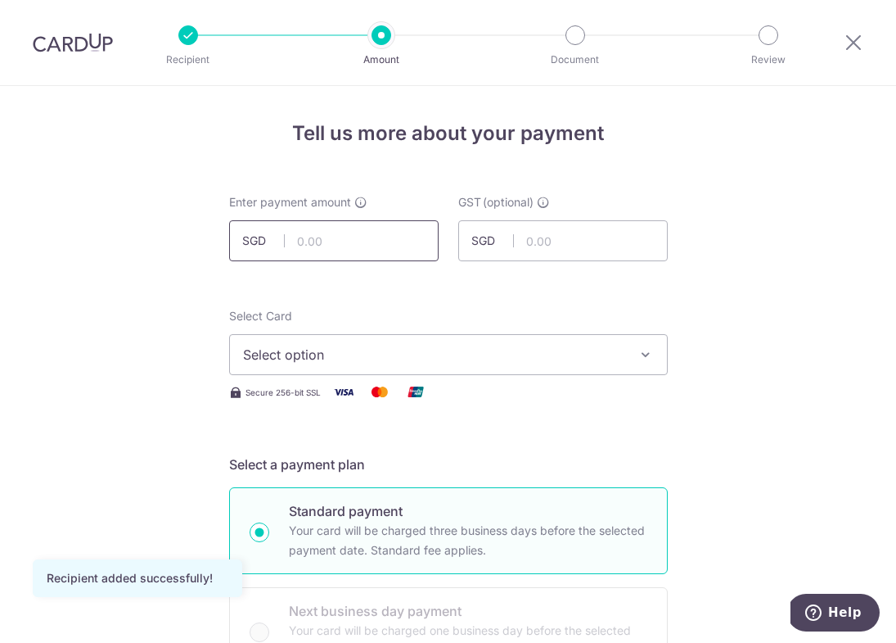
click at [368, 231] on input "text" at bounding box center [334, 240] width 210 height 41
type input "2,000.00"
click at [596, 309] on div "Select Card Select option Add credit card Your Cards **** 2809" at bounding box center [448, 341] width 439 height 67
click at [517, 371] on button "Select option" at bounding box center [448, 354] width 439 height 41
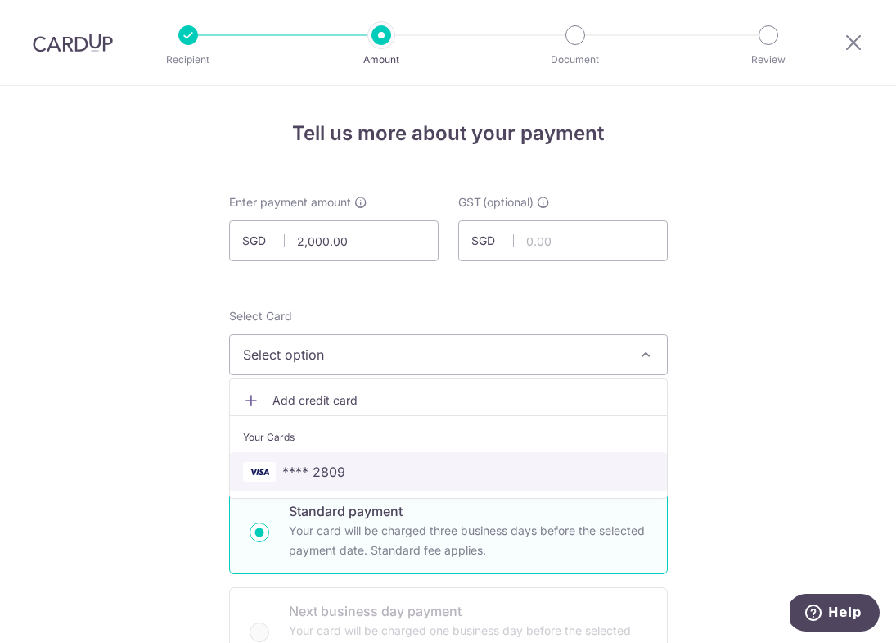
click at [496, 468] on span "**** 2809" at bounding box center [448, 472] width 411 height 20
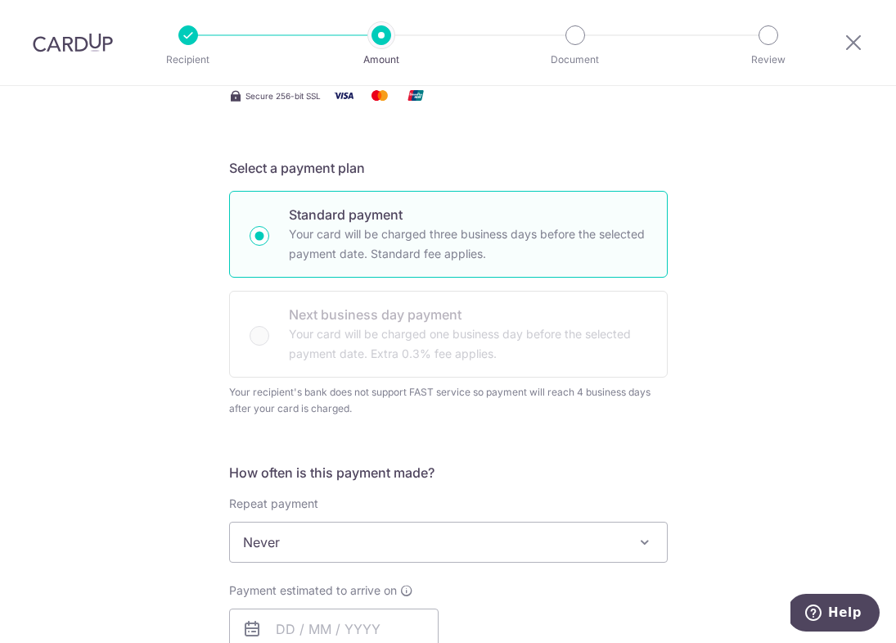
scroll to position [318, 0]
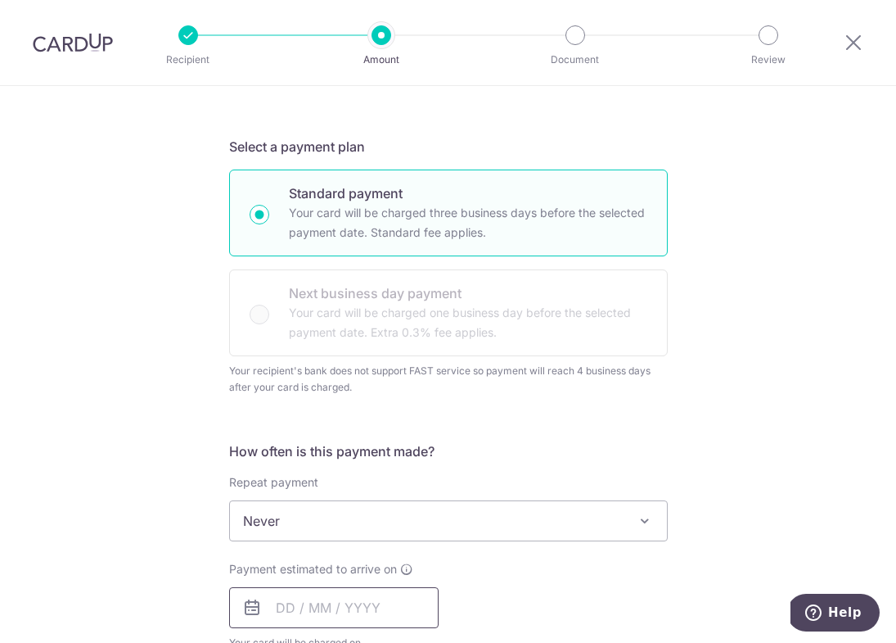
click at [344, 601] on input "text" at bounding box center [334, 607] width 210 height 41
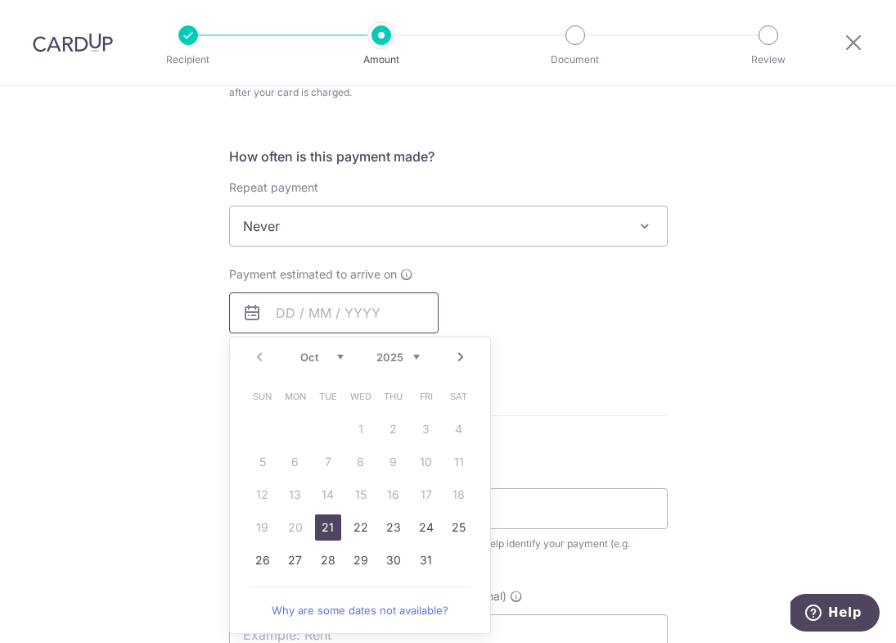
scroll to position [630, 0]
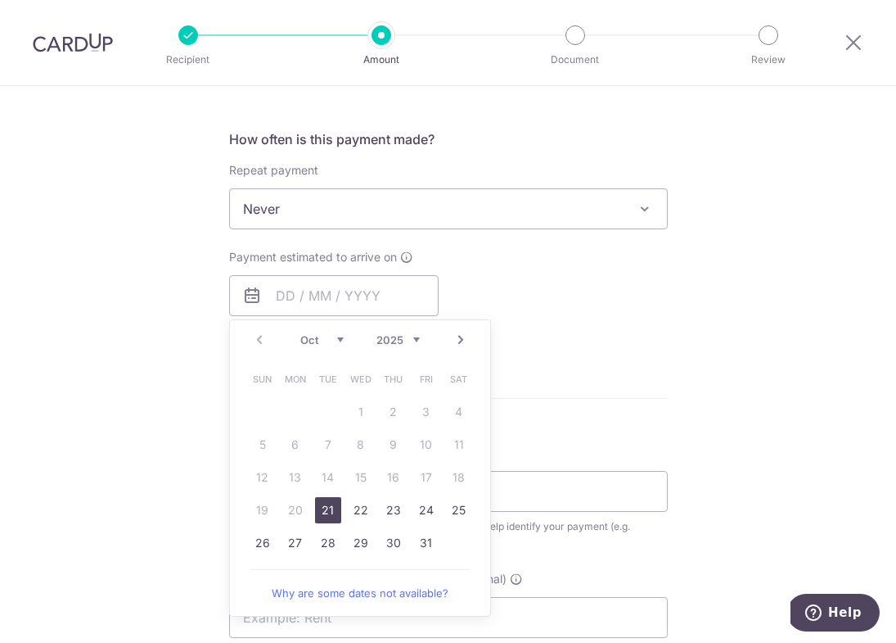
click at [324, 509] on link "21" at bounding box center [328, 510] width 26 height 26
type input "21/10/2025"
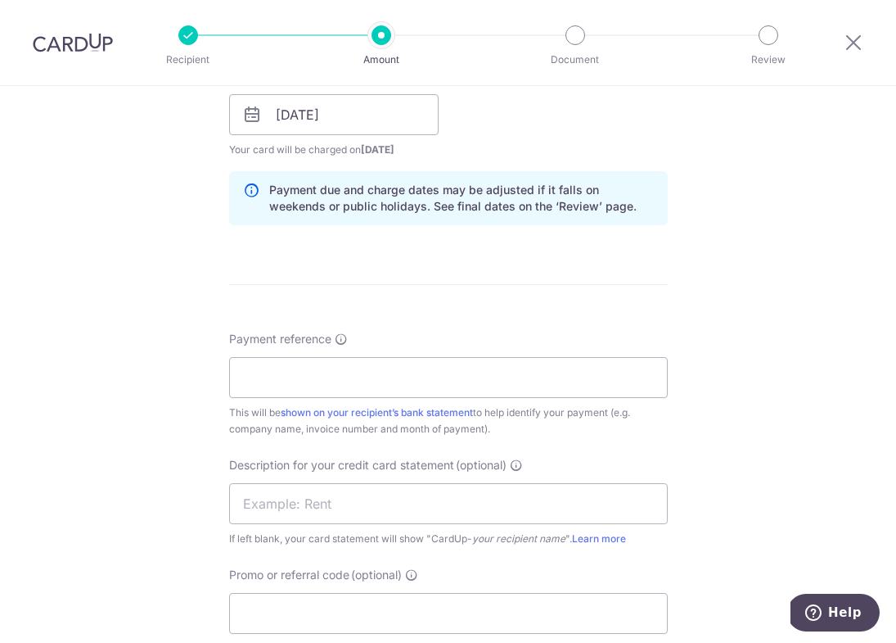
scroll to position [815, 0]
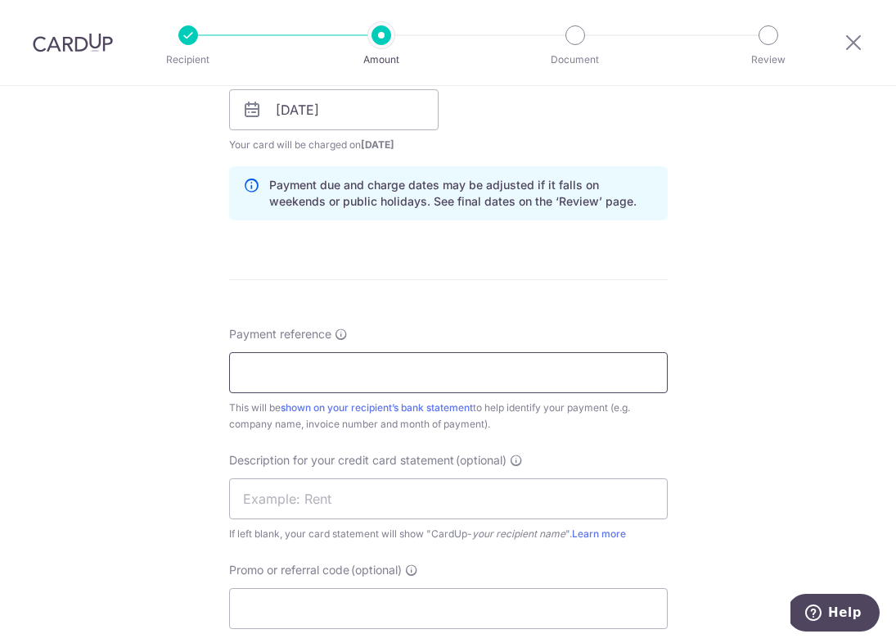
click at [338, 382] on input "Payment reference" at bounding box center [448, 372] width 439 height 41
type input "Mix Concoction"
click at [348, 487] on input "text" at bounding box center [448, 498] width 439 height 41
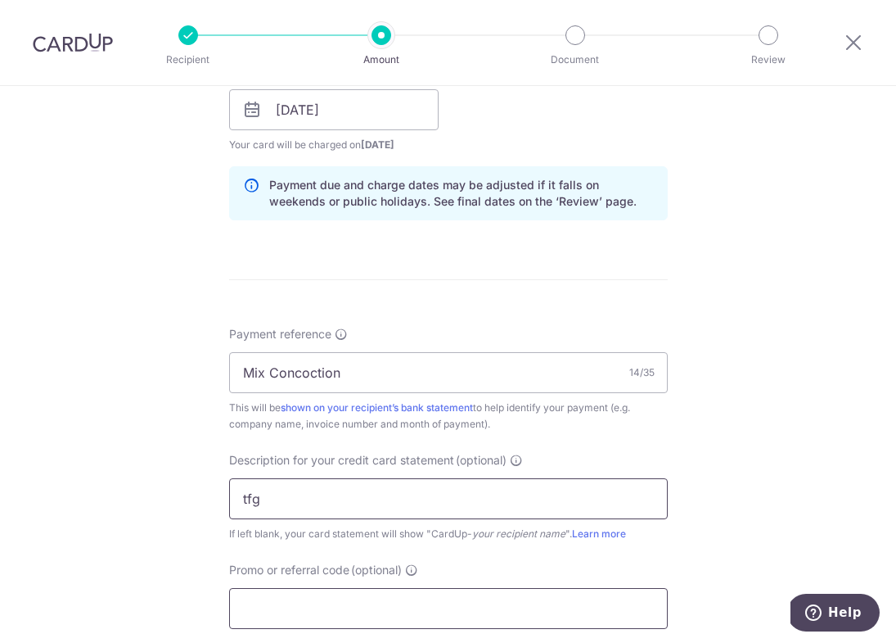
type input "tfg"
click at [490, 621] on input "Promo or referral code (optional)" at bounding box center [448, 608] width 439 height 41
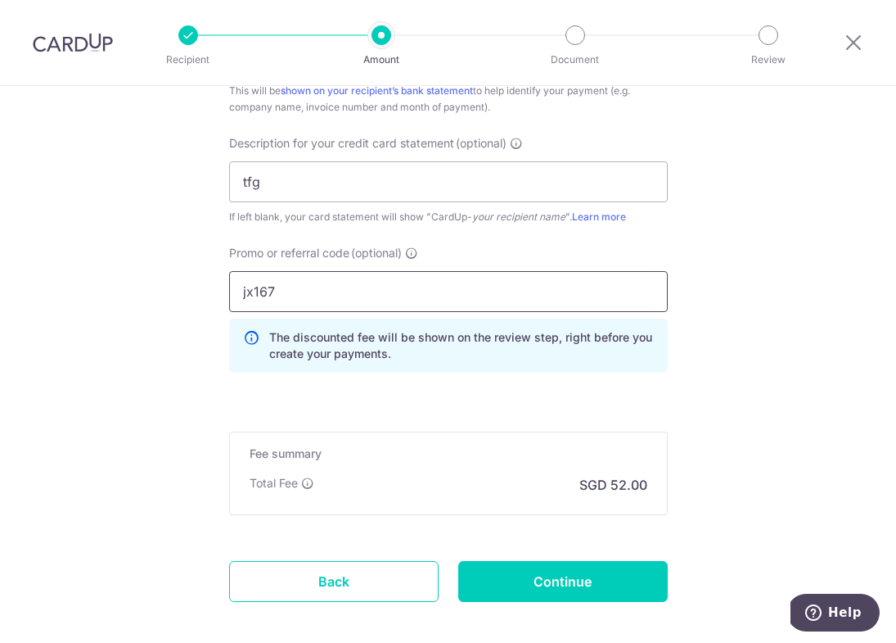
scroll to position [1134, 0]
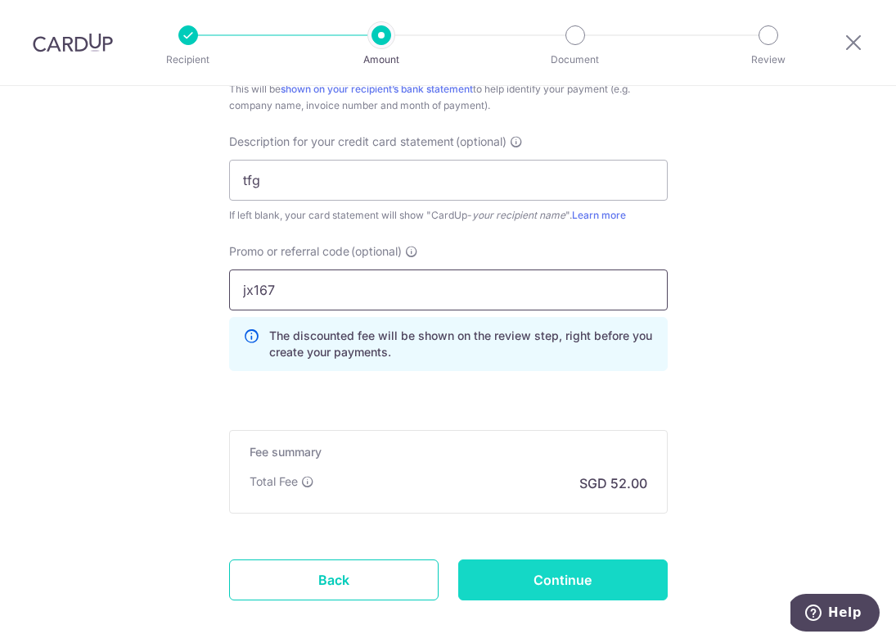
type input "jx167"
click at [594, 577] on input "Continue" at bounding box center [563, 579] width 210 height 41
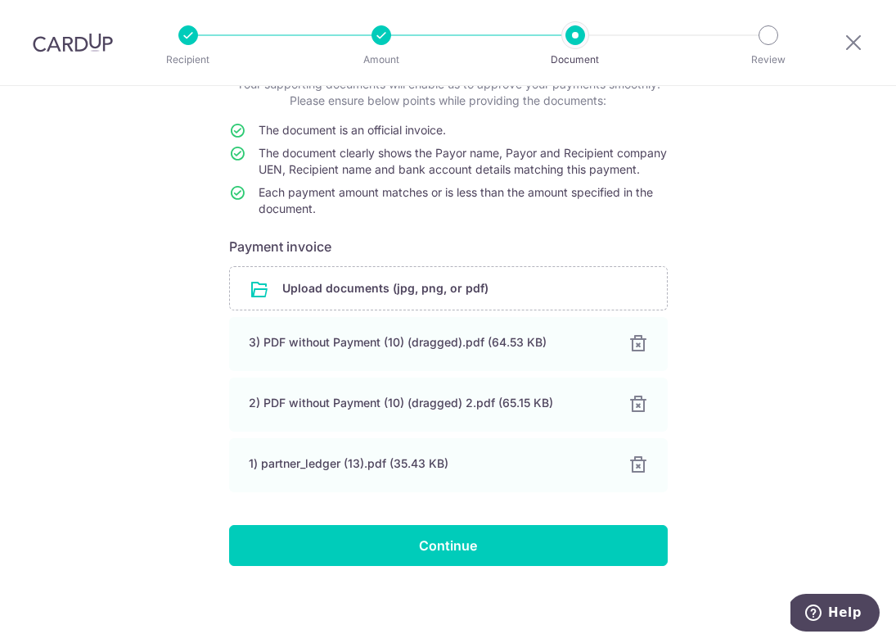
scroll to position [134, 0]
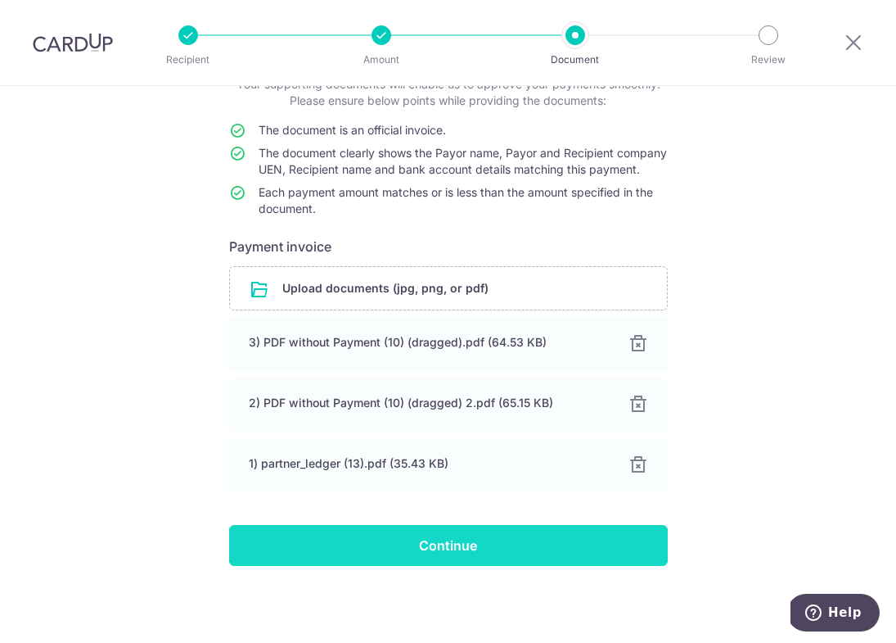
click at [375, 553] on input "Continue" at bounding box center [448, 545] width 439 height 41
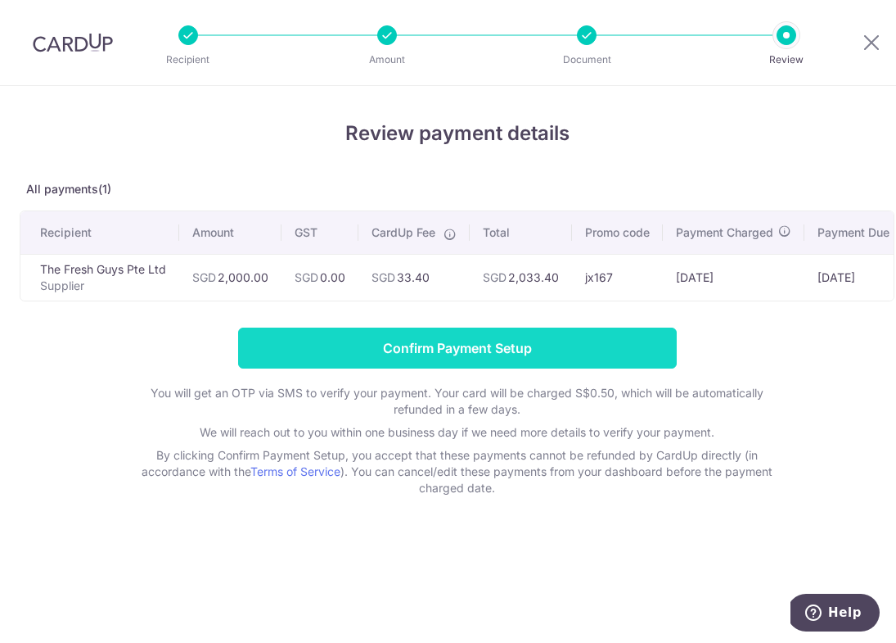
click at [485, 348] on input "Confirm Payment Setup" at bounding box center [457, 347] width 439 height 41
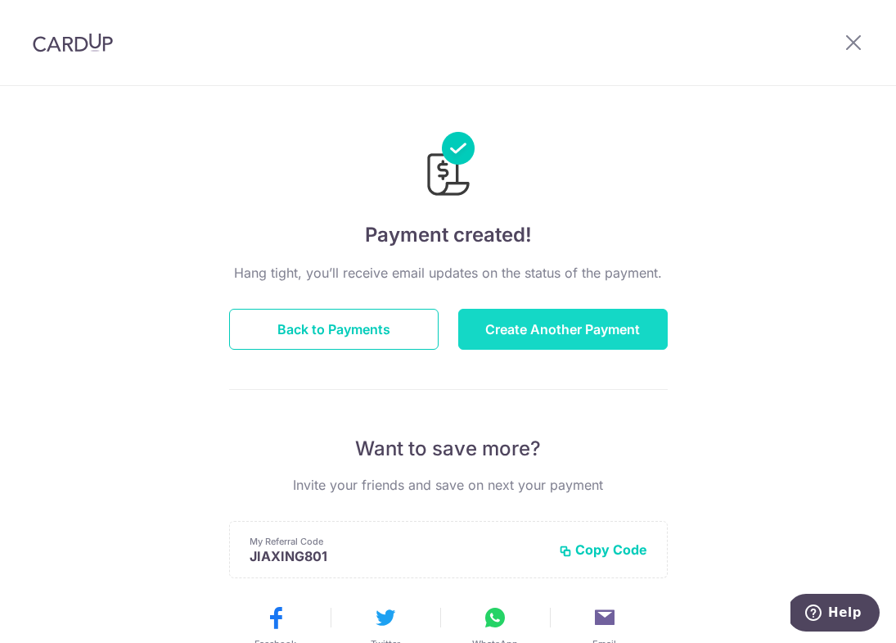
click at [522, 336] on button "Create Another Payment" at bounding box center [563, 329] width 210 height 41
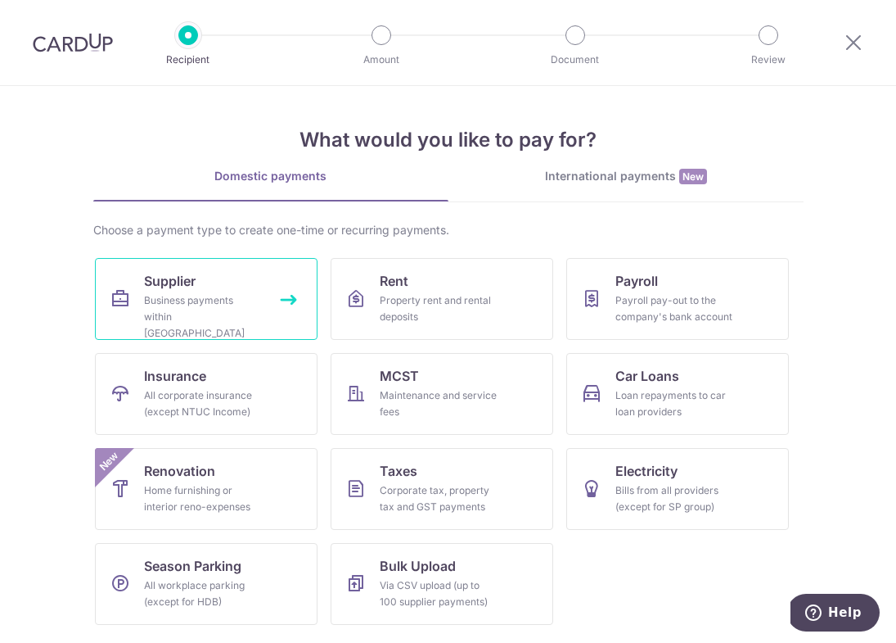
click at [203, 286] on link "Supplier Business payments within [GEOGRAPHIC_DATA]" at bounding box center [206, 299] width 223 height 82
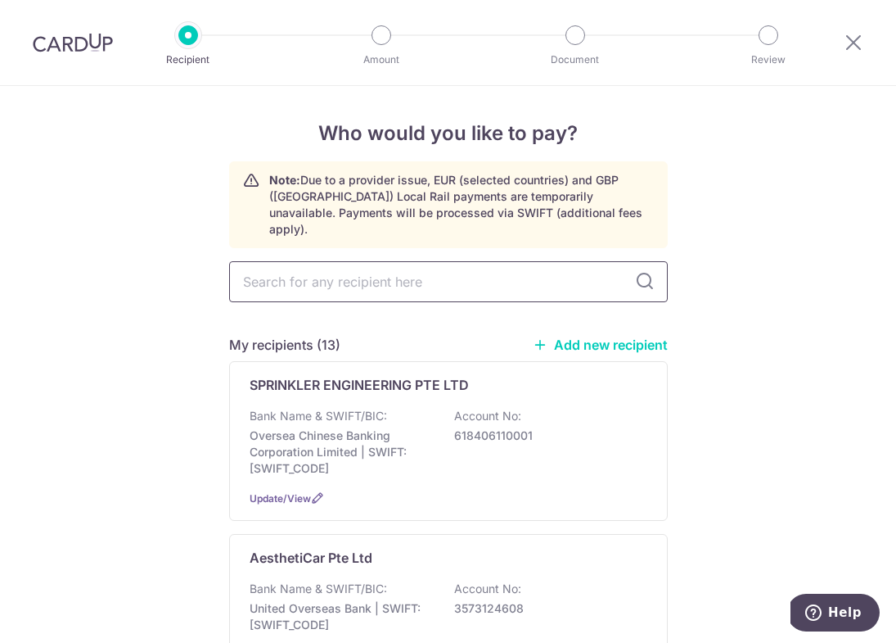
click at [329, 269] on input "text" at bounding box center [448, 281] width 439 height 41
type input "Advanet Pte Ltd"
click at [589, 336] on link "Add new recipient" at bounding box center [600, 344] width 135 height 16
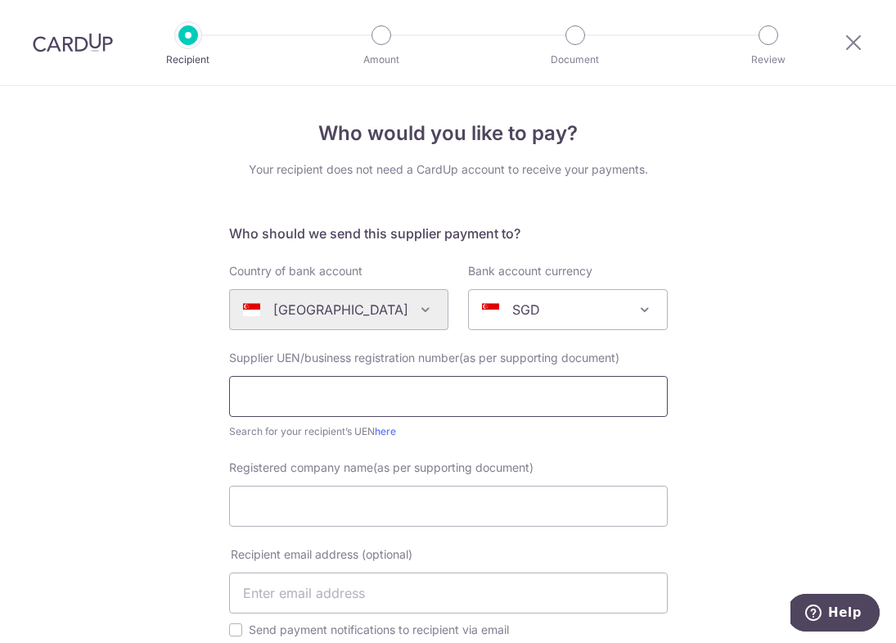
click at [300, 407] on input "text" at bounding box center [448, 396] width 439 height 41
paste input "200416671R"
type input "200416671R"
click at [111, 420] on div "Who would you like to pay? Your recipient does not need a CardUp account to rec…" at bounding box center [448, 595] width 896 height 1018
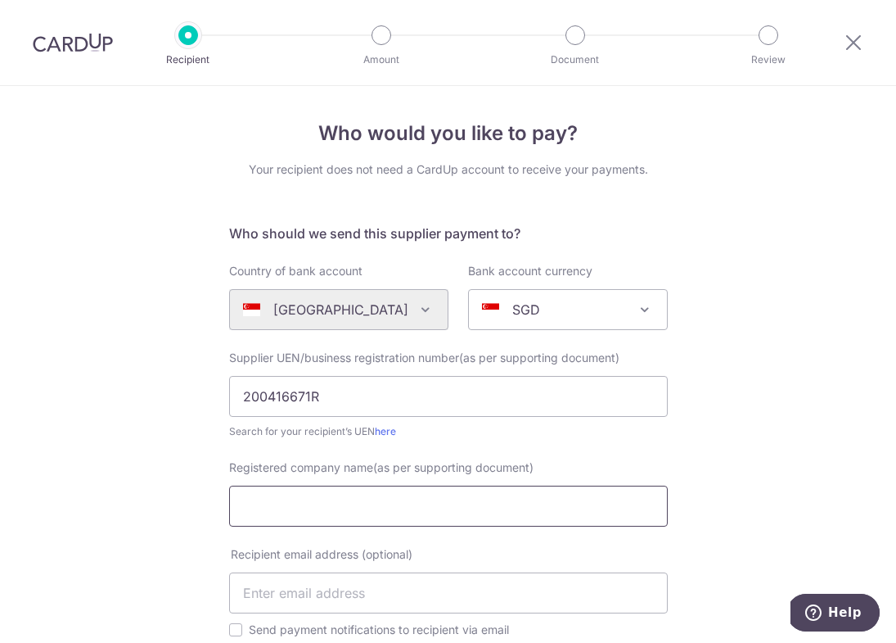
click at [269, 495] on input "Registered company name(as per supporting document)" at bounding box center [448, 505] width 439 height 41
paste input "Advanet Pte Ltd"
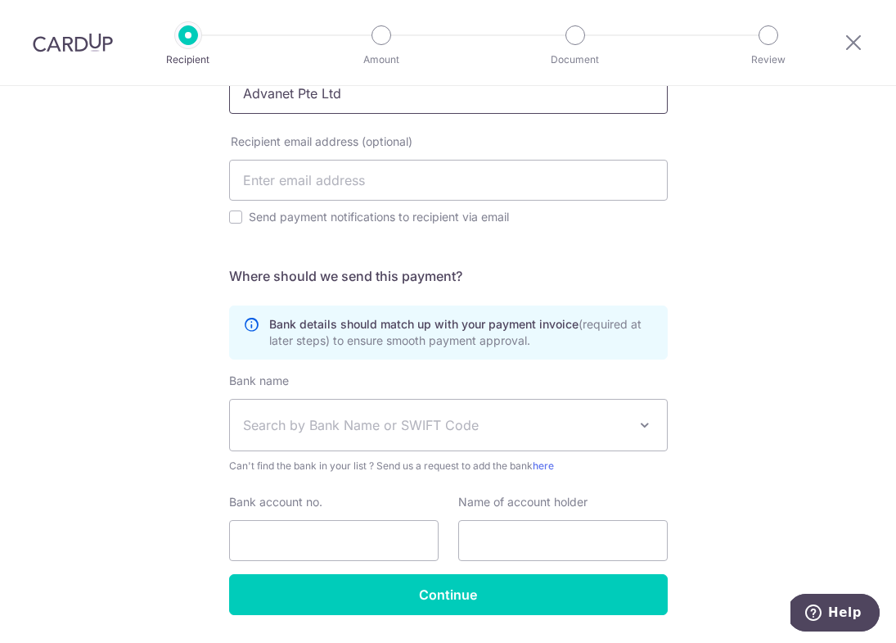
scroll to position [462, 0]
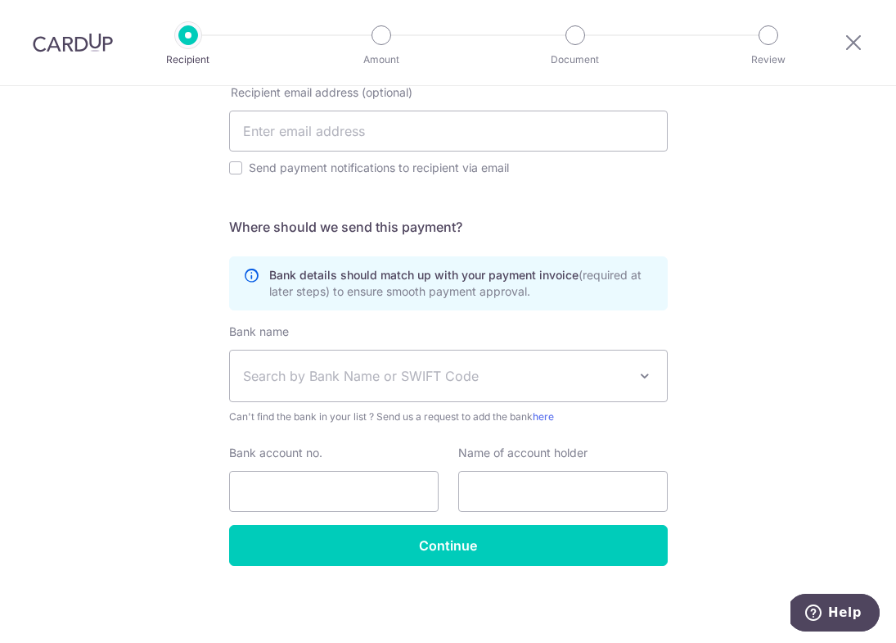
type input "Advanet Pte Ltd"
click at [323, 371] on span "Search by Bank Name or SWIFT Code" at bounding box center [435, 376] width 385 height 20
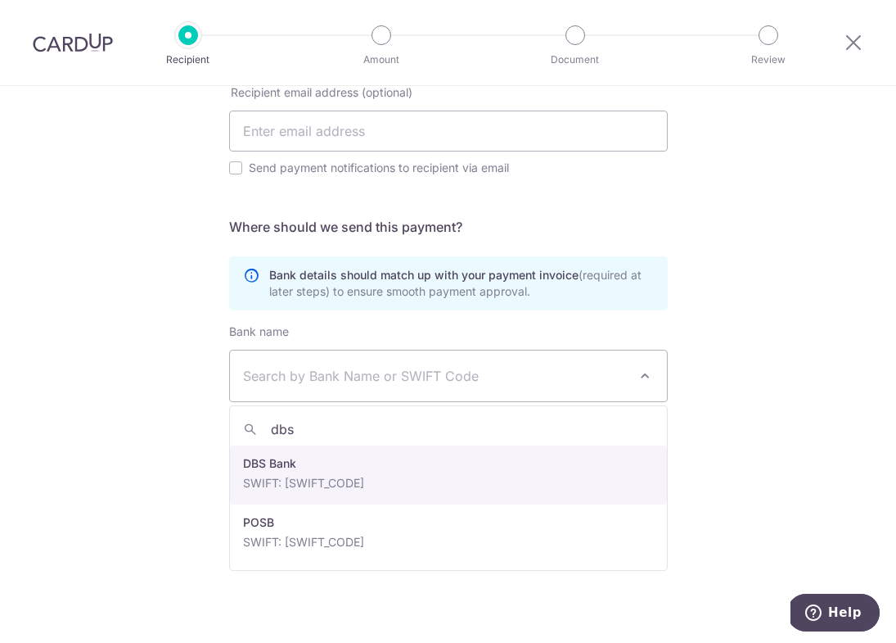
type input "dbs"
select select "6"
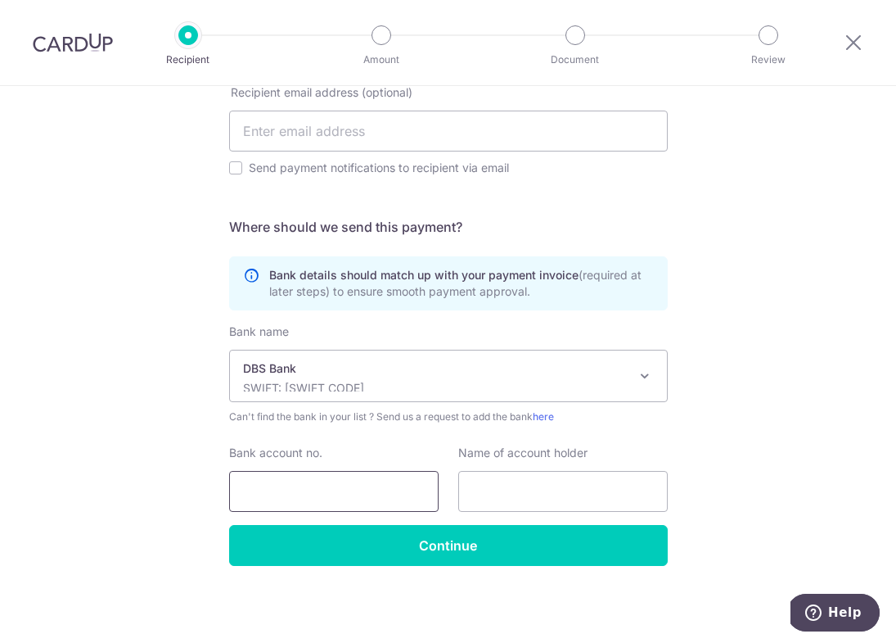
click at [311, 496] on input "Bank account no." at bounding box center [334, 491] width 210 height 41
paste input "118-900929-0"
click at [320, 491] on input "118-900929-0" at bounding box center [334, 491] width 210 height 41
click at [270, 487] on input "118-9009290" at bounding box center [334, 491] width 210 height 41
type input "1189009290"
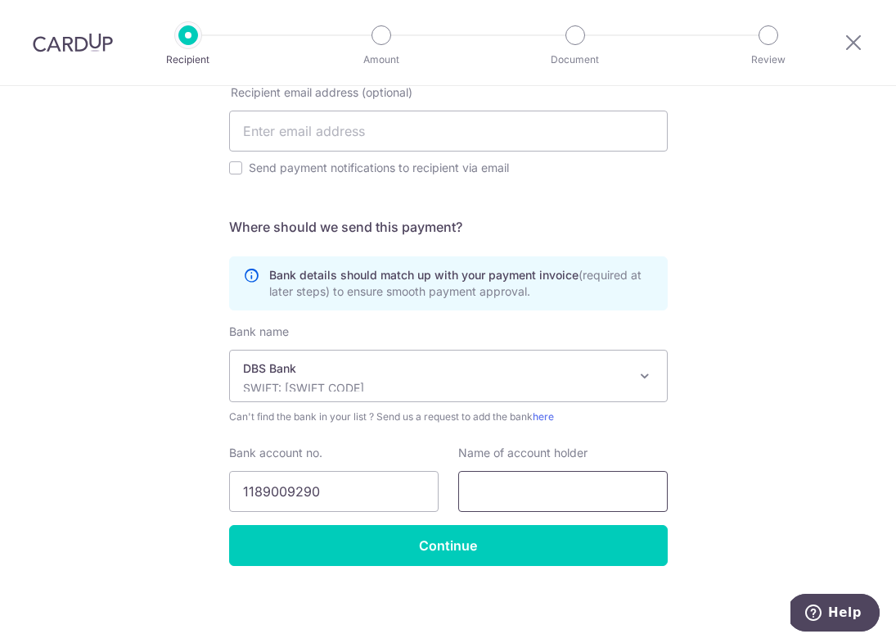
click at [526, 486] on input "text" at bounding box center [563, 491] width 210 height 41
paste input "Advanet Pte Ltd"
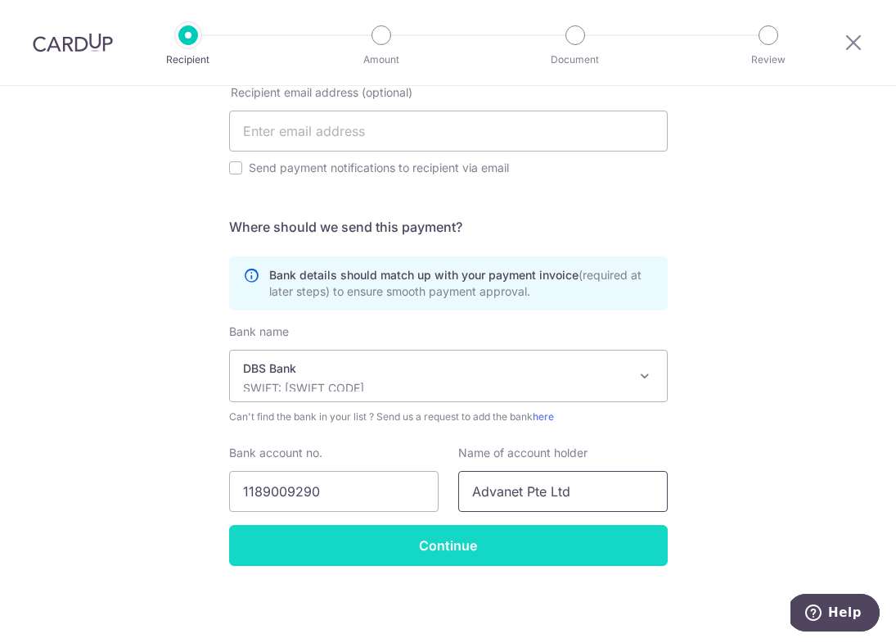
type input "Advanet Pte Ltd"
click at [470, 543] on input "Continue" at bounding box center [448, 545] width 439 height 41
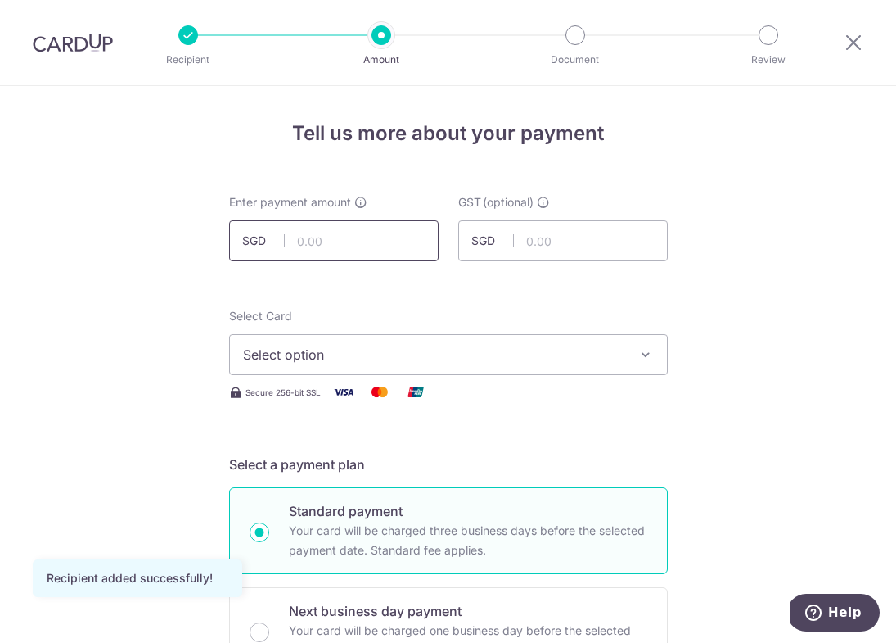
click at [348, 242] on input "text" at bounding box center [334, 240] width 210 height 41
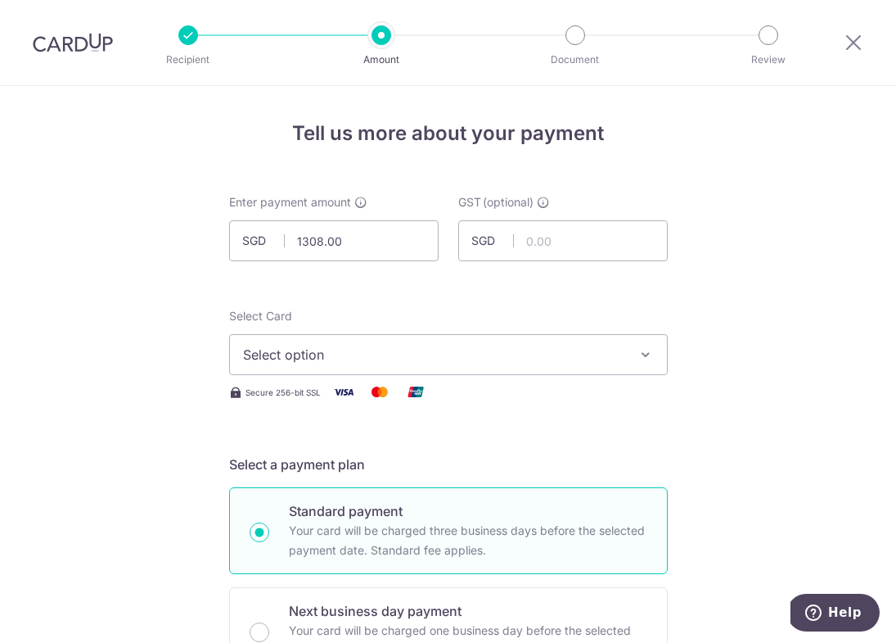
type input "1,308.00"
click at [272, 362] on span "Select option" at bounding box center [434, 355] width 382 height 20
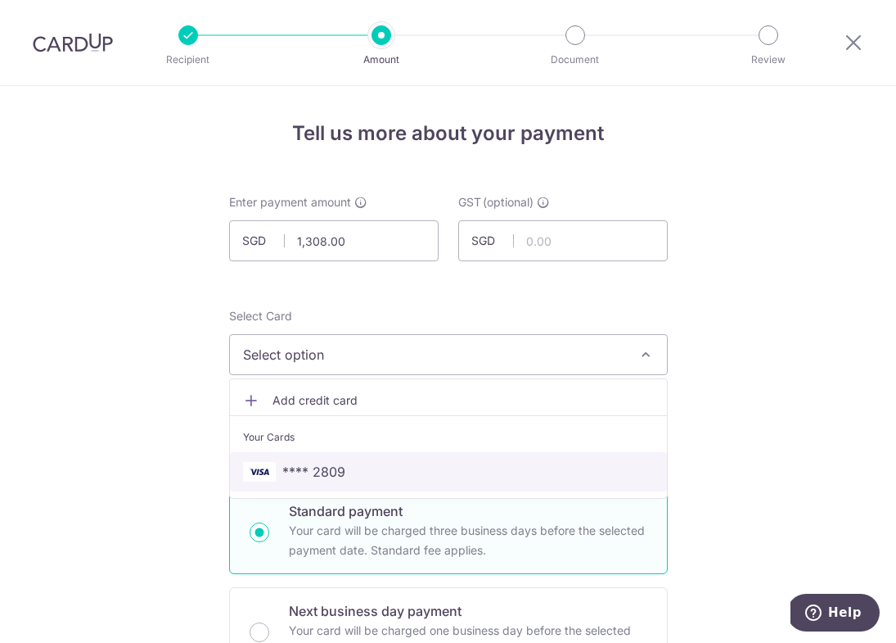
click at [307, 479] on span "**** 2809" at bounding box center [313, 472] width 63 height 20
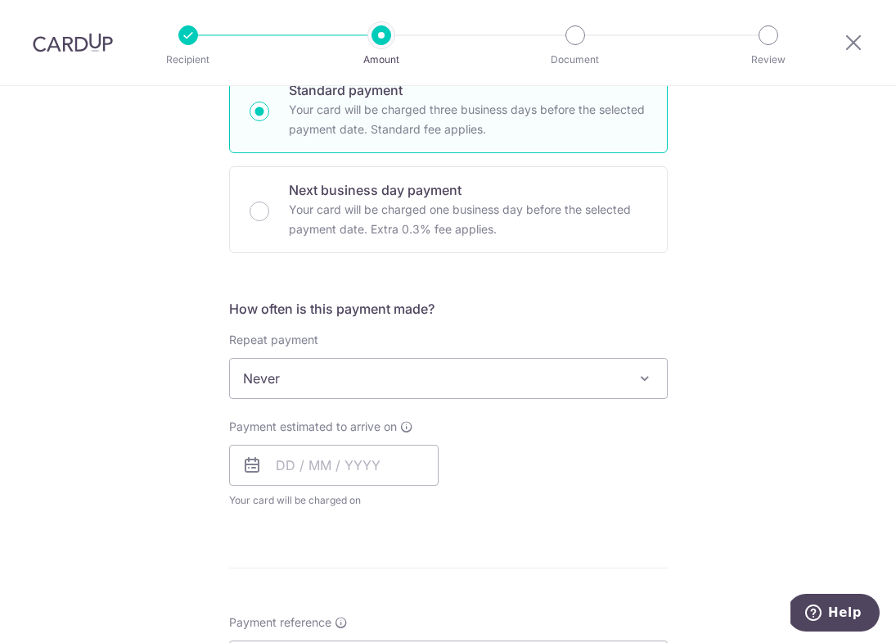
scroll to position [419, 0]
click at [290, 481] on input "text" at bounding box center [334, 466] width 210 height 41
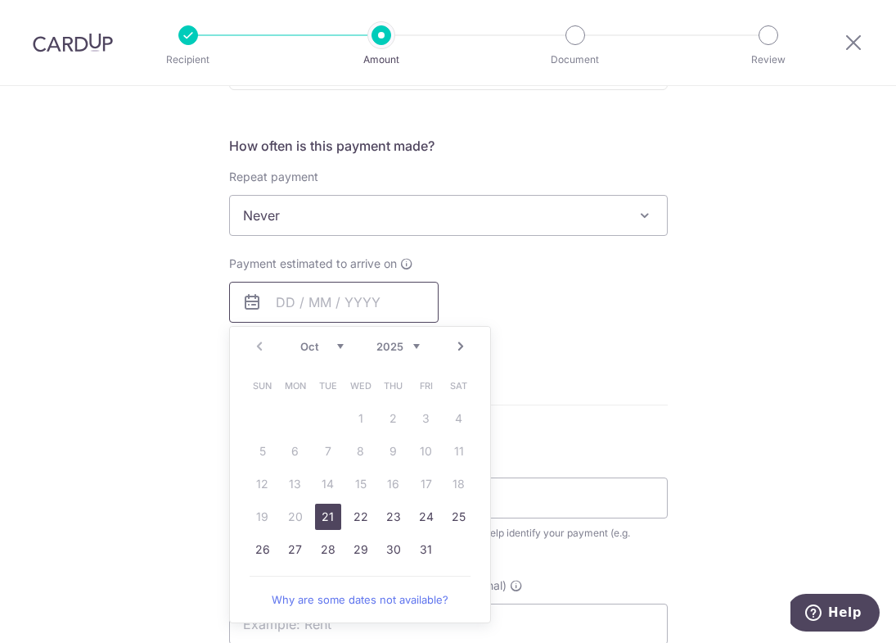
scroll to position [611, 0]
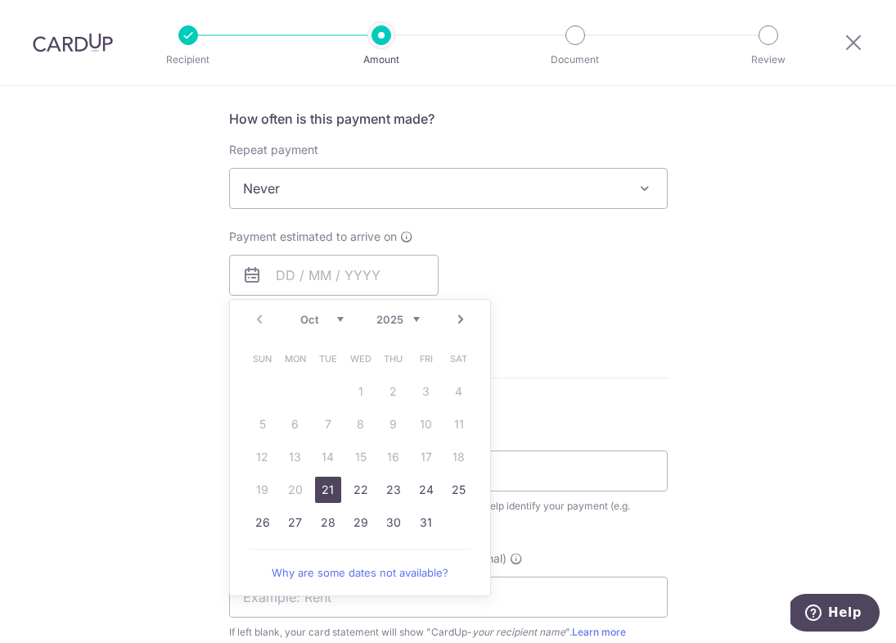
click at [325, 491] on link "21" at bounding box center [328, 489] width 26 height 26
type input "21/10/2025"
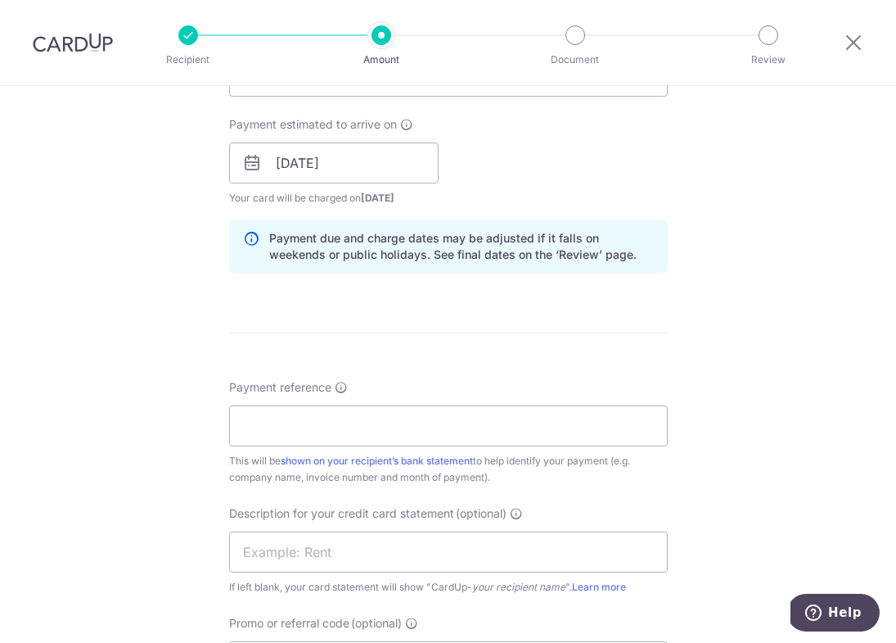
scroll to position [765, 0]
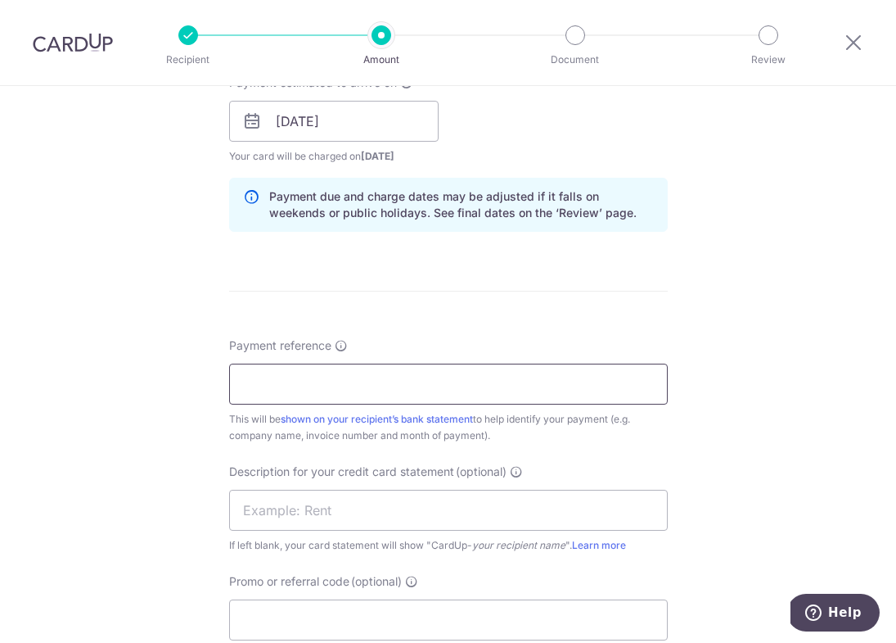
click at [376, 392] on input "Payment reference" at bounding box center [448, 384] width 439 height 41
type input "Mix Concoction"
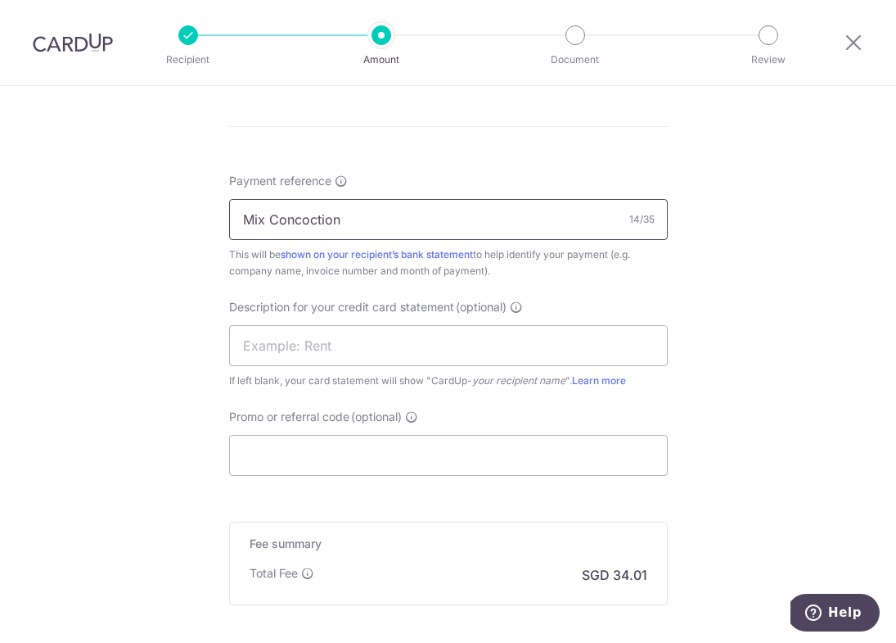
scroll to position [938, 0]
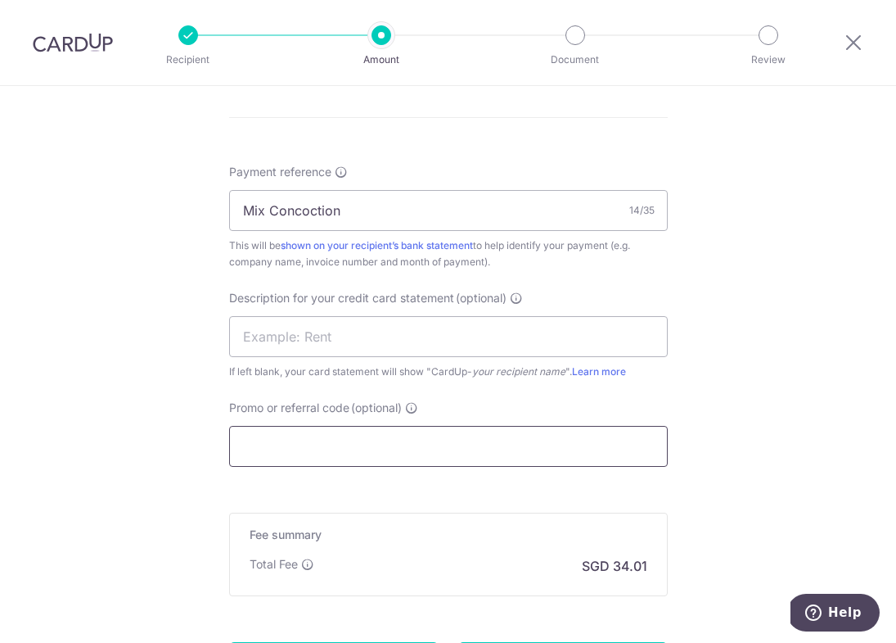
click at [361, 442] on input "Promo or referral code (optional)" at bounding box center [448, 446] width 439 height 41
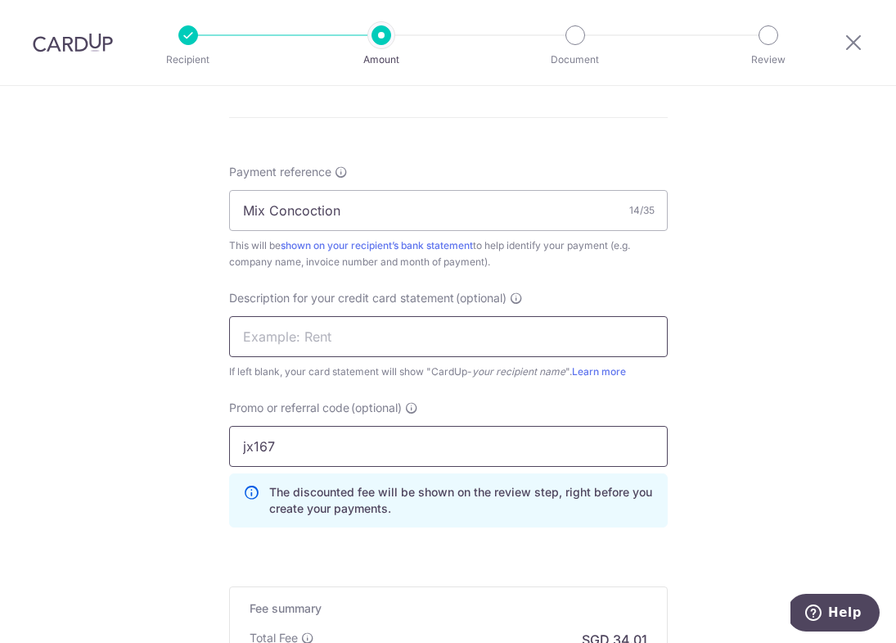
type input "jx167"
click at [378, 345] on input "text" at bounding box center [448, 336] width 439 height 41
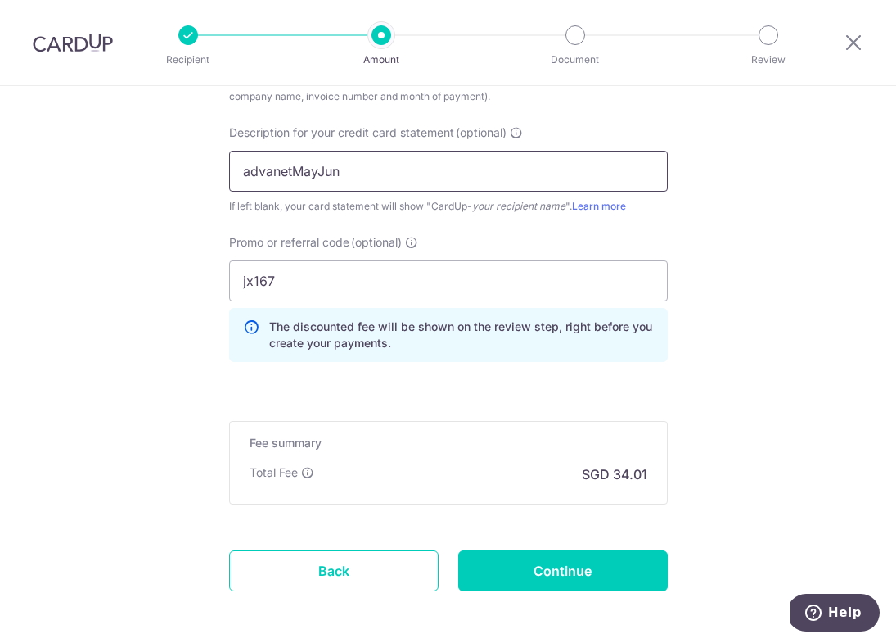
scroll to position [1104, 0]
type input "advanetMayJun"
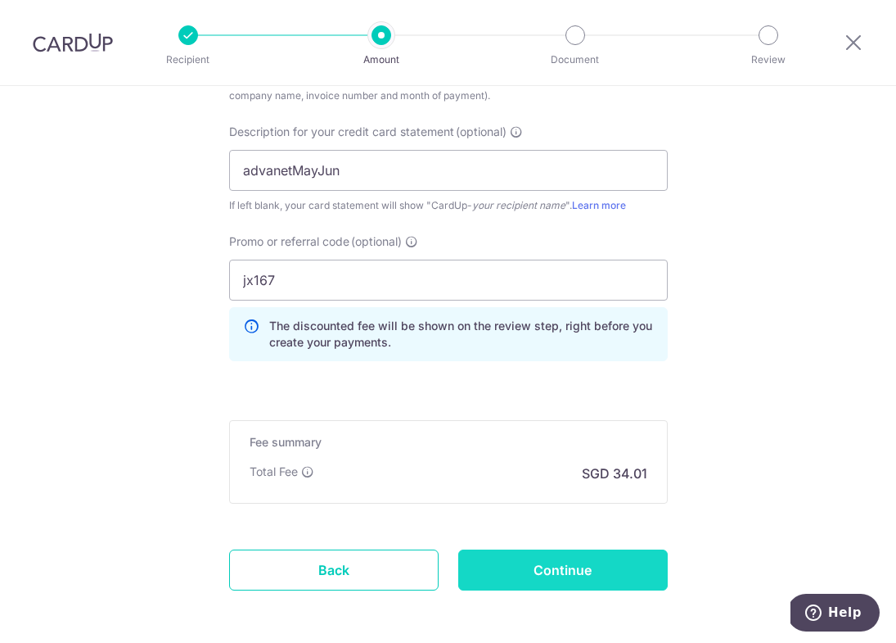
click at [547, 574] on input "Continue" at bounding box center [563, 569] width 210 height 41
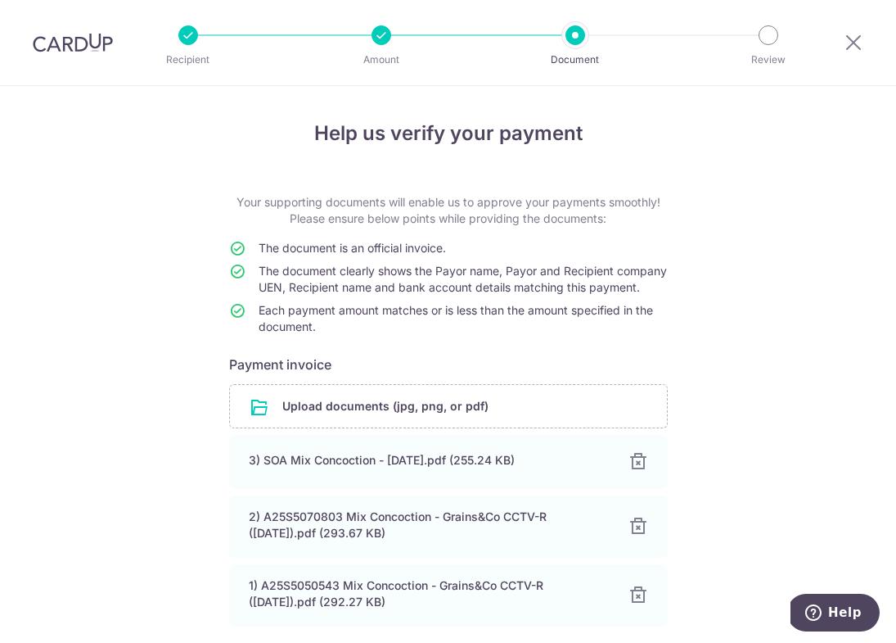
scroll to position [151, 0]
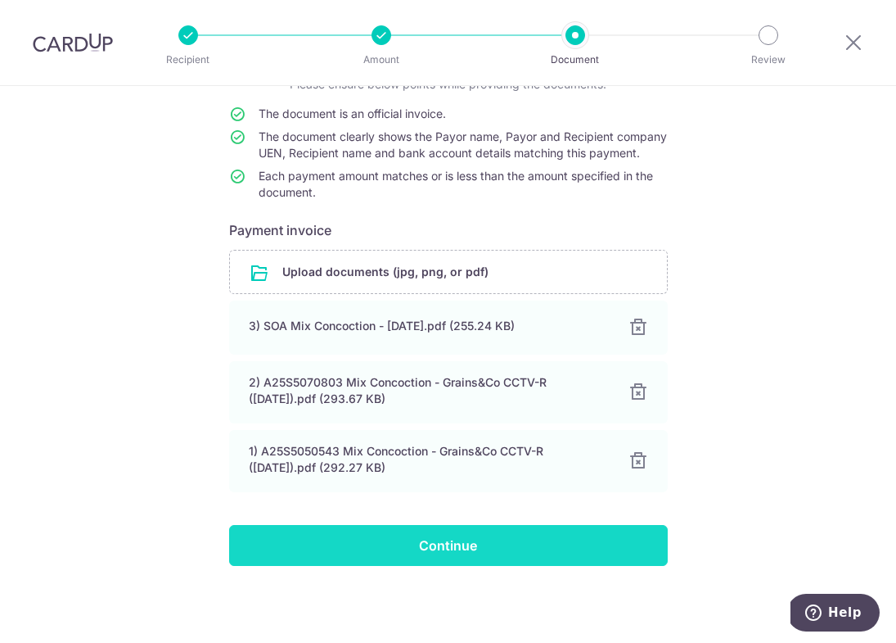
click at [391, 545] on input "Continue" at bounding box center [448, 545] width 439 height 41
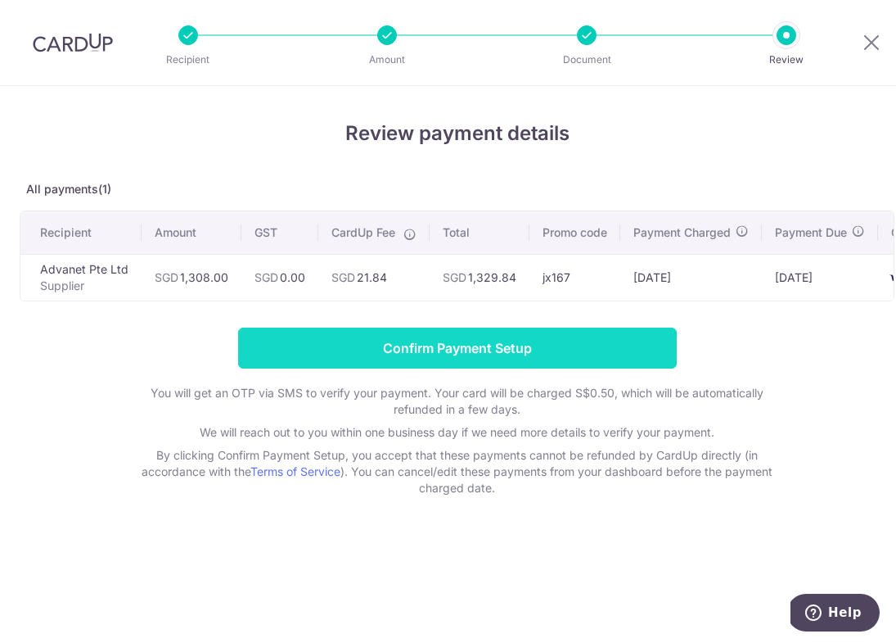
click at [461, 341] on input "Confirm Payment Setup" at bounding box center [457, 347] width 439 height 41
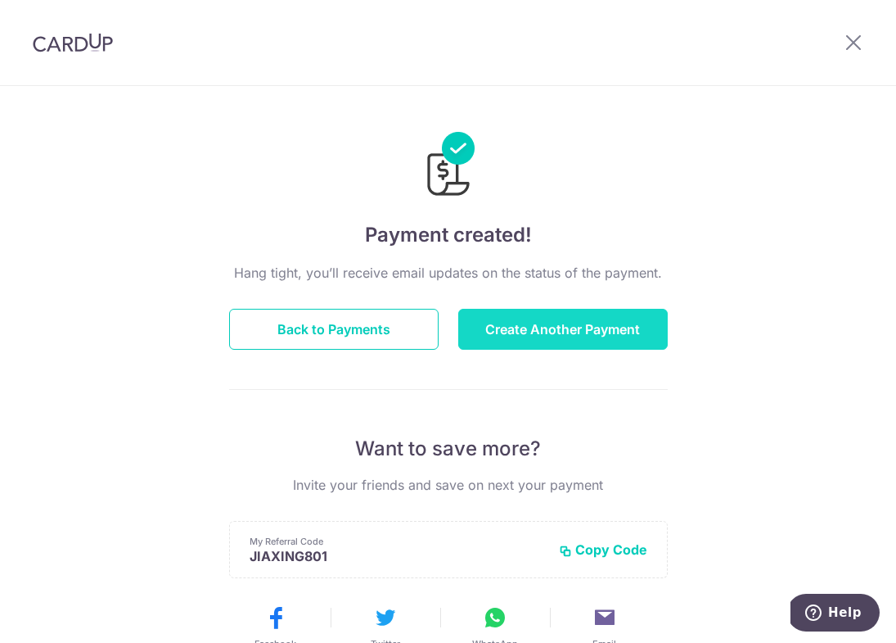
click at [613, 323] on button "Create Another Payment" at bounding box center [563, 329] width 210 height 41
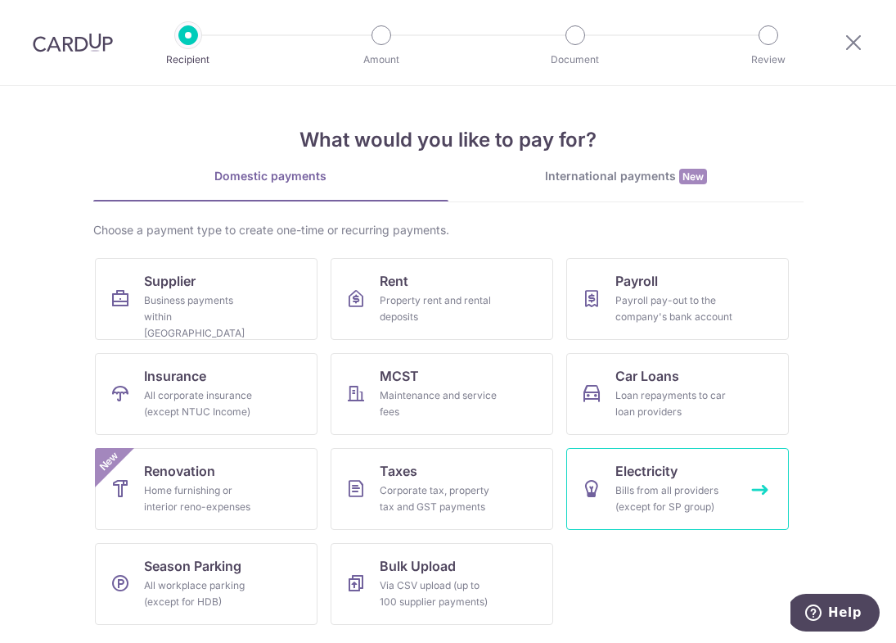
click at [624, 511] on div "Bills from all providers (except for SP group)" at bounding box center [675, 498] width 118 height 33
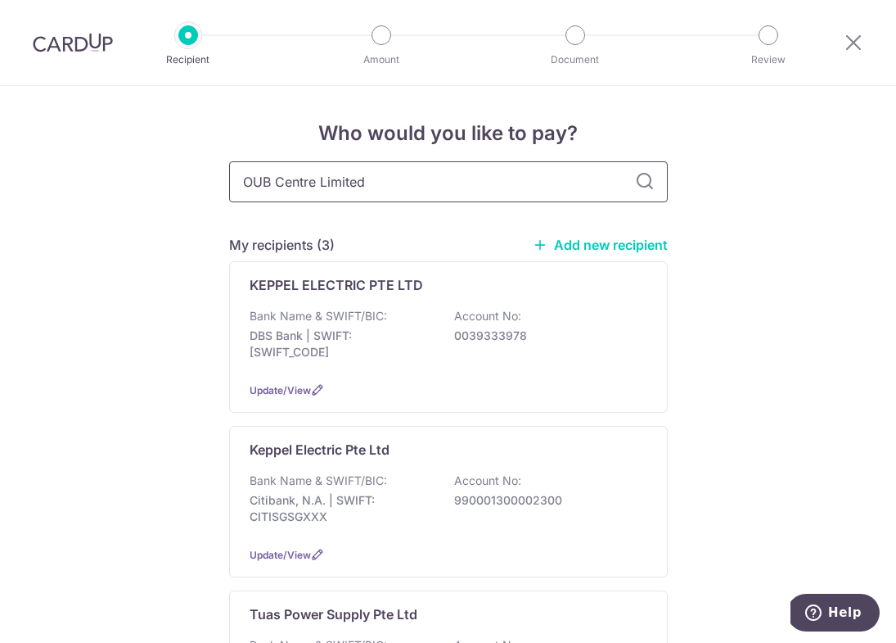
type input "OUB Centre Limited"
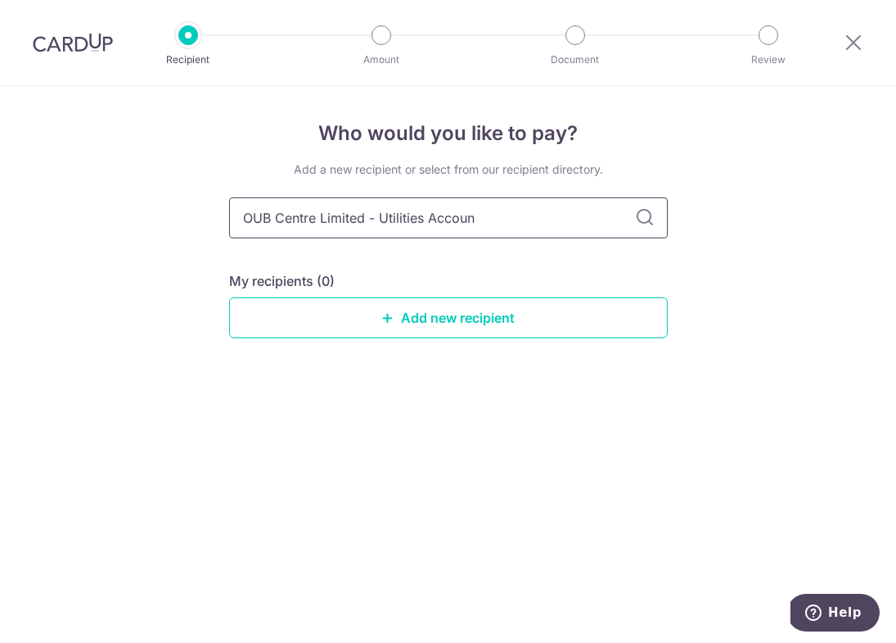
type input "OUB Centre Limited - Utilities Account"
drag, startPoint x: 476, startPoint y: 219, endPoint x: 189, endPoint y: 218, distance: 286.6
click at [190, 218] on div "Who would you like to pay? Add a new recipient or select from our recipient dir…" at bounding box center [448, 364] width 896 height 557
click at [432, 322] on link "Add new recipient" at bounding box center [448, 317] width 439 height 41
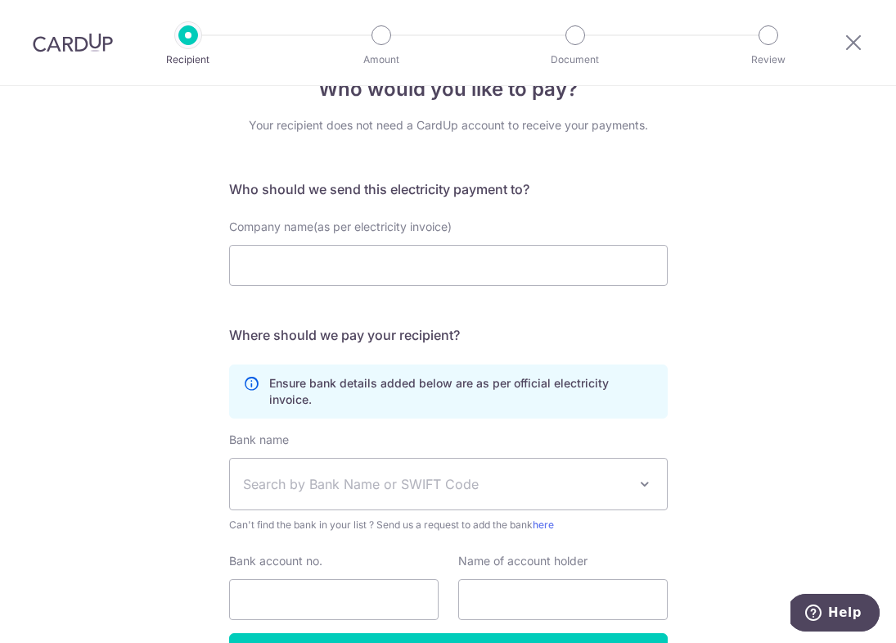
scroll to position [46, 0]
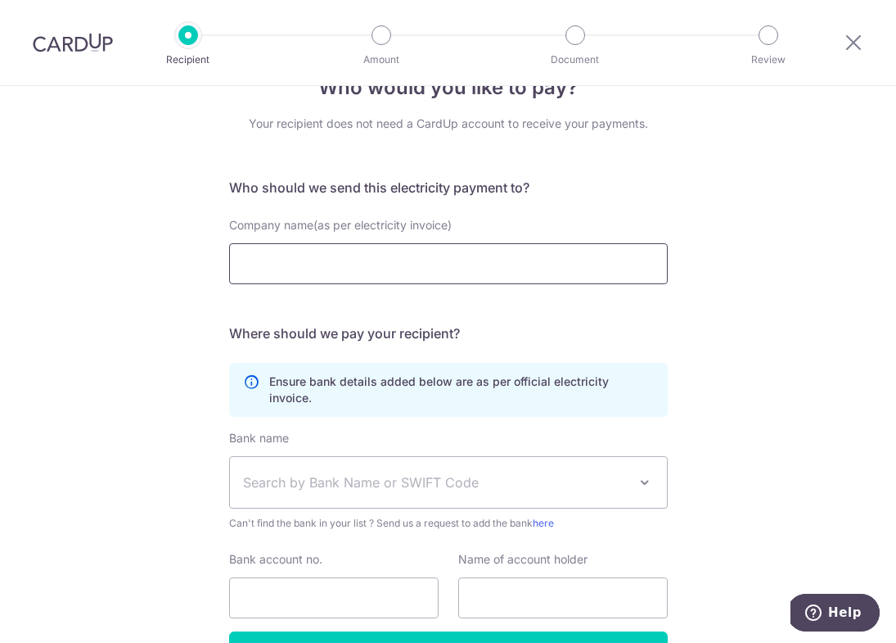
click at [504, 263] on input "Company name(as per electricity invoice)" at bounding box center [448, 263] width 439 height 41
paste input "OUB Centre Limited - Utilities Account"
drag, startPoint x: 366, startPoint y: 264, endPoint x: 568, endPoint y: 263, distance: 202.2
click at [568, 263] on input "OUB Centre Limited - Utilities Account" at bounding box center [448, 263] width 439 height 41
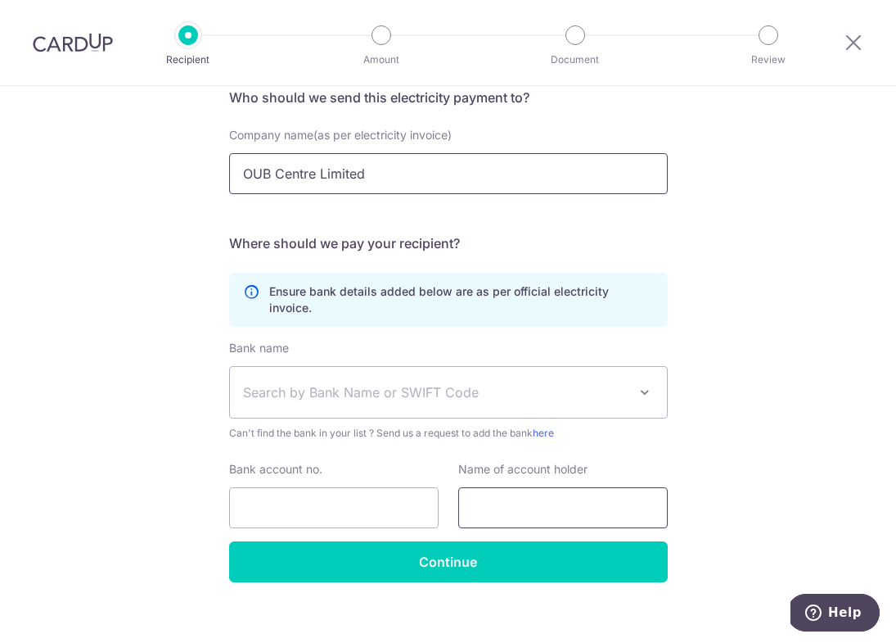
type input "OUB Centre Limited"
click at [541, 491] on input "text" at bounding box center [563, 507] width 210 height 41
paste input "OUB Centre Limited - Utilities Account"
type input "OUB Centre Limited - Utilities Account"
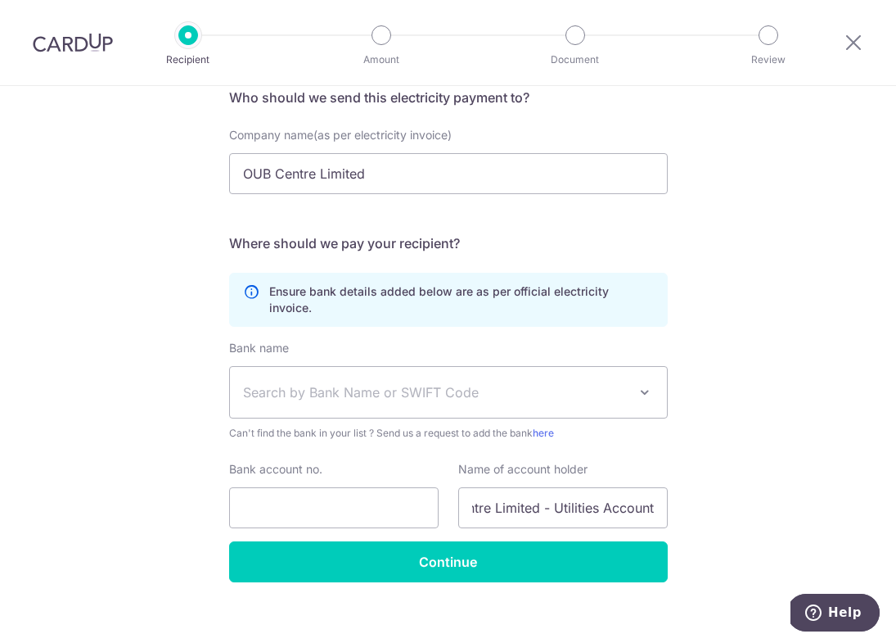
scroll to position [0, 0]
click at [391, 387] on span "Search by Bank Name or SWIFT Code" at bounding box center [448, 392] width 437 height 51
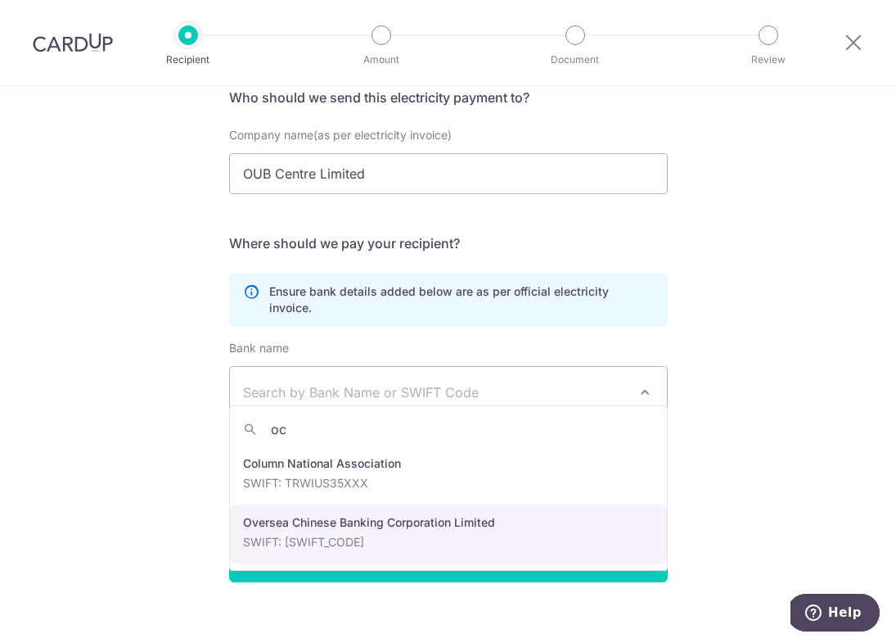
type input "oc"
select select "12"
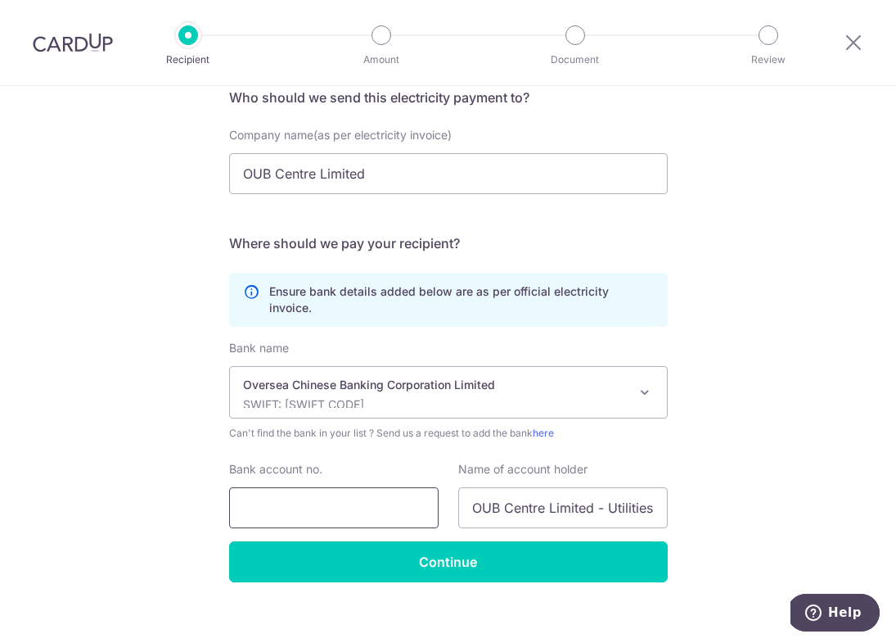
click at [394, 487] on input "Bank account no." at bounding box center [334, 507] width 210 height 41
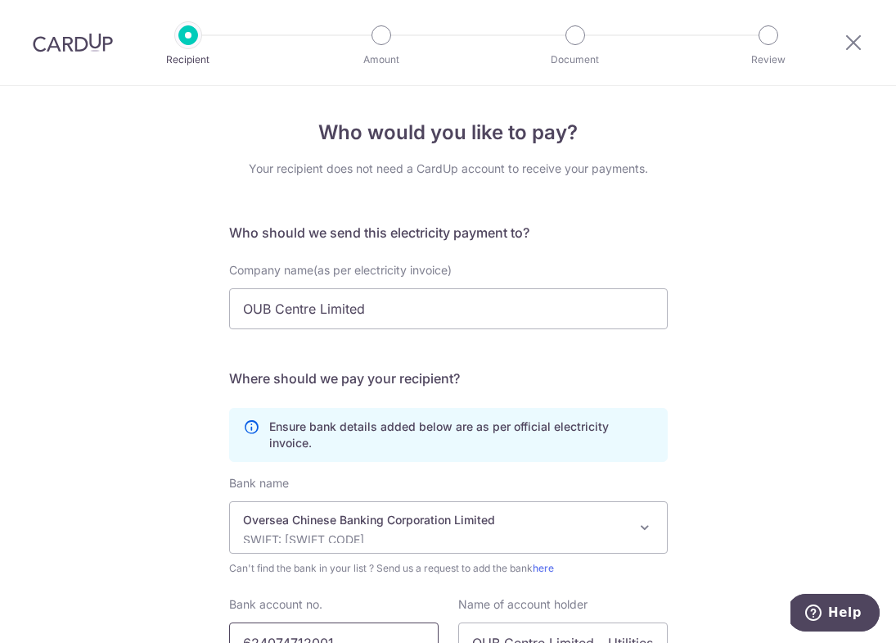
scroll to position [136, 0]
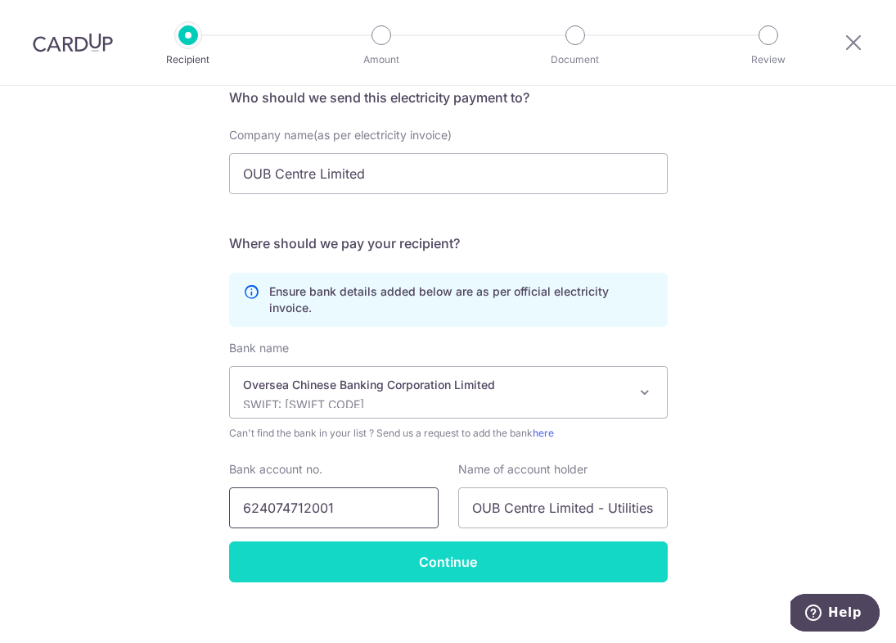
type input "624074712001"
click at [389, 550] on input "Continue" at bounding box center [448, 561] width 439 height 41
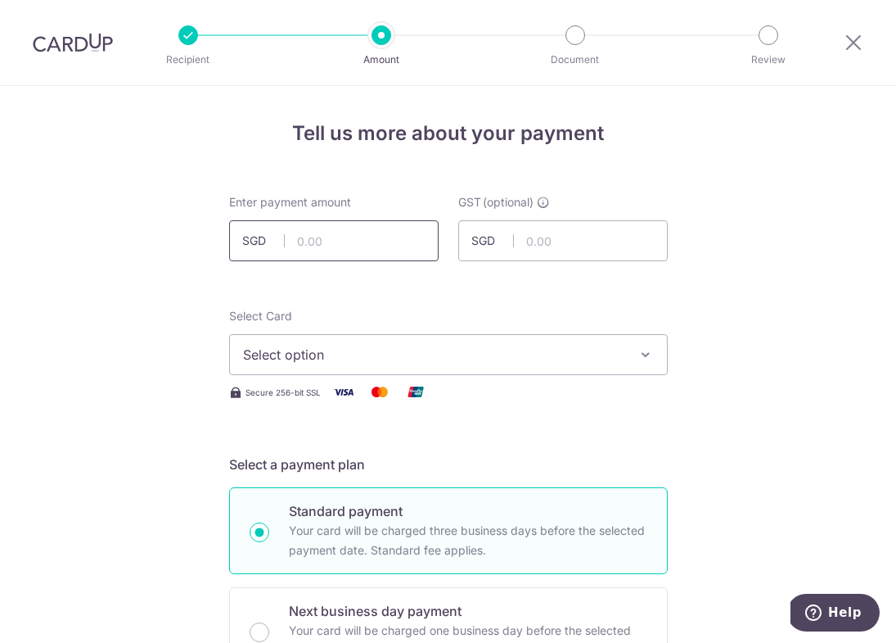
click at [368, 247] on input "text" at bounding box center [334, 240] width 210 height 41
type input "509.24"
click at [440, 358] on span "Select option" at bounding box center [434, 355] width 382 height 20
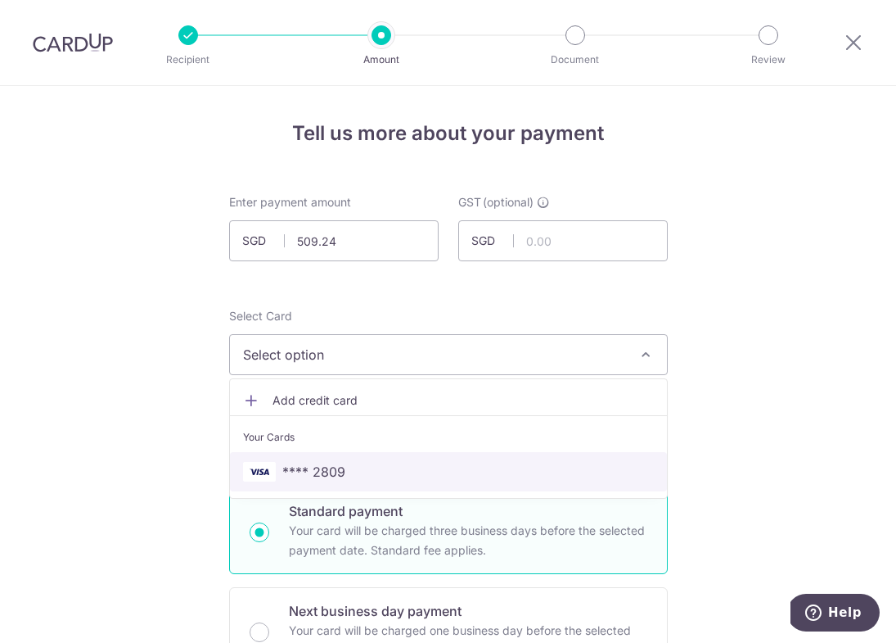
click at [433, 480] on span "**** 2809" at bounding box center [448, 472] width 411 height 20
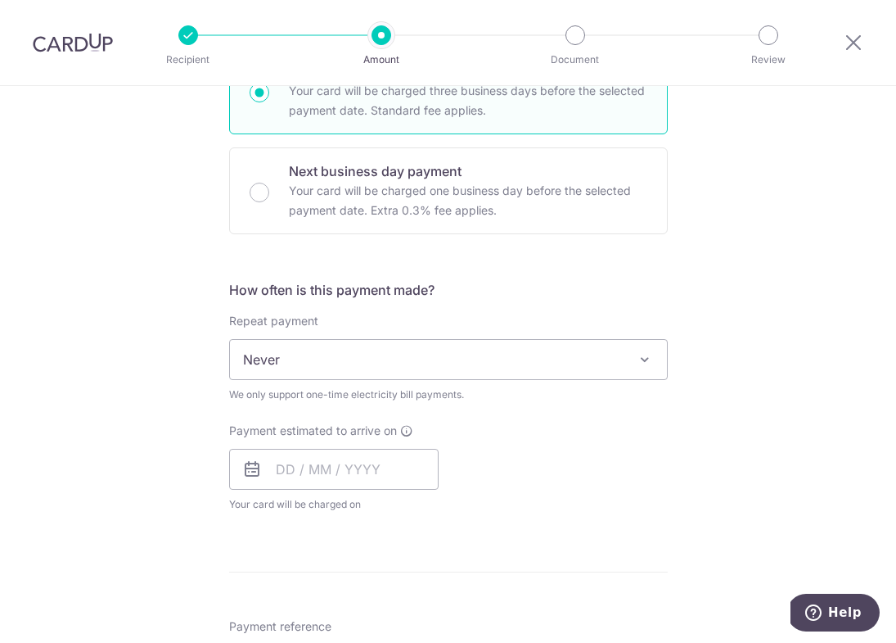
scroll to position [452, 0]
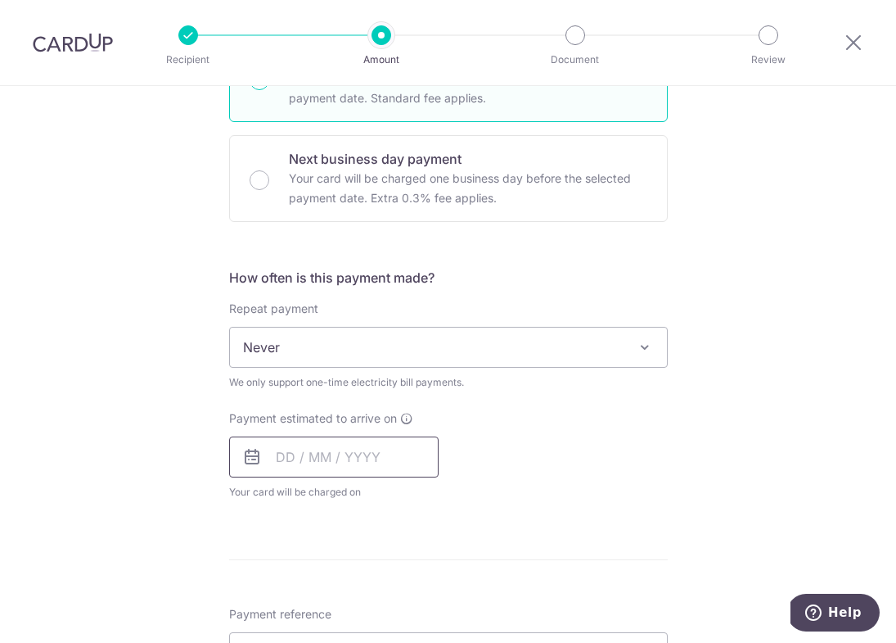
click at [318, 474] on input "text" at bounding box center [334, 456] width 210 height 41
click at [318, 472] on input "text" at bounding box center [334, 456] width 210 height 41
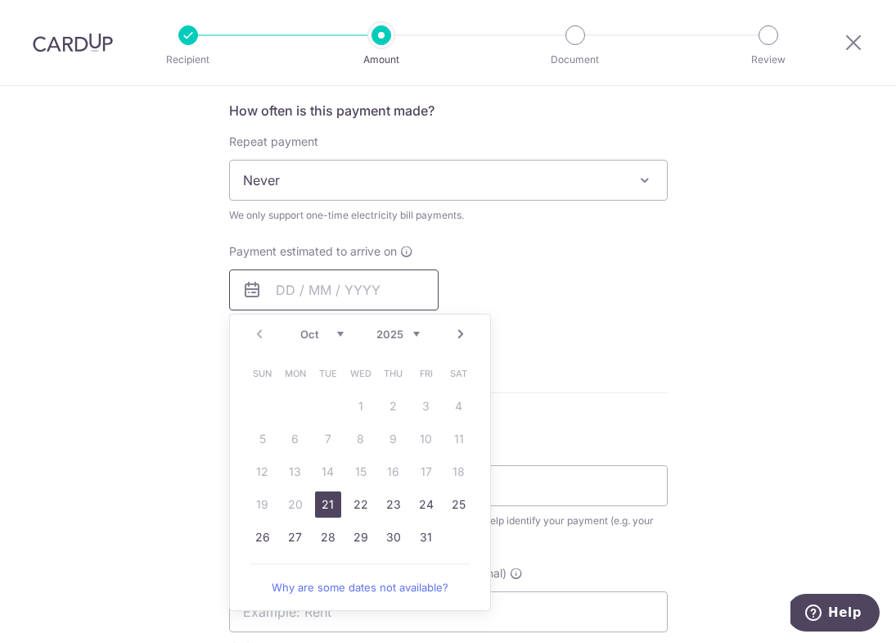
scroll to position [627, 0]
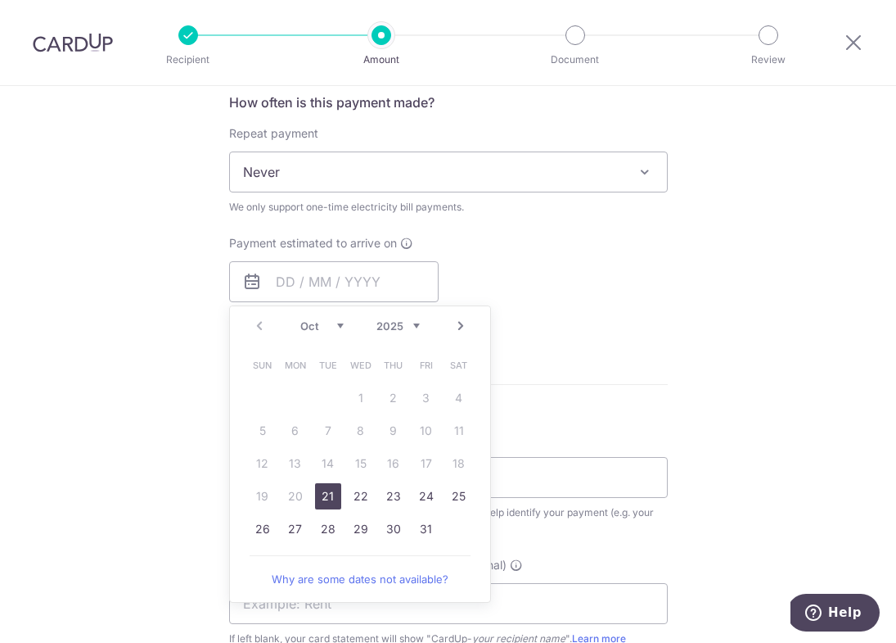
click at [328, 491] on link "21" at bounding box center [328, 496] width 26 height 26
type input "21/10/2025"
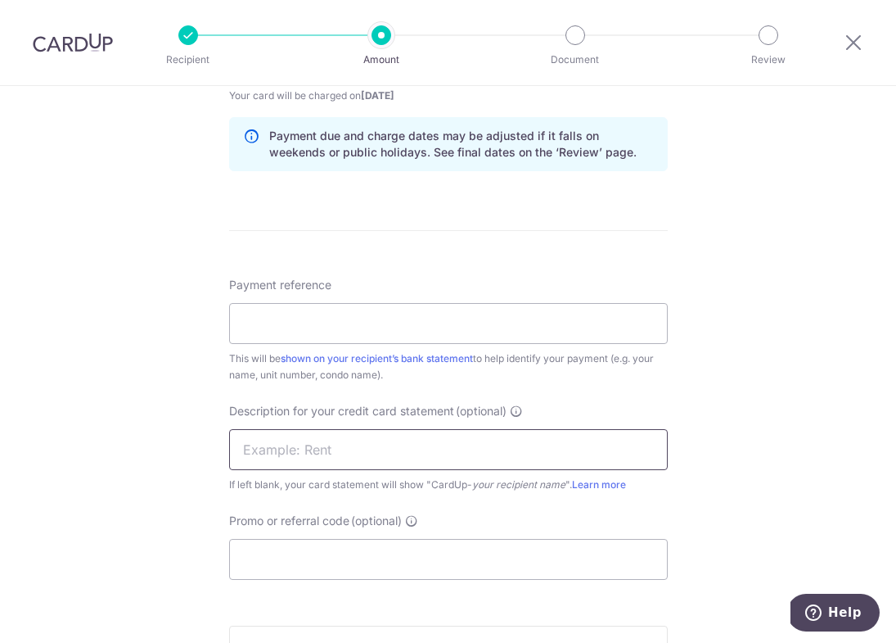
scroll to position [869, 0]
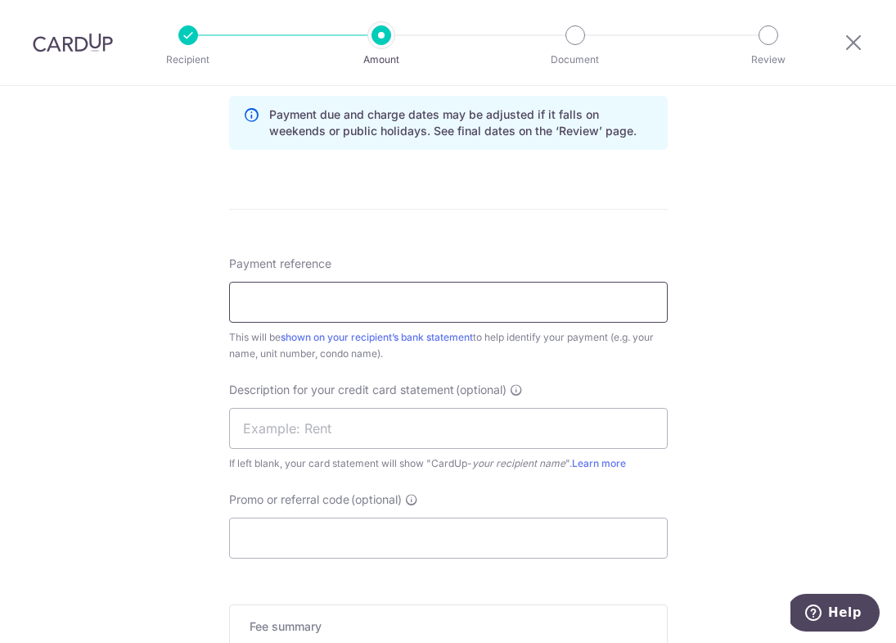
click at [322, 314] on input "Payment reference" at bounding box center [448, 302] width 439 height 41
type input "Mix Concoction"
click at [336, 428] on input "text" at bounding box center [448, 428] width 439 height 41
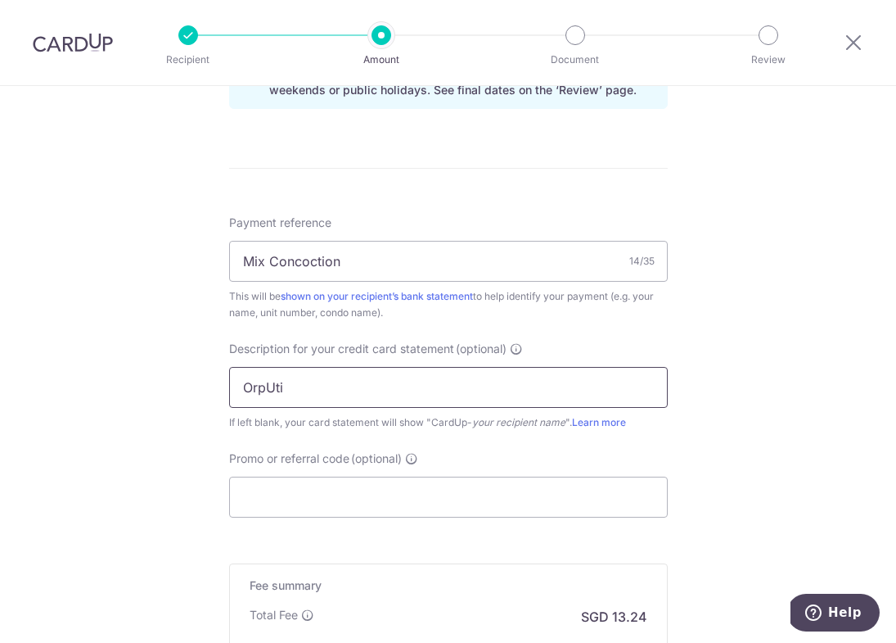
scroll to position [912, 0]
type input "OrpUti"
click at [365, 475] on input "Promo or referral code (optional)" at bounding box center [448, 495] width 439 height 41
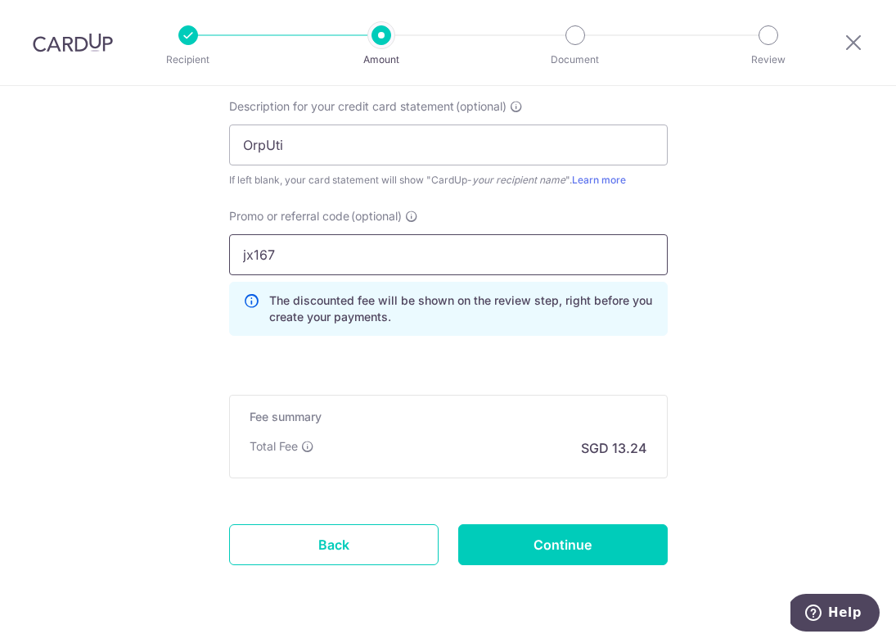
scroll to position [1192, 0]
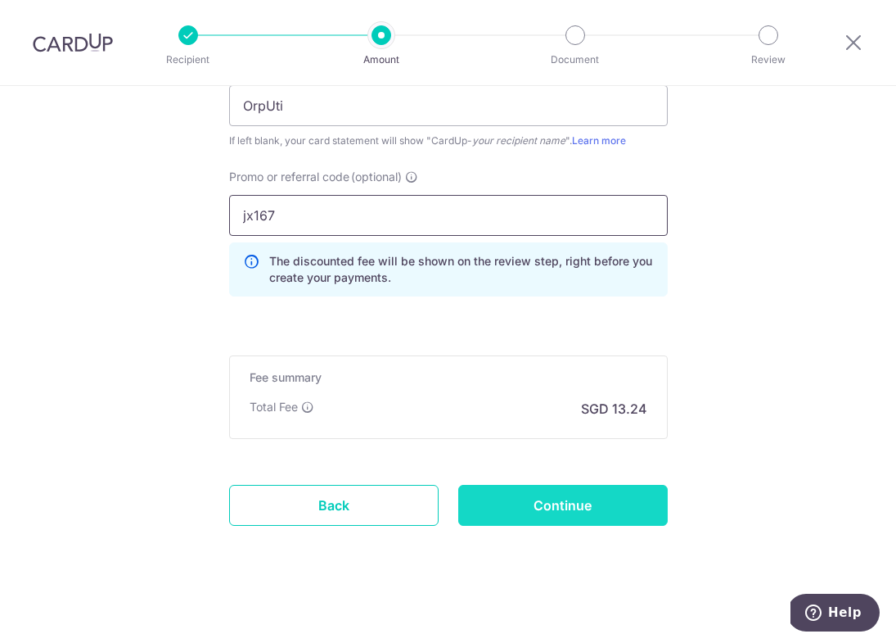
type input "jx167"
click at [558, 506] on input "Continue" at bounding box center [563, 505] width 210 height 41
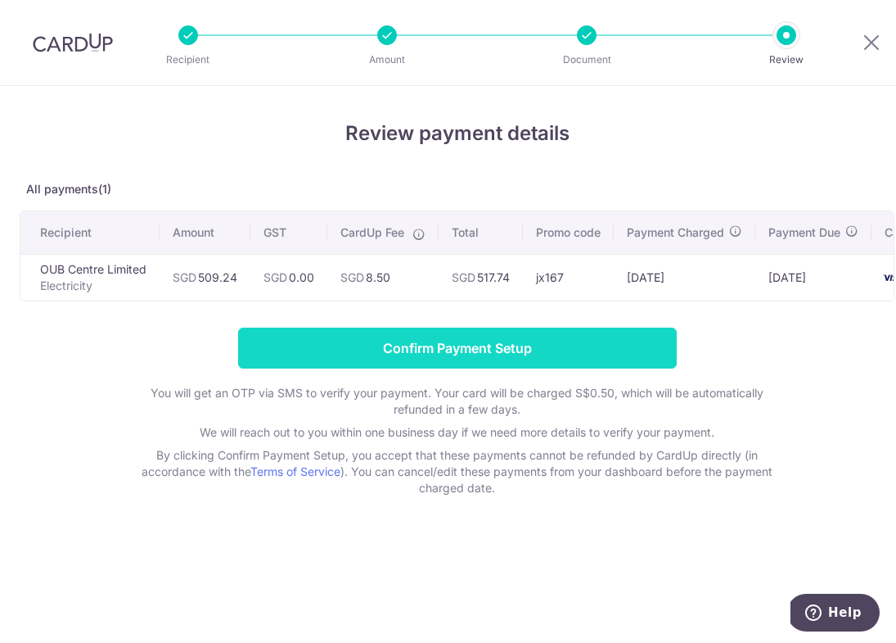
click at [523, 339] on input "Confirm Payment Setup" at bounding box center [457, 347] width 439 height 41
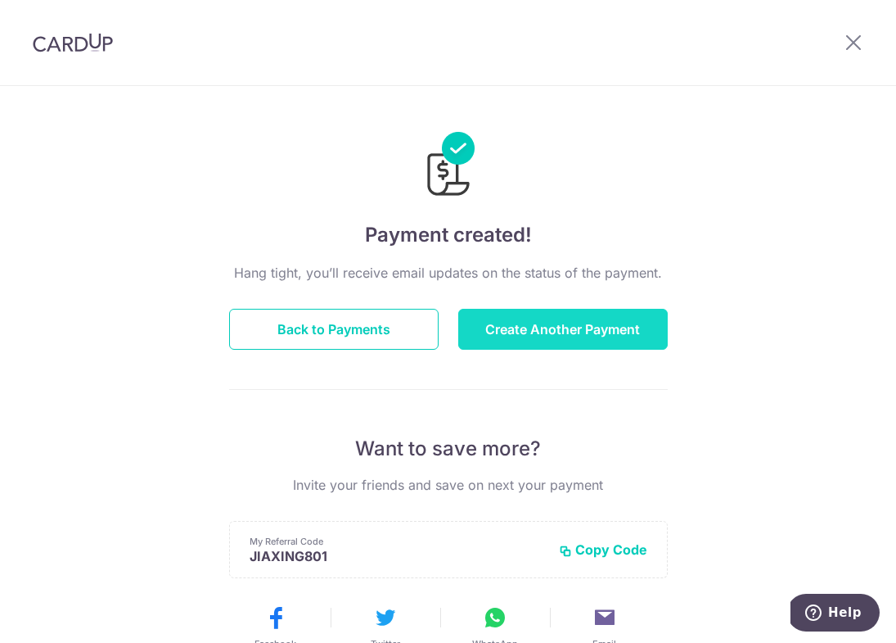
click at [545, 325] on button "Create Another Payment" at bounding box center [563, 329] width 210 height 41
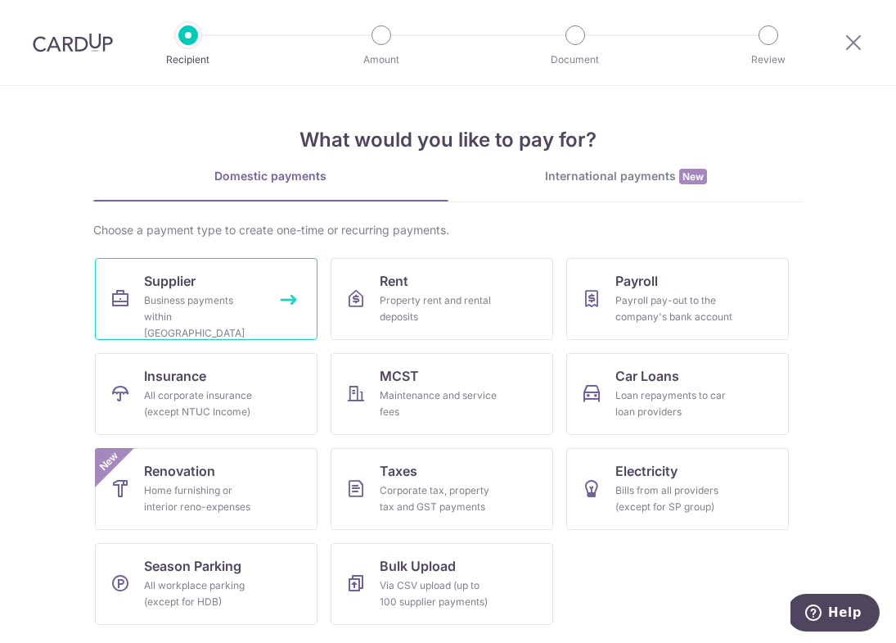
click at [206, 296] on div "Business payments within [GEOGRAPHIC_DATA]" at bounding box center [203, 316] width 118 height 49
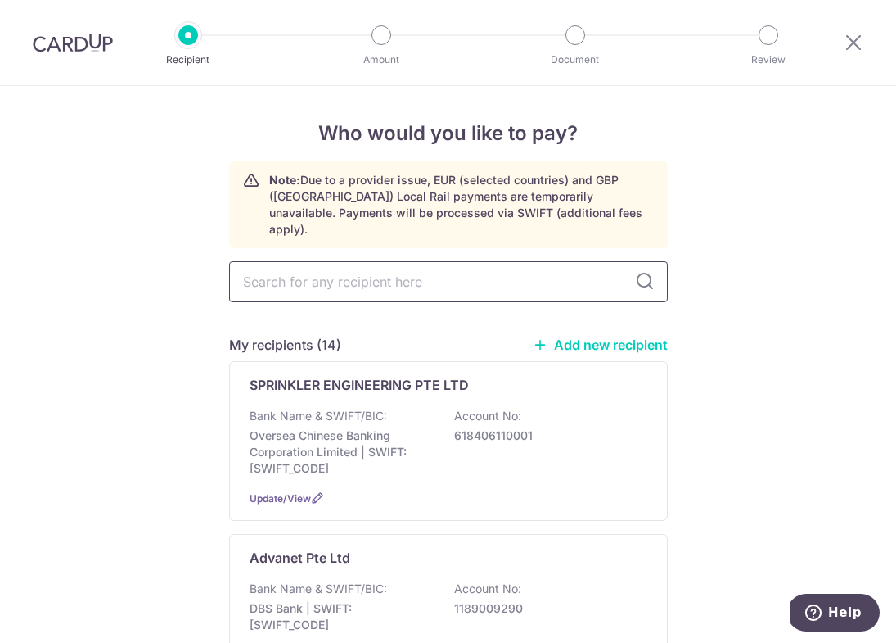
click at [400, 273] on input "text" at bounding box center [448, 281] width 439 height 41
type input "Toho Singapore Pte Ltd"
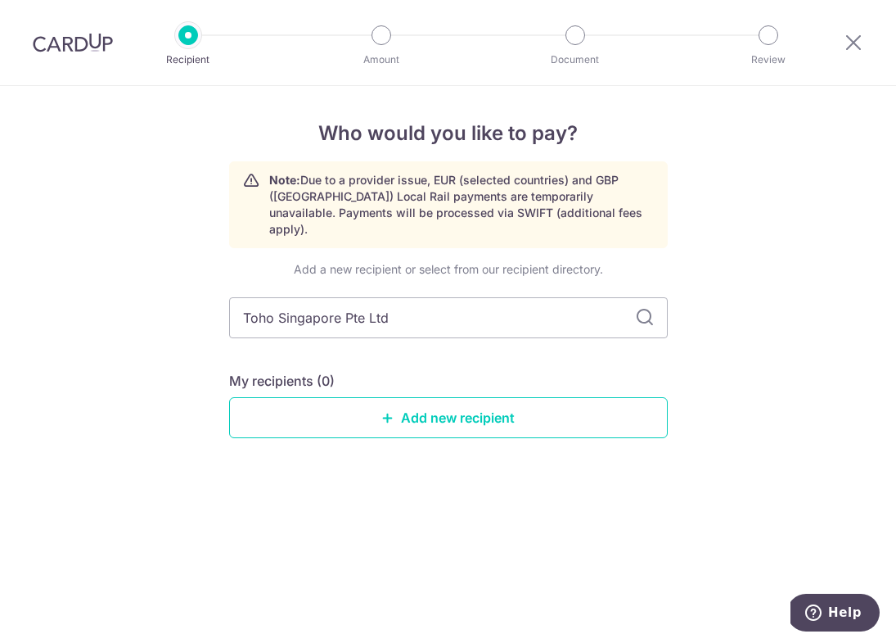
click at [627, 327] on div "Add a new recipient or select from our recipient directory. Toho Singapore Pte …" at bounding box center [448, 362] width 439 height 203
click at [605, 402] on link "Add new recipient" at bounding box center [448, 417] width 439 height 41
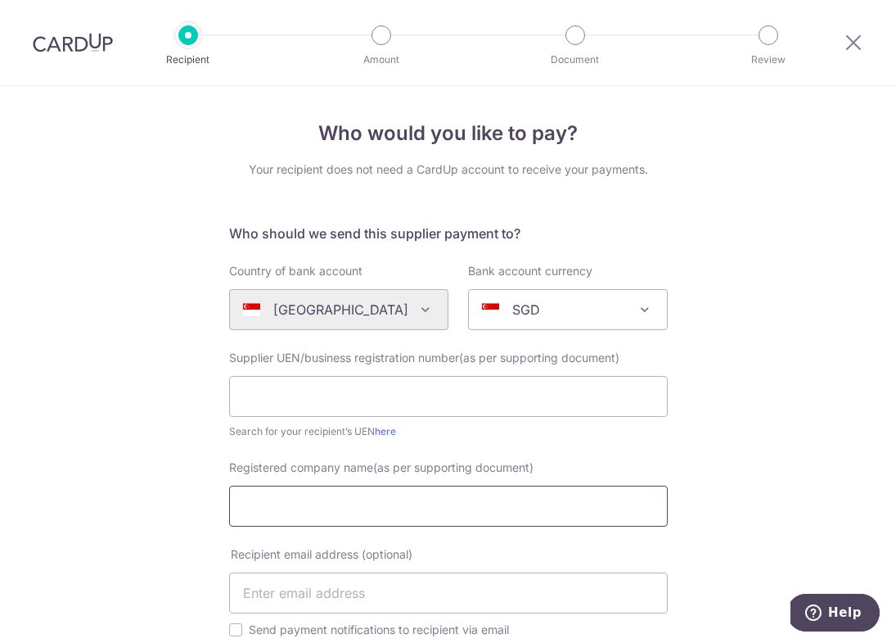
click at [485, 495] on input "Registered company name(as per supporting document)" at bounding box center [448, 505] width 439 height 41
paste input "Toho Singapore Pte Ltd"
type input "Toho Singapore Pte Ltd"
click at [769, 215] on div "Who would you like to pay? Your recipient does not need a CardUp account to rec…" at bounding box center [448, 595] width 896 height 1018
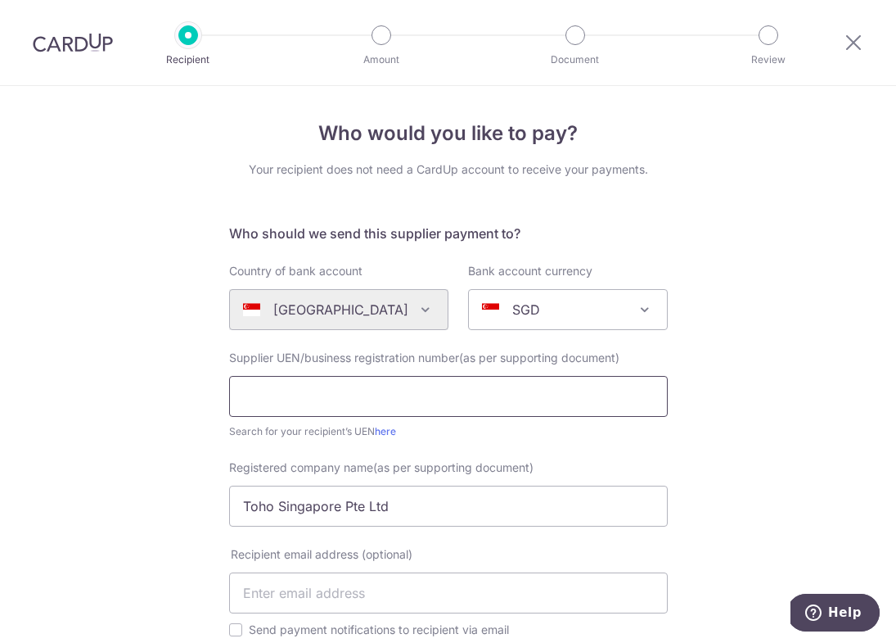
click at [315, 403] on input "text" at bounding box center [448, 396] width 439 height 41
paste input "199001589M"
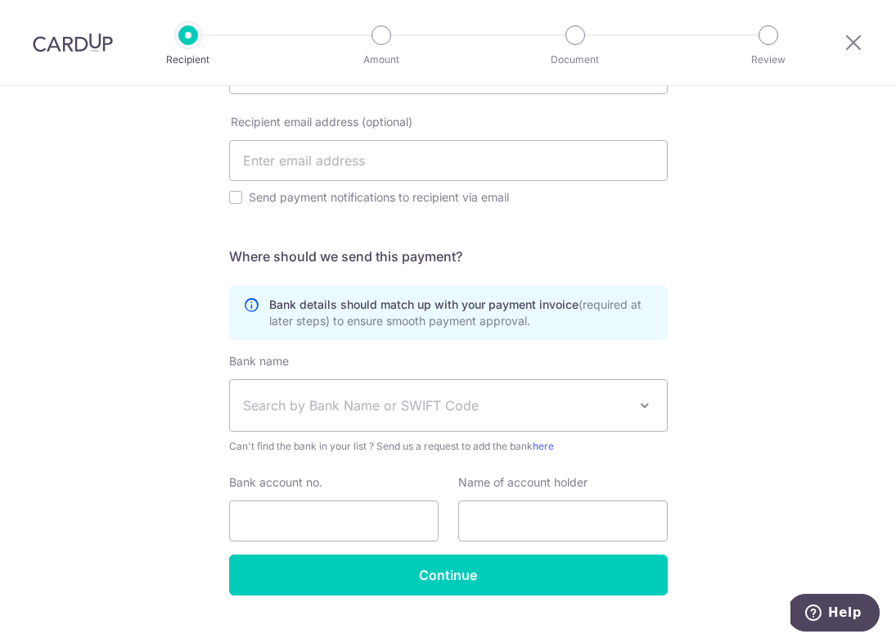
scroll to position [462, 0]
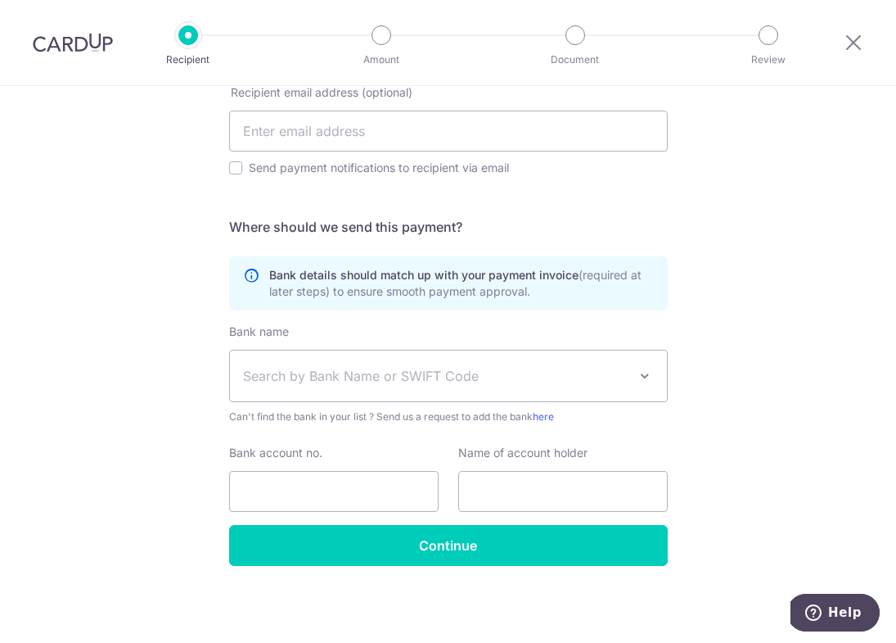
type input "199001589M"
click at [320, 371] on span "Search by Bank Name or SWIFT Code" at bounding box center [435, 376] width 385 height 20
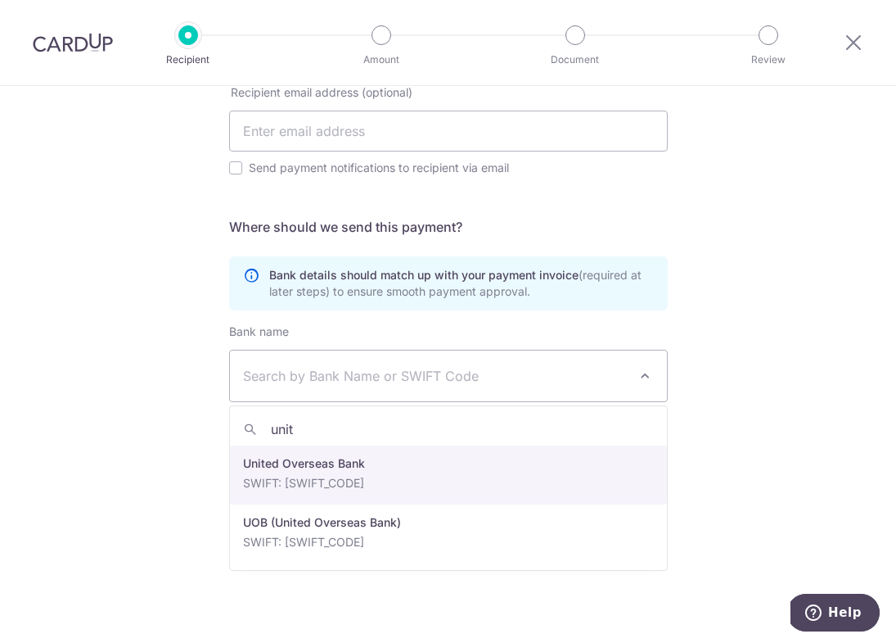
type input "unit"
select select "23668"
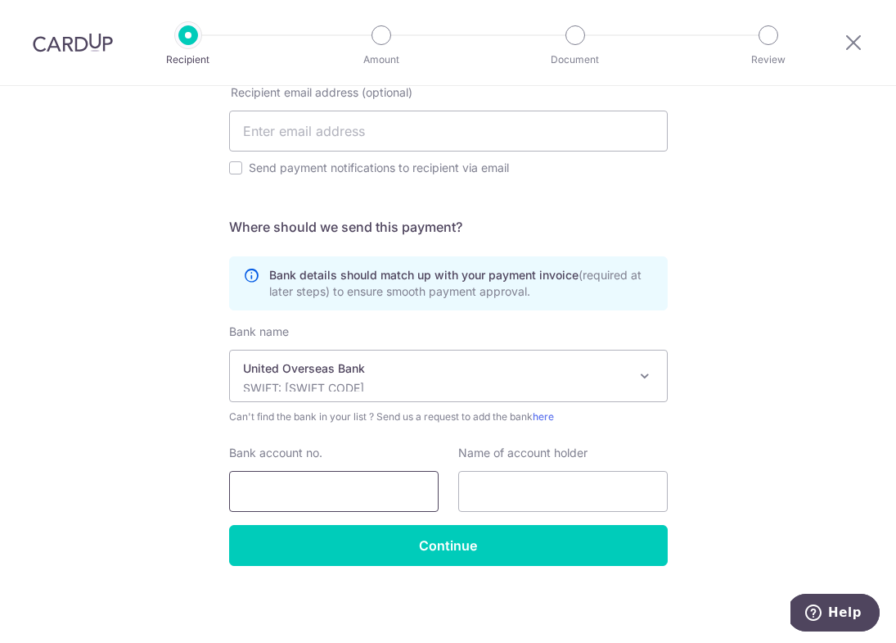
click at [359, 502] on input "Bank account no." at bounding box center [334, 491] width 210 height 41
type input "1183079129"
click at [548, 500] on input "text" at bounding box center [563, 491] width 210 height 41
type input "Toho Singapore Pte Ltd"
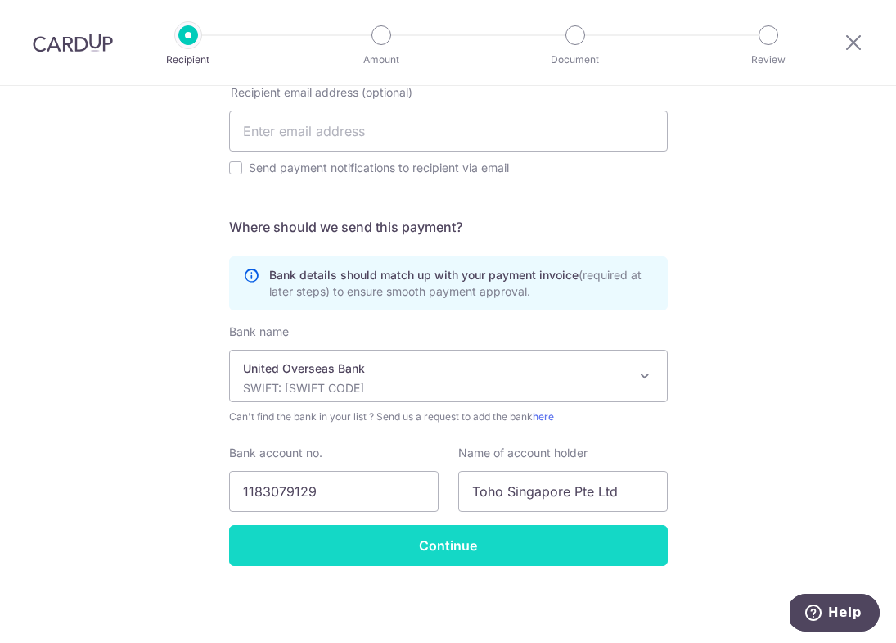
click at [593, 552] on input "Continue" at bounding box center [448, 545] width 439 height 41
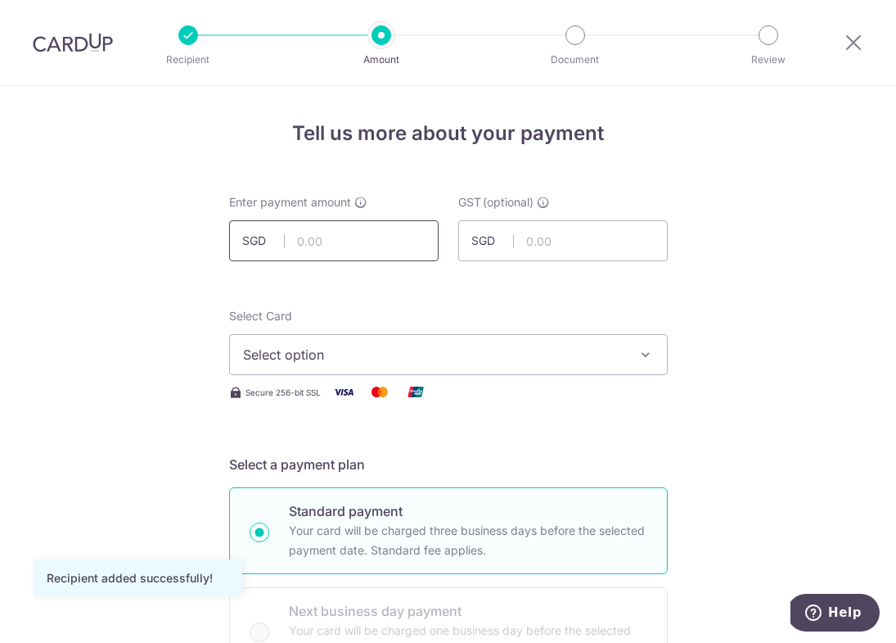
click at [316, 243] on input "text" at bounding box center [334, 240] width 210 height 41
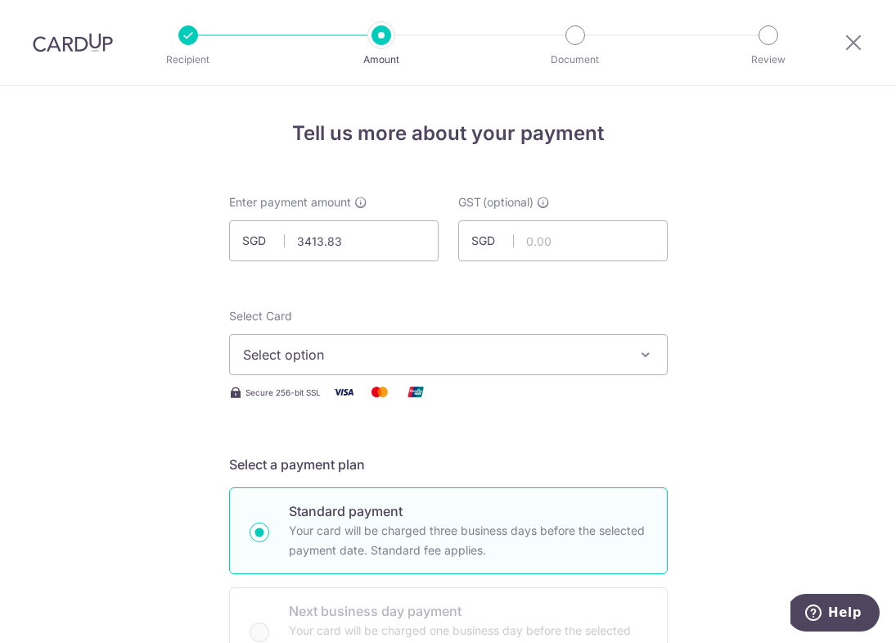
type input "3,413.83"
click at [473, 336] on button "Select option" at bounding box center [448, 354] width 439 height 41
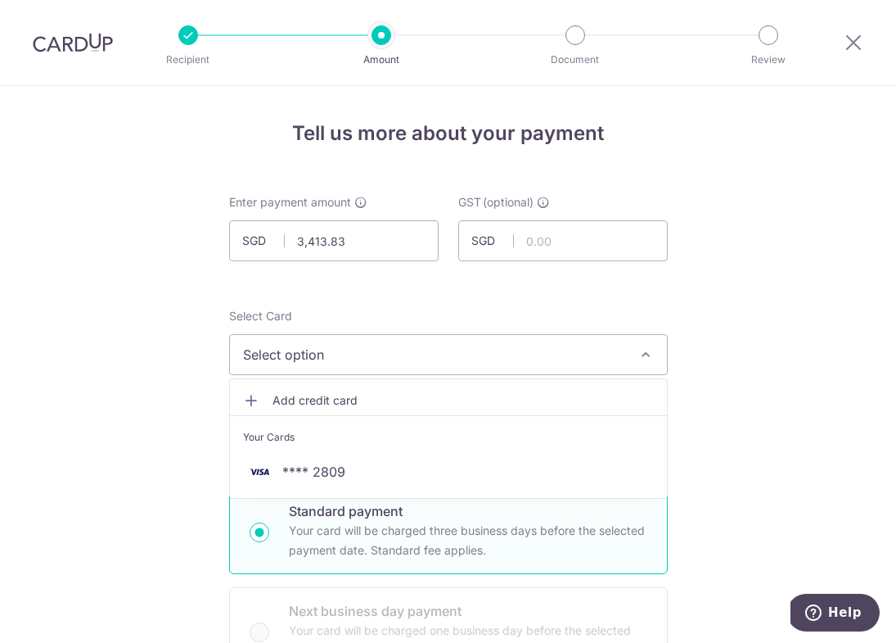
click at [473, 355] on span "Select option" at bounding box center [434, 355] width 382 height 20
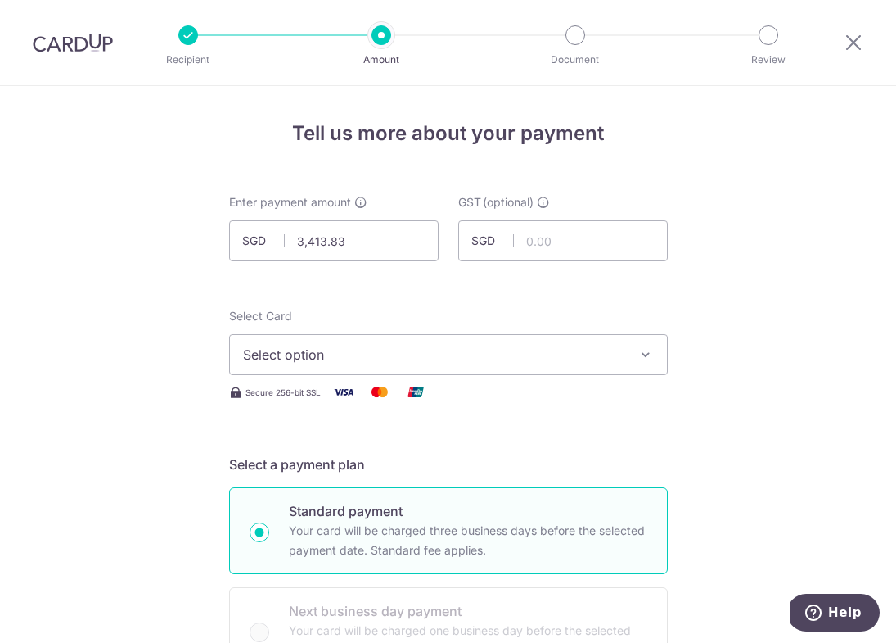
click at [461, 332] on div "Select Card Select option Add credit card Your Cards **** 2809" at bounding box center [448, 341] width 439 height 67
click at [461, 353] on span "Select option" at bounding box center [434, 355] width 382 height 20
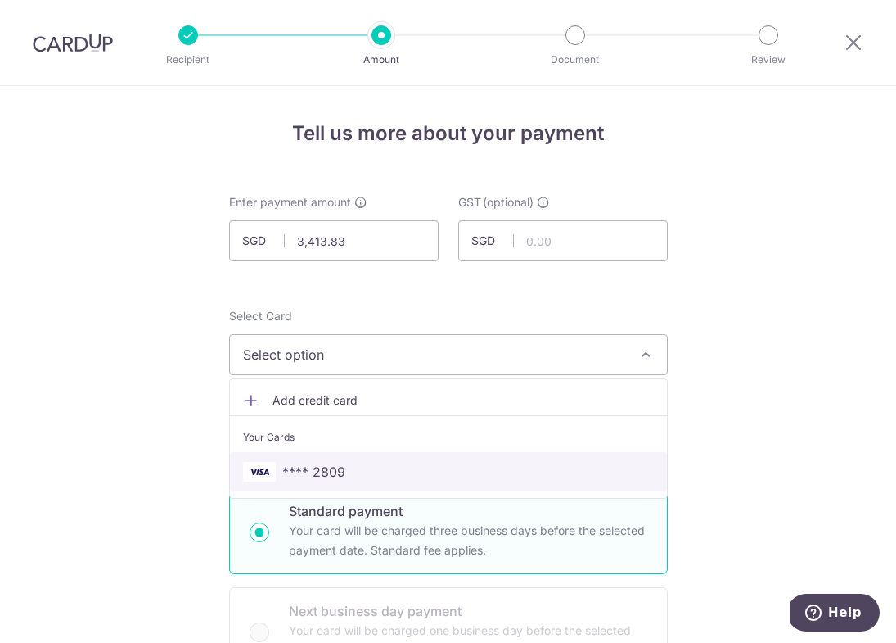
click at [443, 467] on span "**** 2809" at bounding box center [448, 472] width 411 height 20
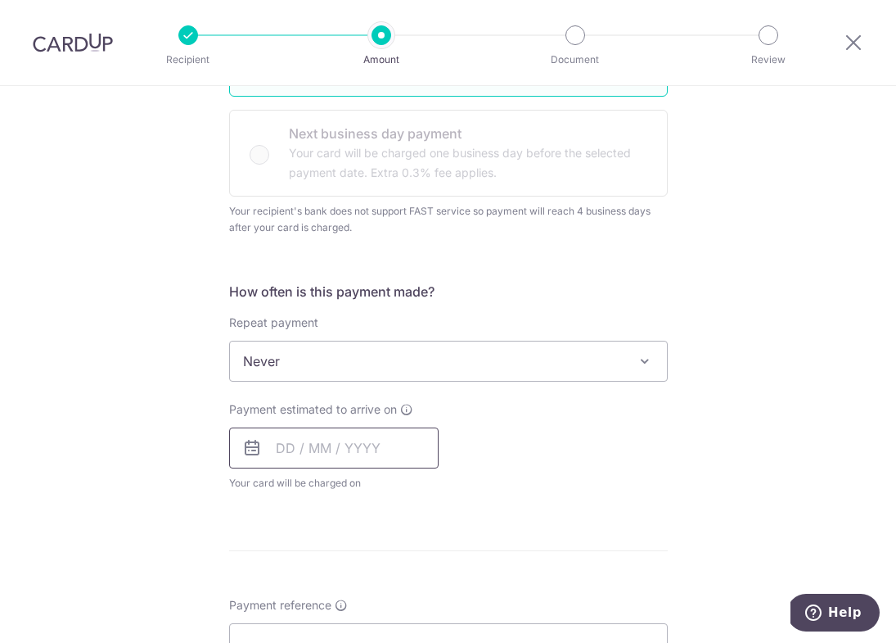
click at [374, 448] on input "text" at bounding box center [334, 447] width 210 height 41
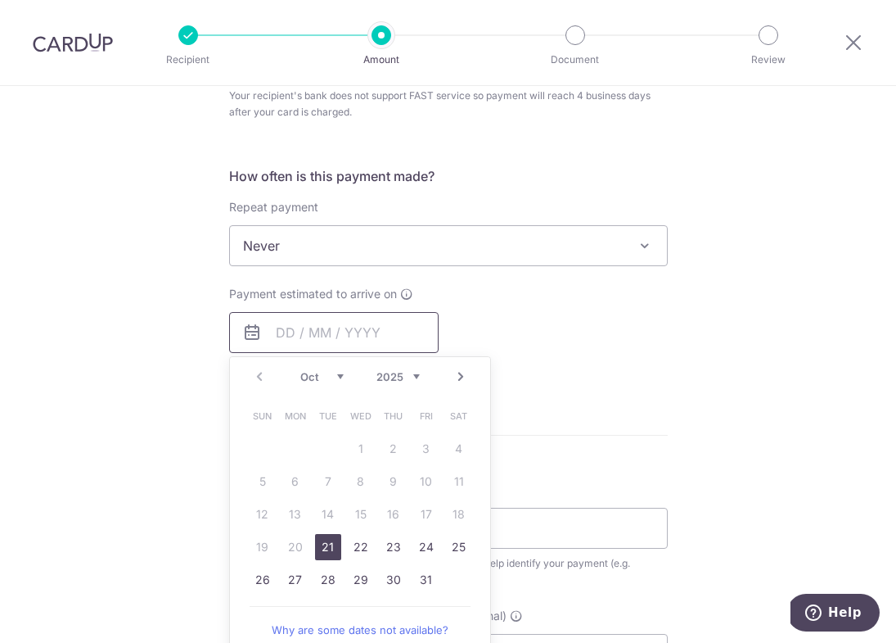
scroll to position [669, 0]
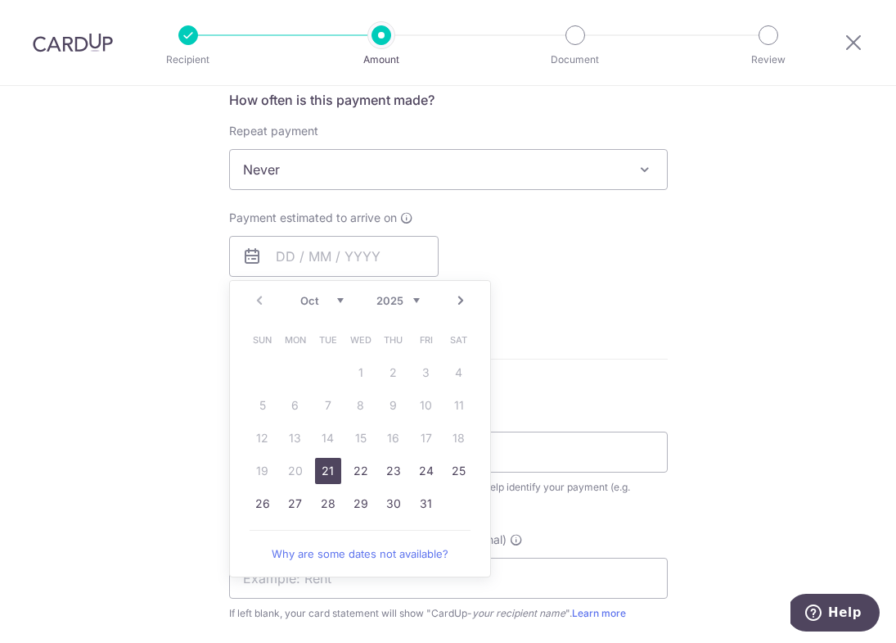
click at [332, 477] on link "21" at bounding box center [328, 471] width 26 height 26
type input "[DATE]"
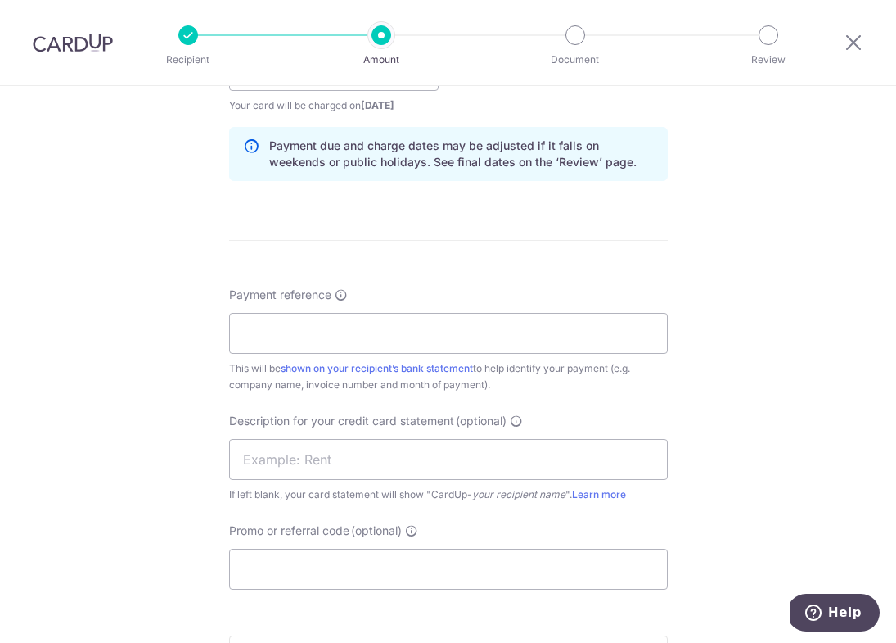
scroll to position [856, 0]
click at [368, 335] on input "Payment reference" at bounding box center [448, 331] width 439 height 41
type input "Mix Concoction"
click at [363, 446] on input "text" at bounding box center [448, 457] width 439 height 41
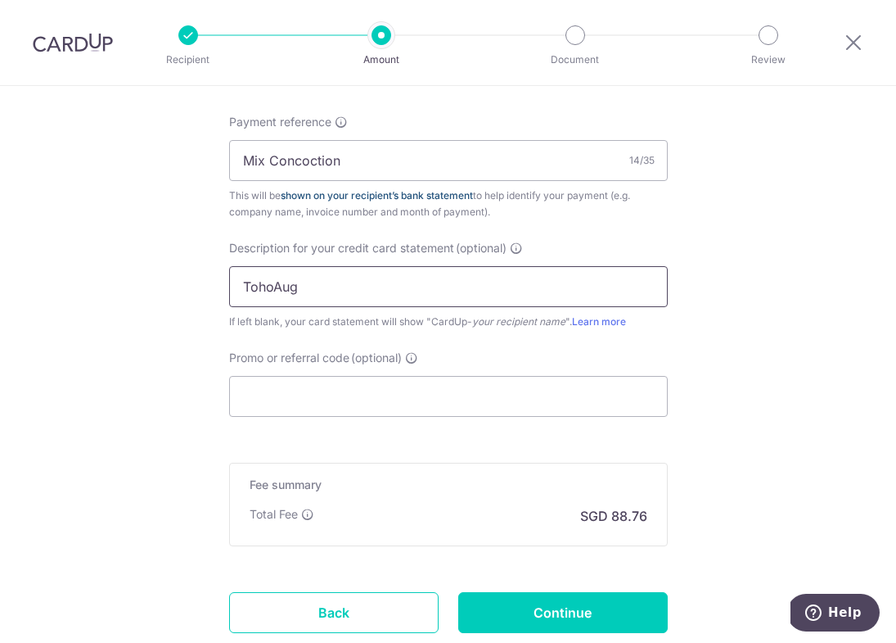
scroll to position [1050, 0]
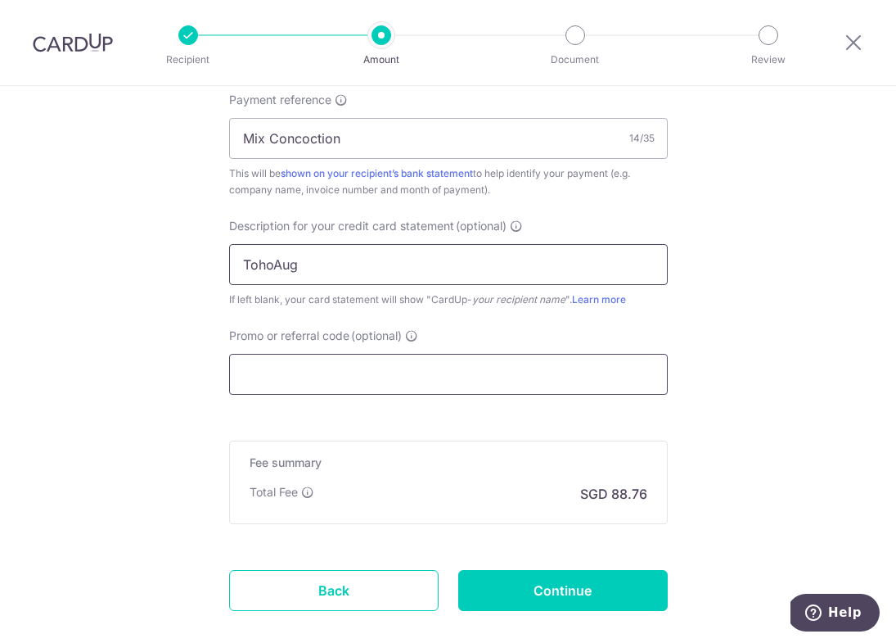
type input "TohoAug"
click at [323, 382] on input "Promo or referral code (optional)" at bounding box center [448, 374] width 439 height 41
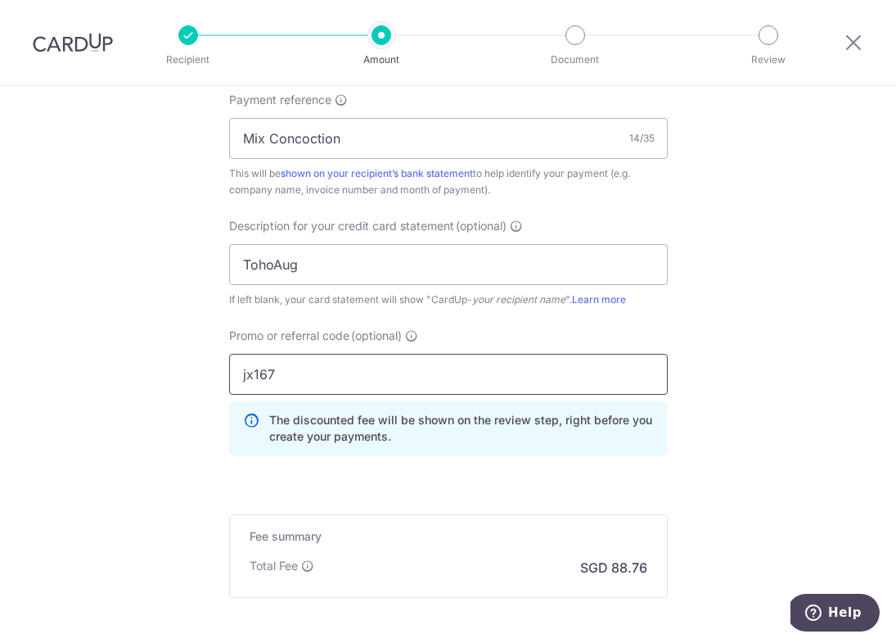
scroll to position [1214, 0]
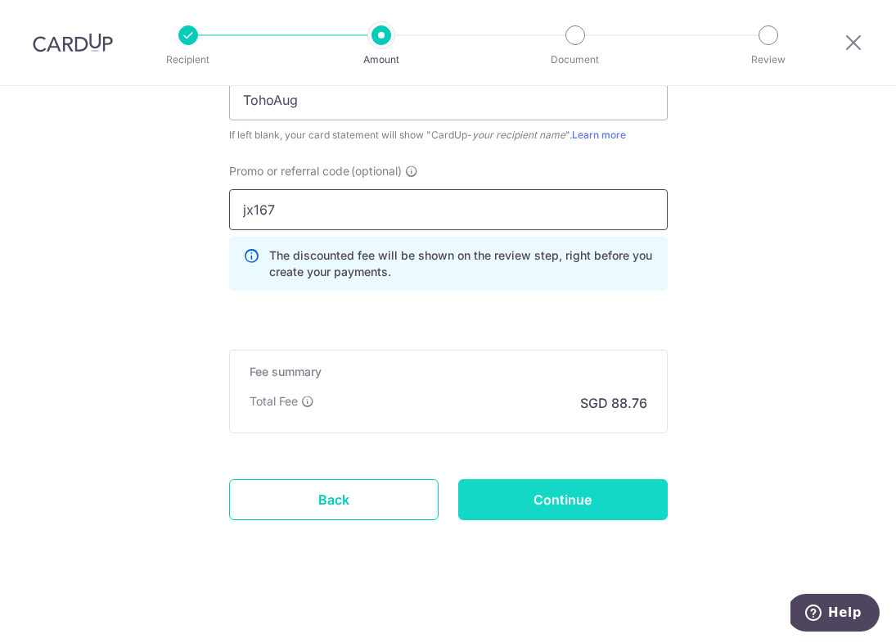
type input "jx167"
click at [574, 513] on input "Continue" at bounding box center [563, 499] width 210 height 41
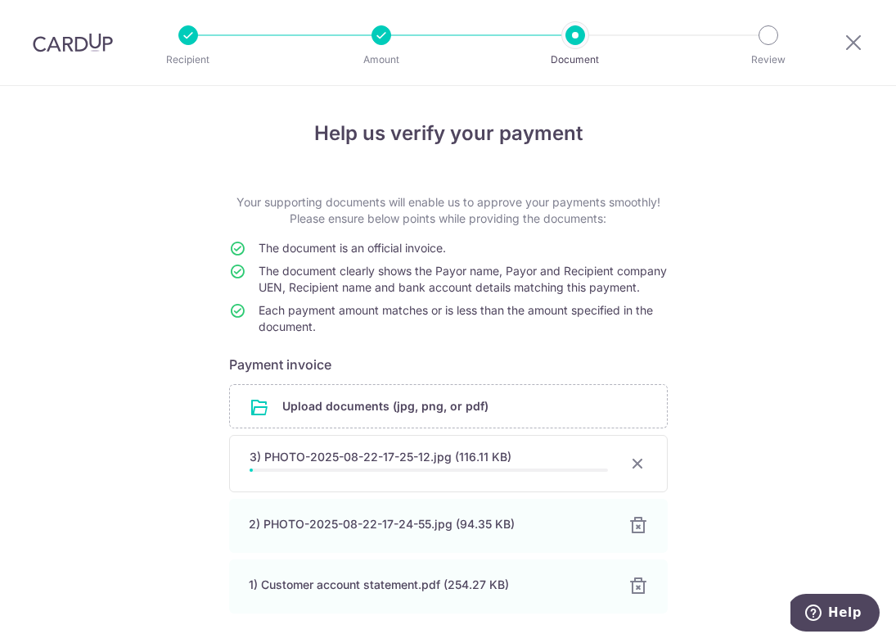
scroll to position [134, 0]
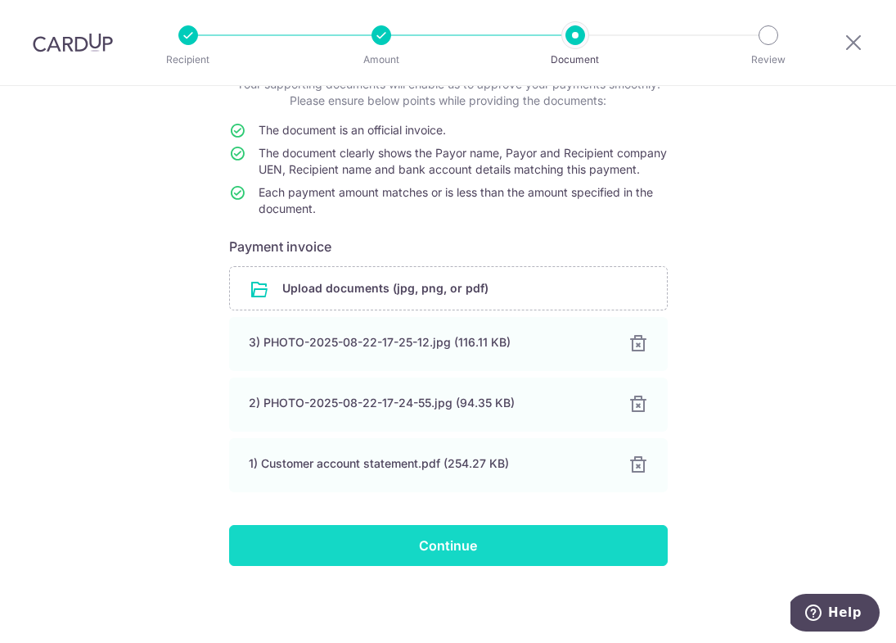
click at [374, 544] on input "Continue" at bounding box center [448, 545] width 439 height 41
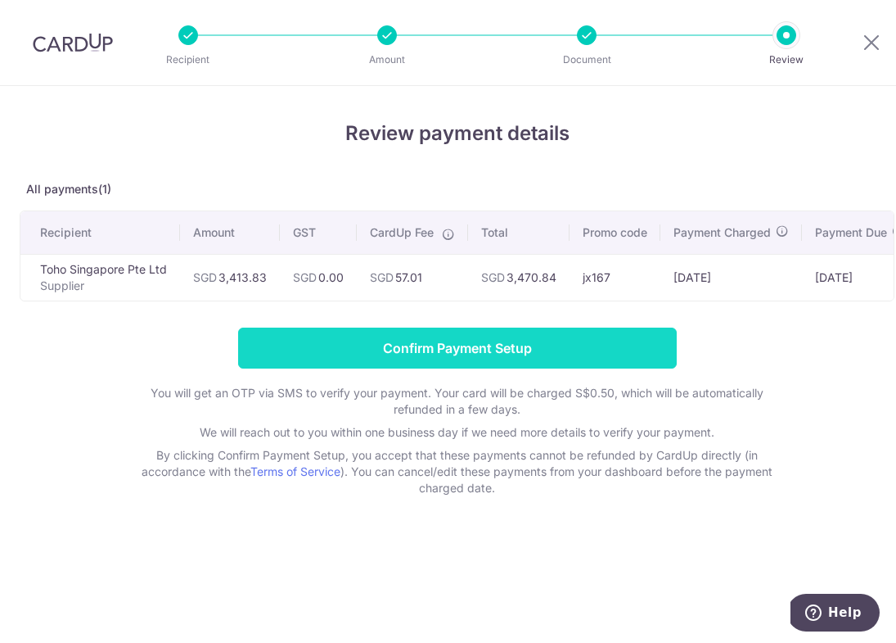
click at [518, 341] on input "Confirm Payment Setup" at bounding box center [457, 347] width 439 height 41
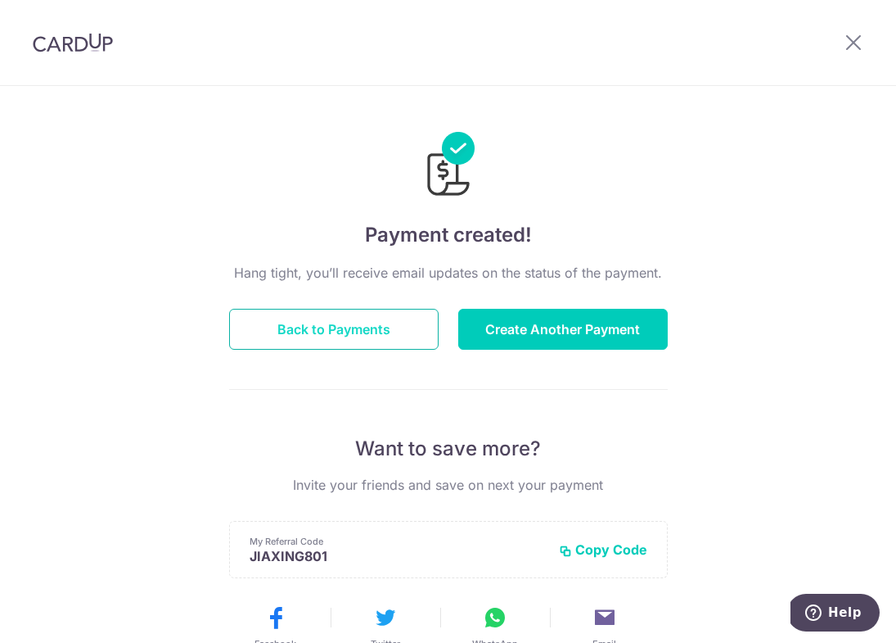
click at [359, 337] on button "Back to Payments" at bounding box center [334, 329] width 210 height 41
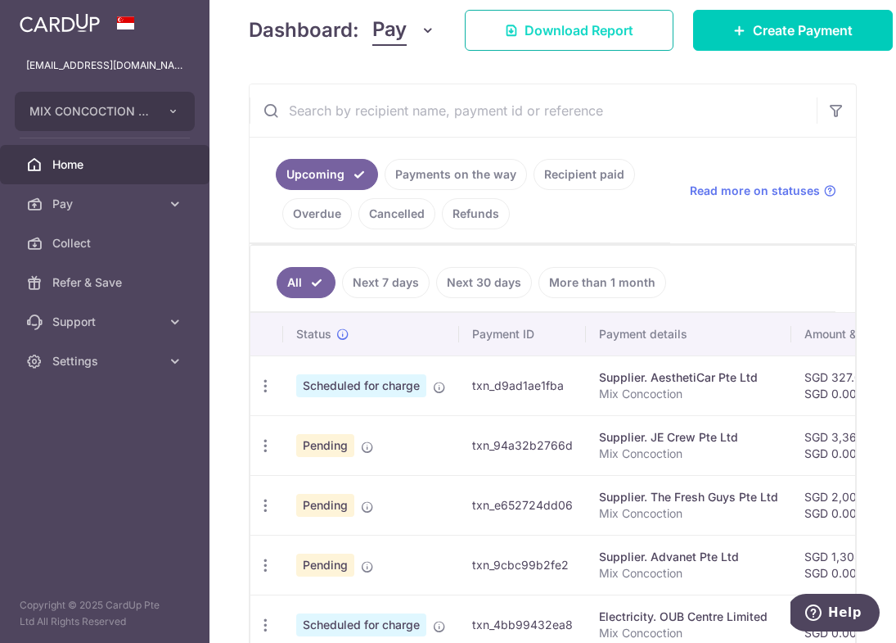
scroll to position [251, 0]
